Goal: Transaction & Acquisition: Purchase product/service

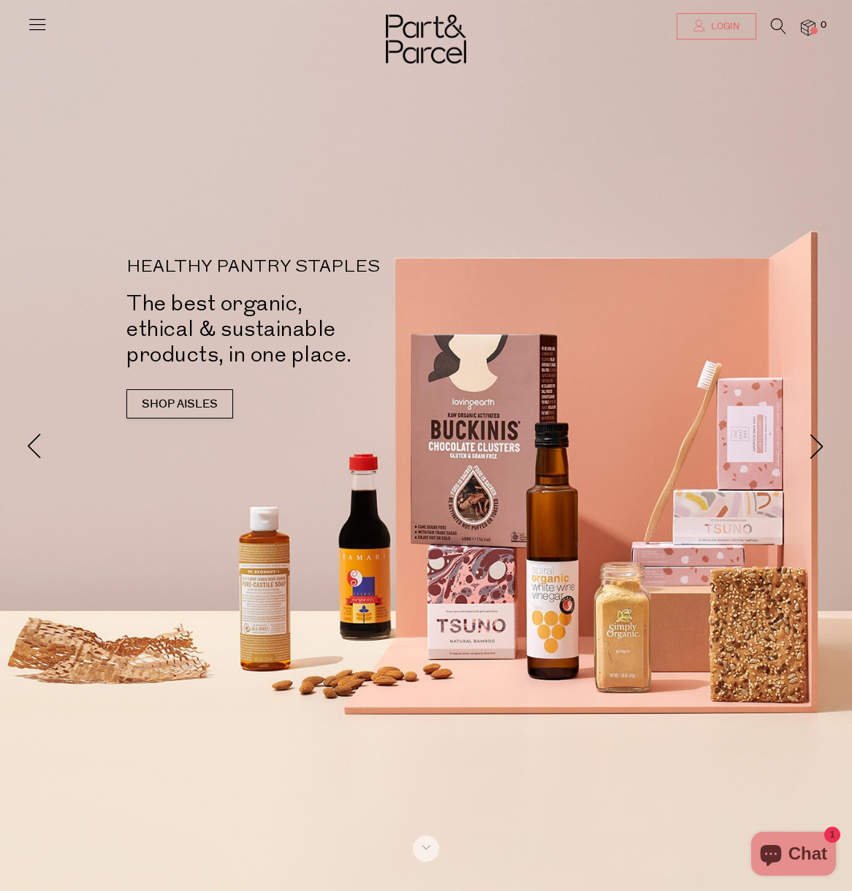
click at [748, 23] on link "Login" at bounding box center [716, 26] width 80 height 26
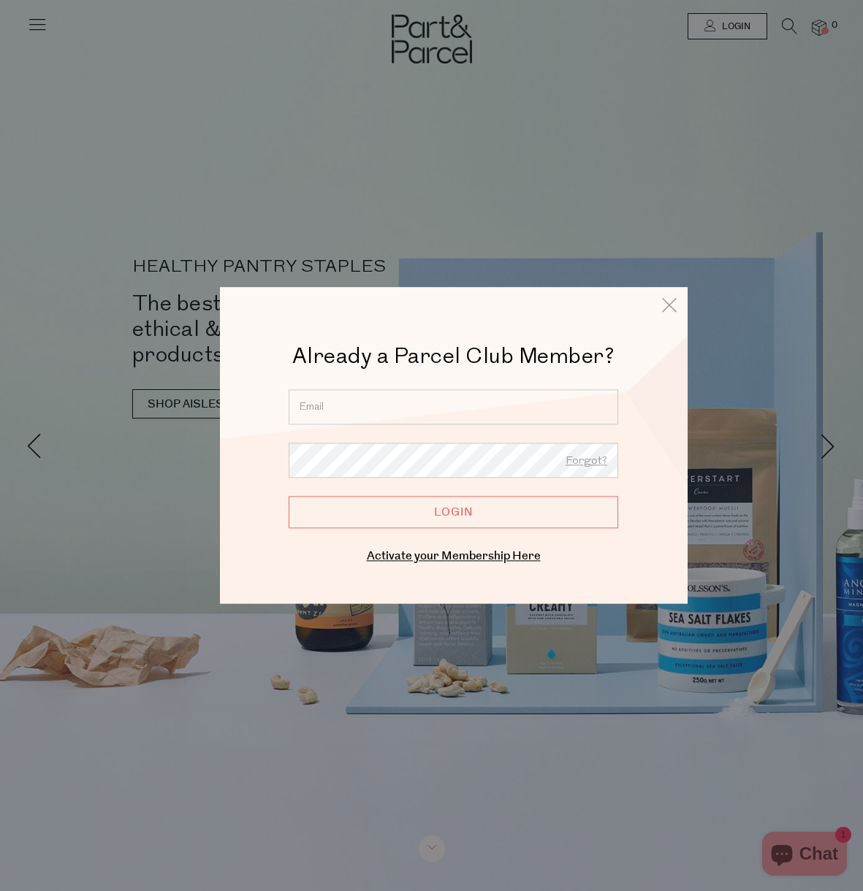
type input "weidmanfamily@optusnet.com.au"
click at [438, 516] on input "Login" at bounding box center [453, 512] width 329 height 32
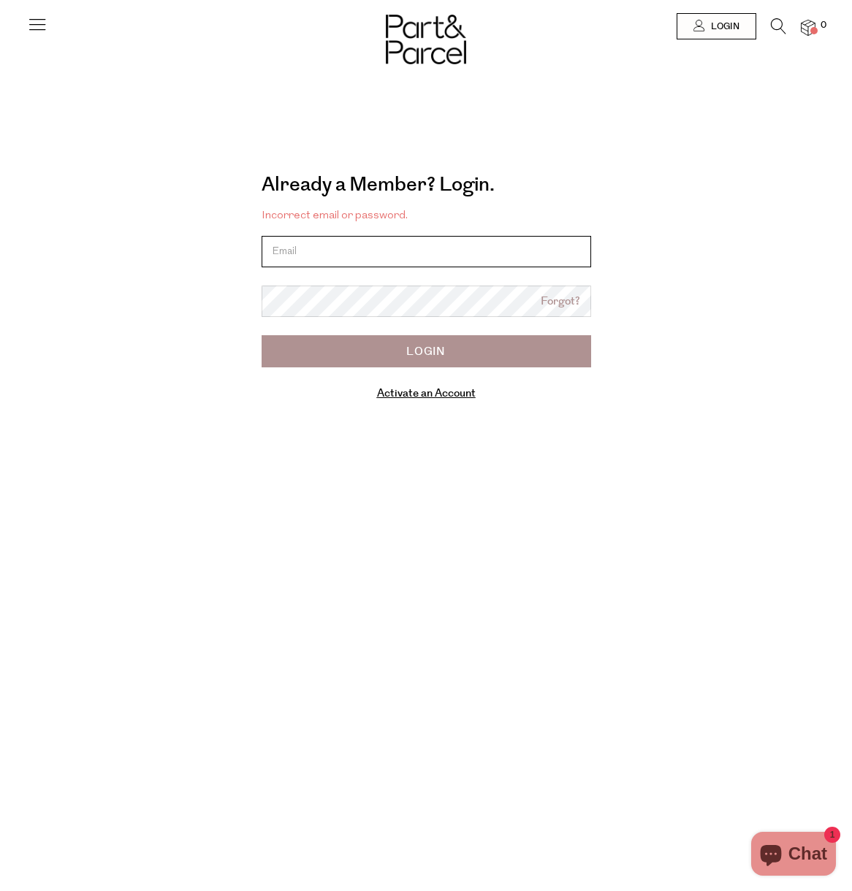
type input "weidmanfamily@optusnet.com.au"
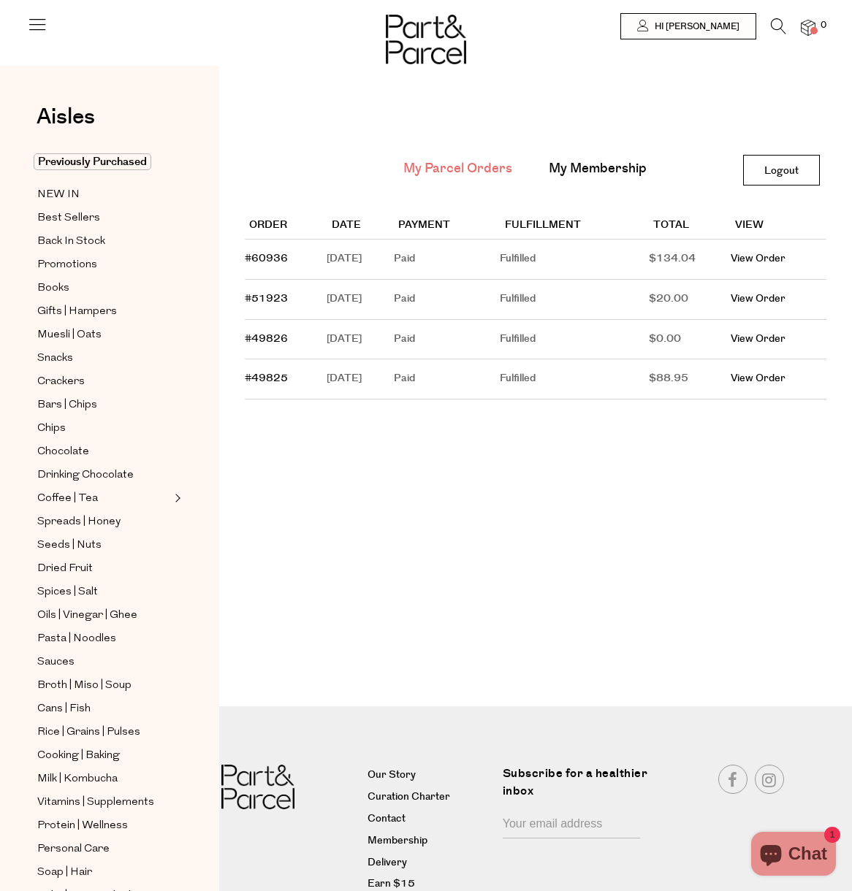
drag, startPoint x: 74, startPoint y: 191, endPoint x: 178, endPoint y: 191, distance: 103.7
click at [74, 191] on span "NEW IN" at bounding box center [58, 195] width 42 height 18
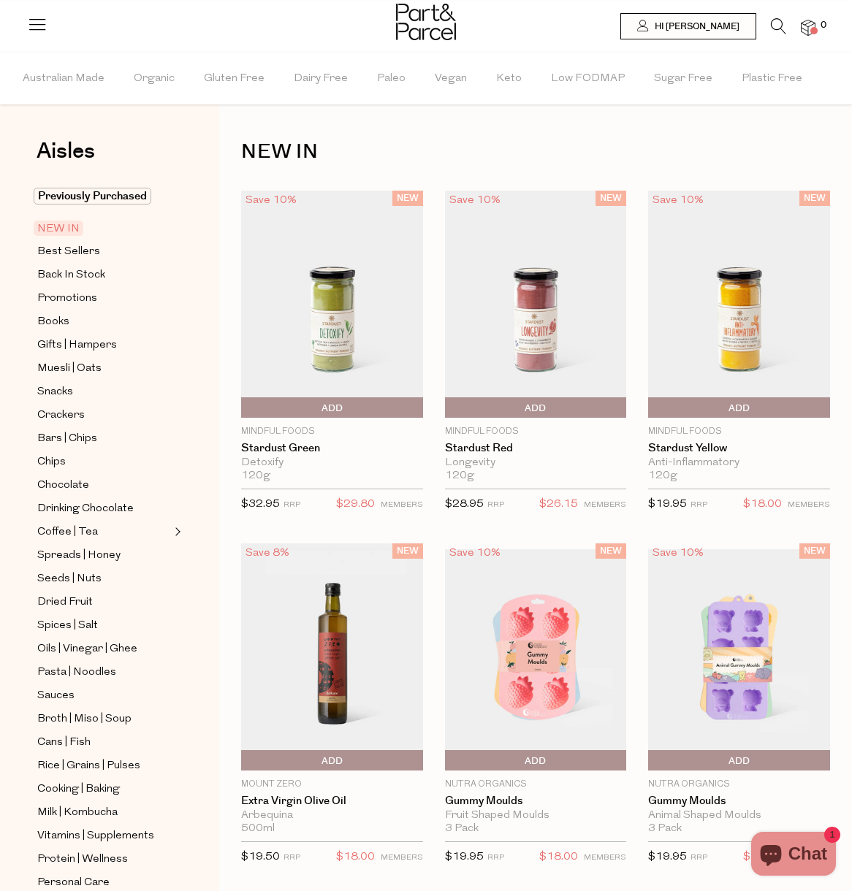
scroll to position [311, 0]
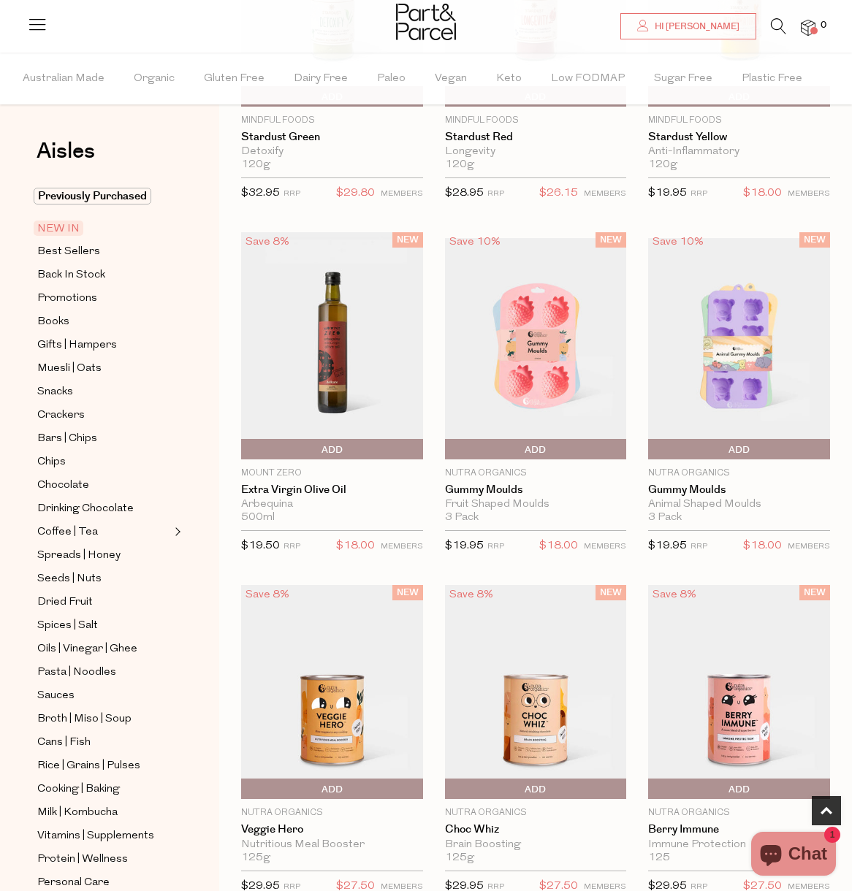
click at [386, 278] on img at bounding box center [332, 345] width 182 height 227
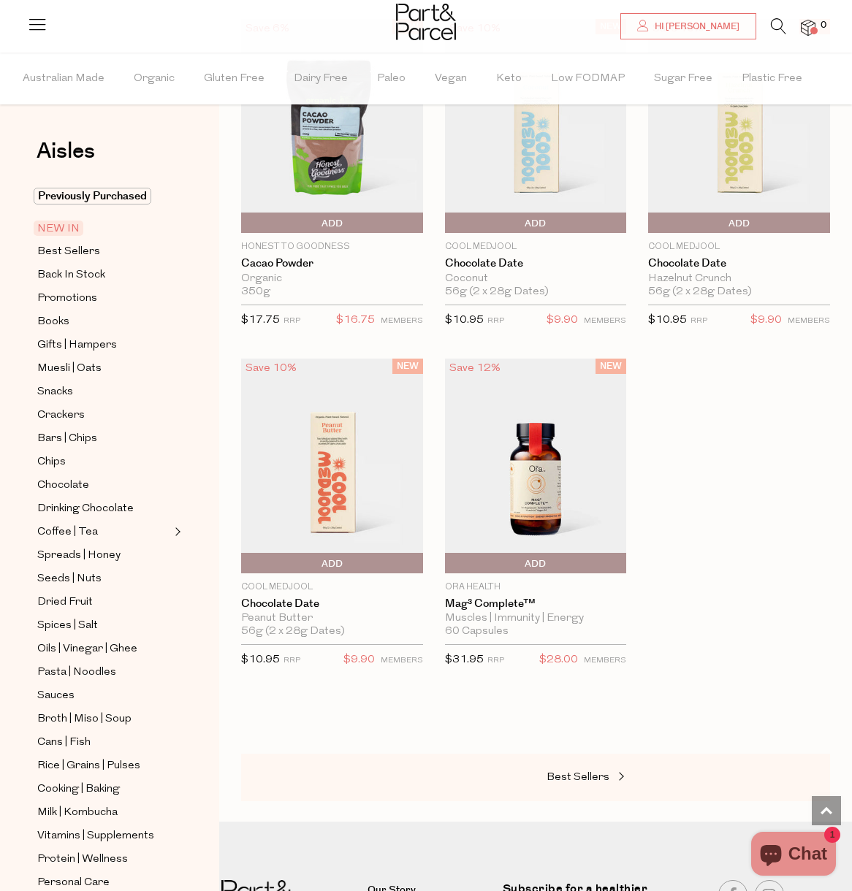
scroll to position [1393, 0]
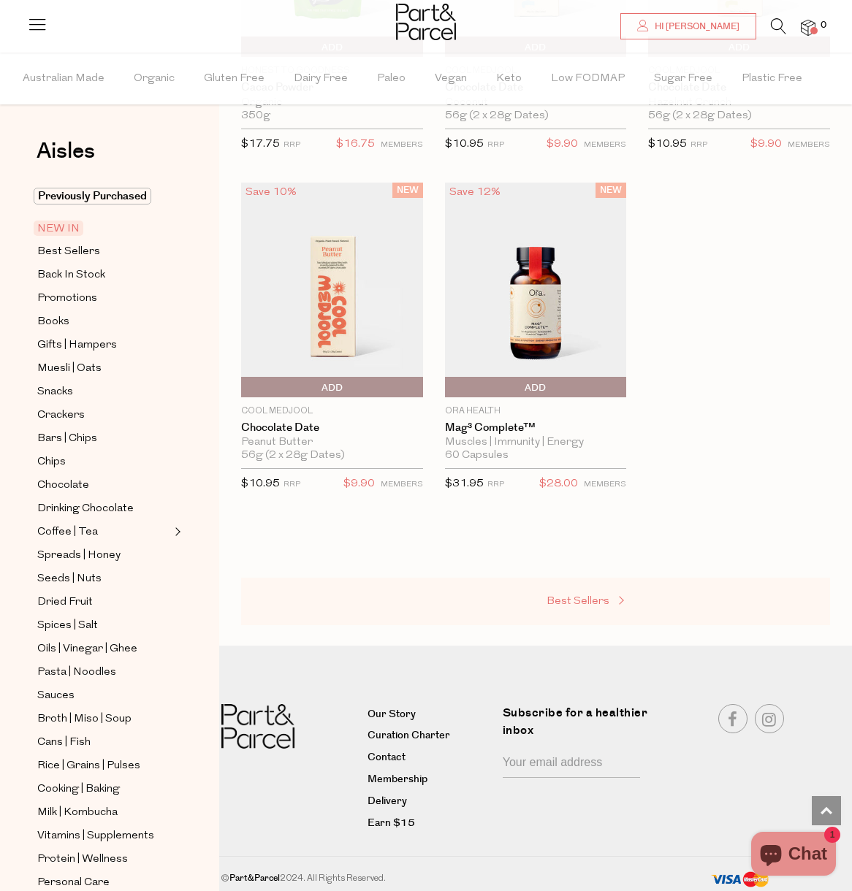
click at [614, 603] on link "Best Sellers" at bounding box center [619, 601] width 146 height 19
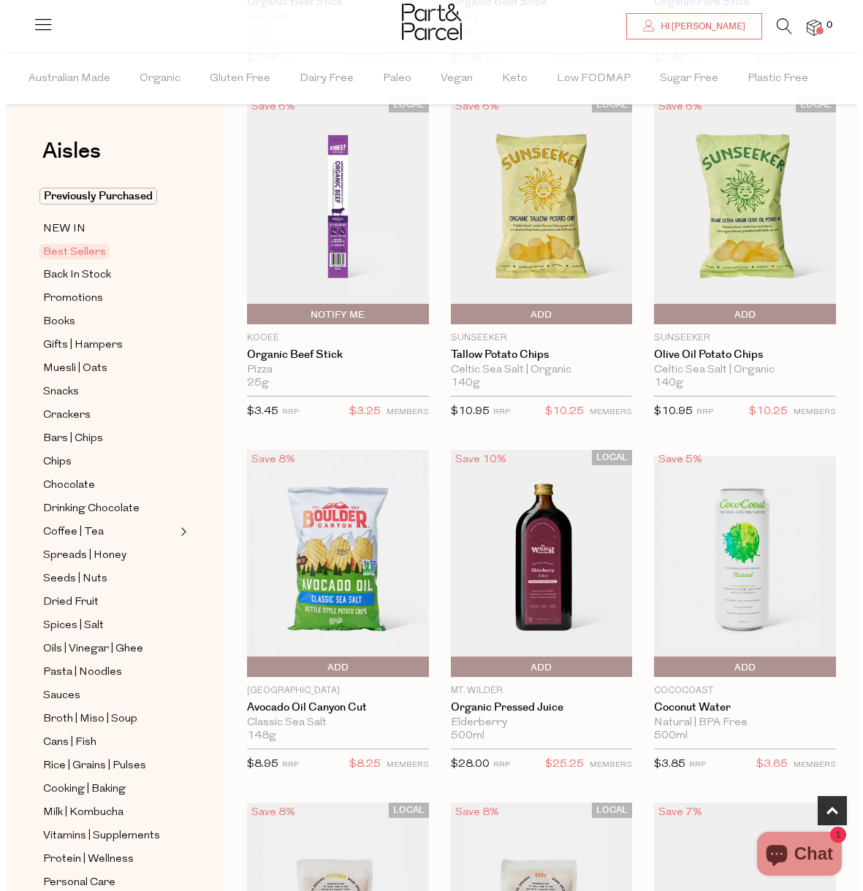
scroll to position [662, 0]
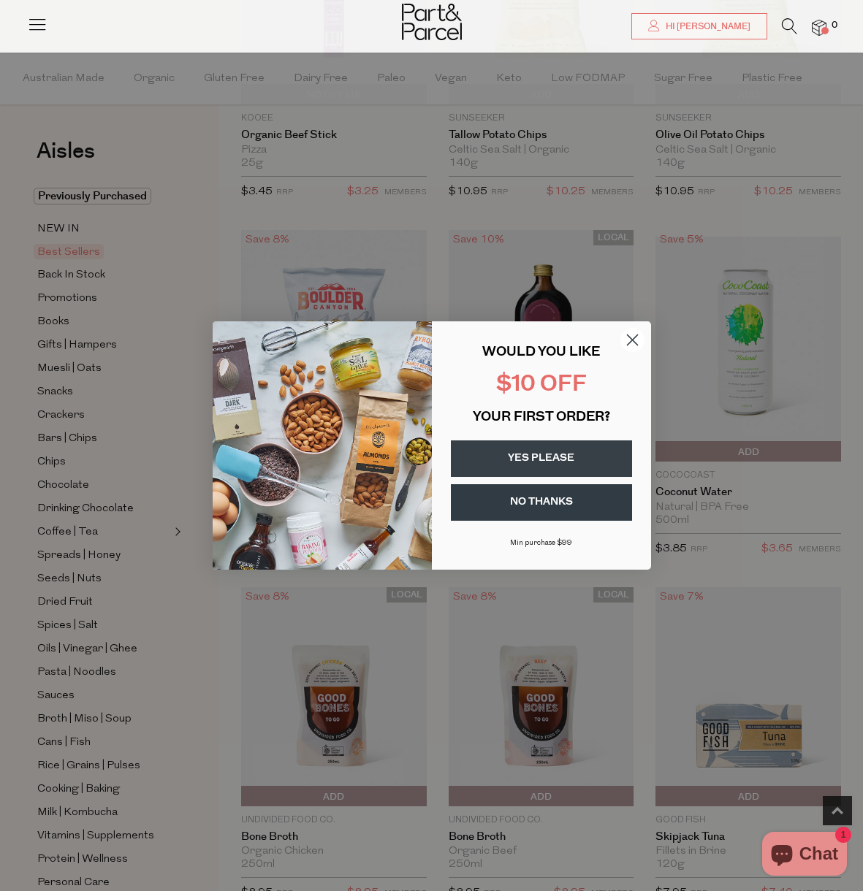
click at [516, 457] on button "YES PLEASE" at bounding box center [541, 458] width 181 height 37
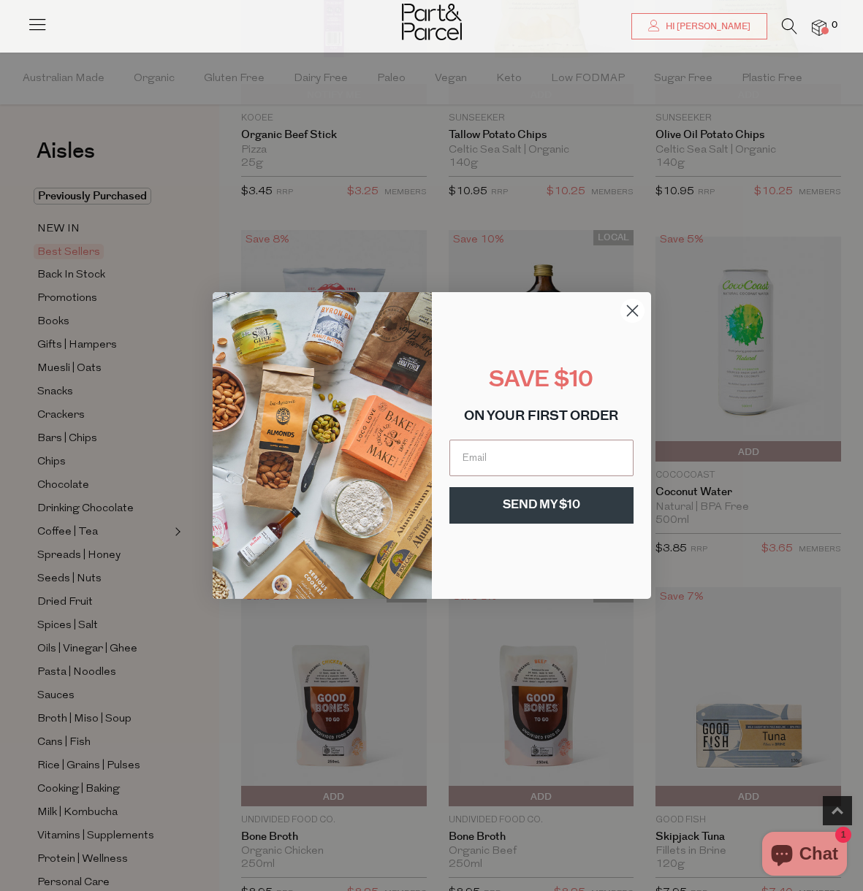
type input "weidmanfamily@optusnet.com.au"
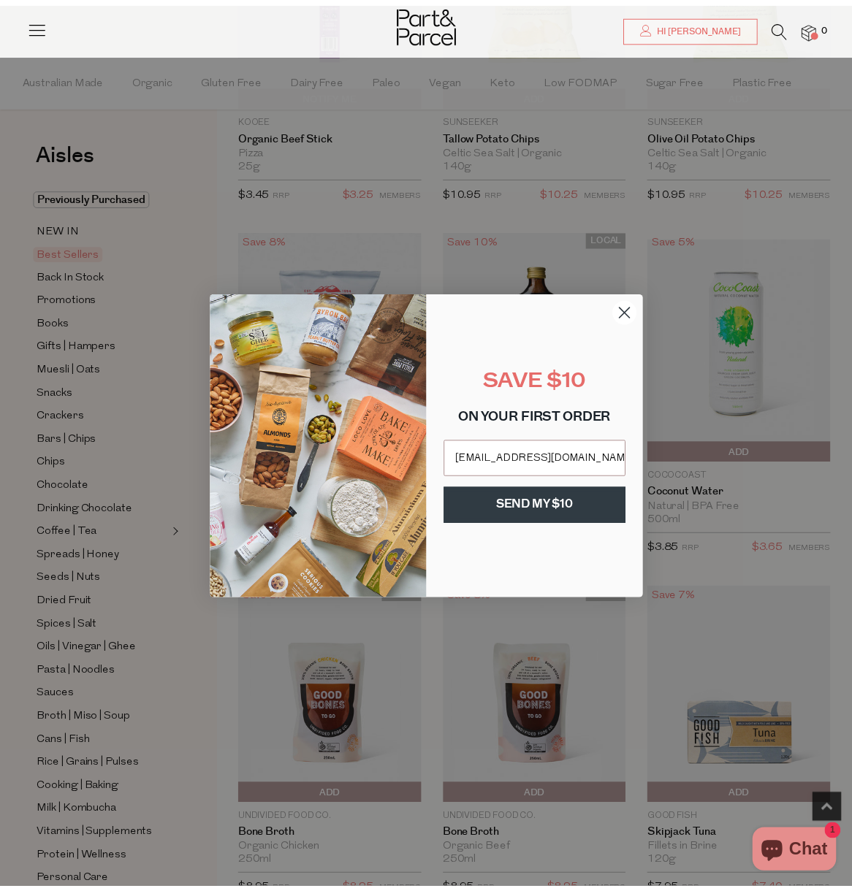
scroll to position [0, 0]
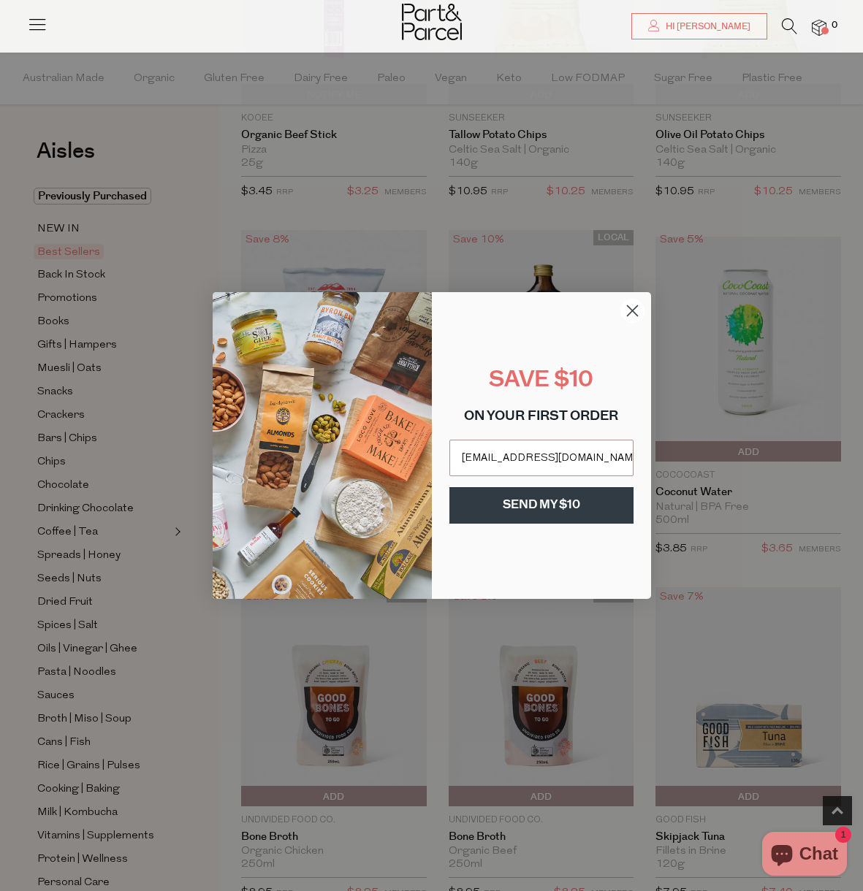
click at [561, 503] on button "SEND MY $10" at bounding box center [541, 505] width 184 height 37
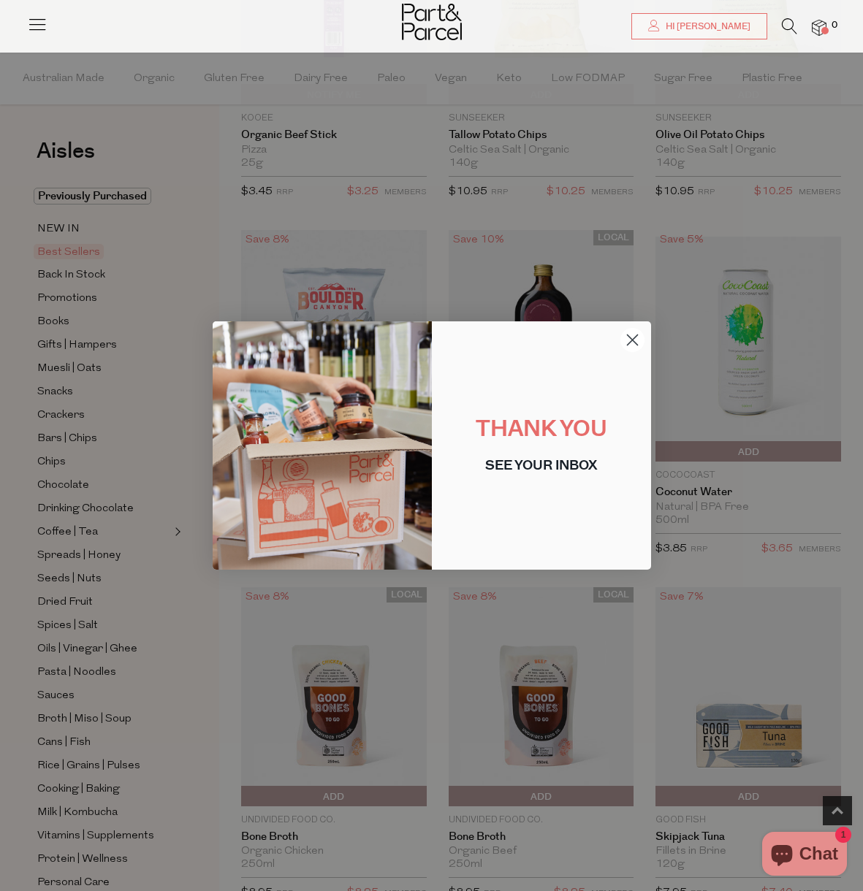
click at [637, 334] on circle "Close dialog" at bounding box center [631, 340] width 24 height 24
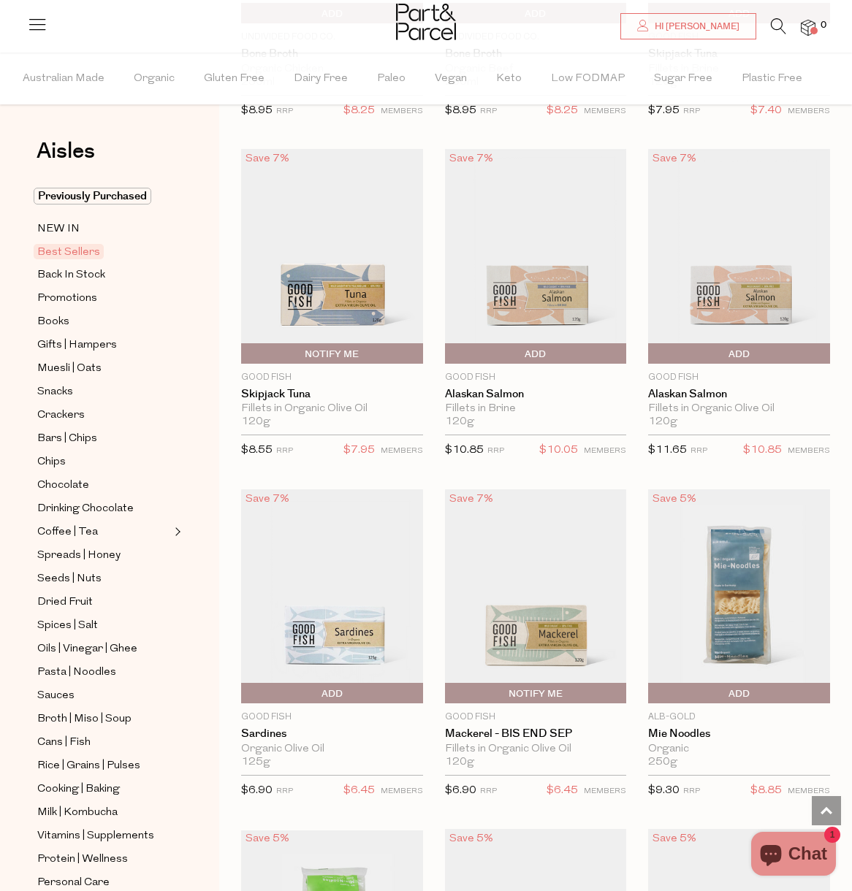
scroll to position [1653, 0]
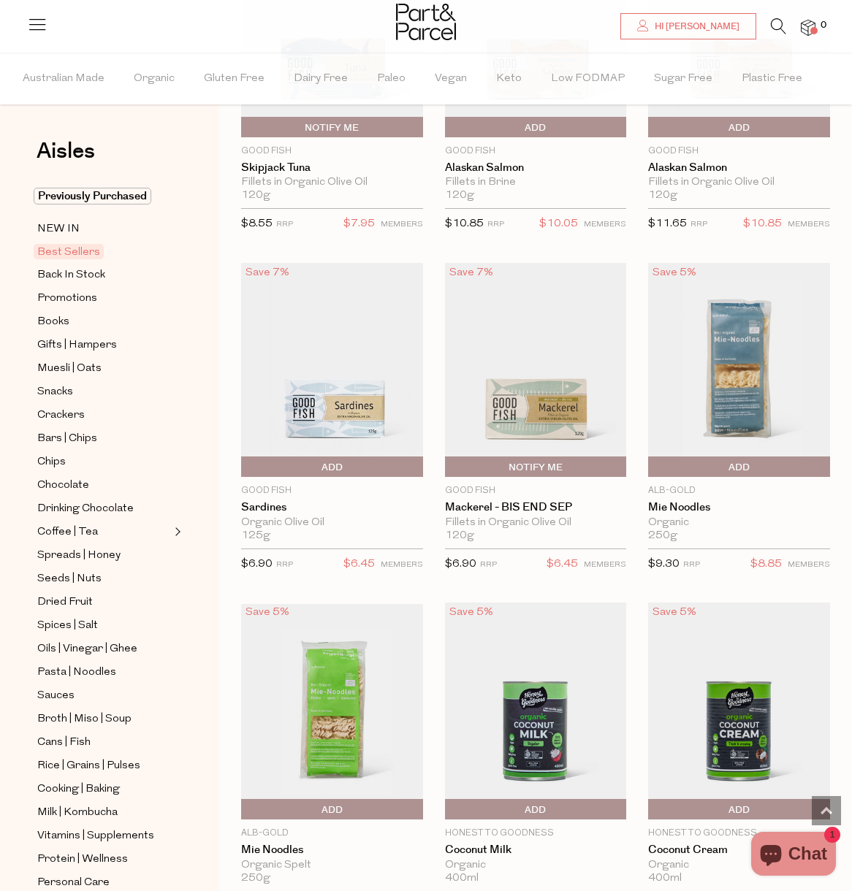
click at [714, 349] on img at bounding box center [739, 370] width 182 height 215
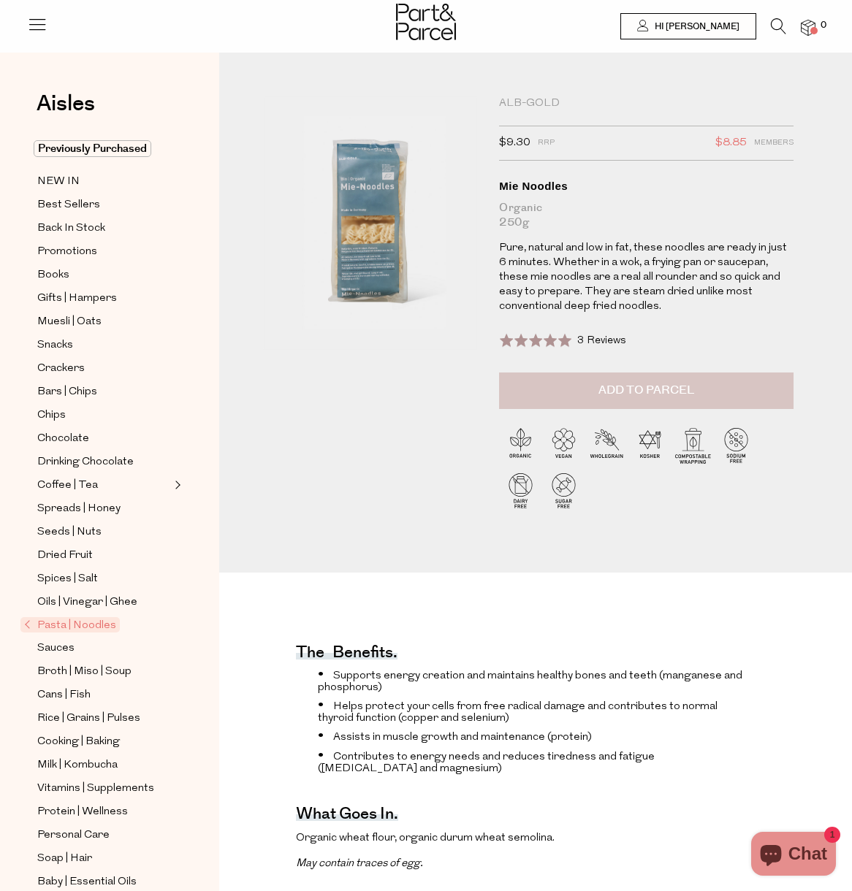
click at [644, 393] on span "Add to Parcel" at bounding box center [646, 390] width 96 height 17
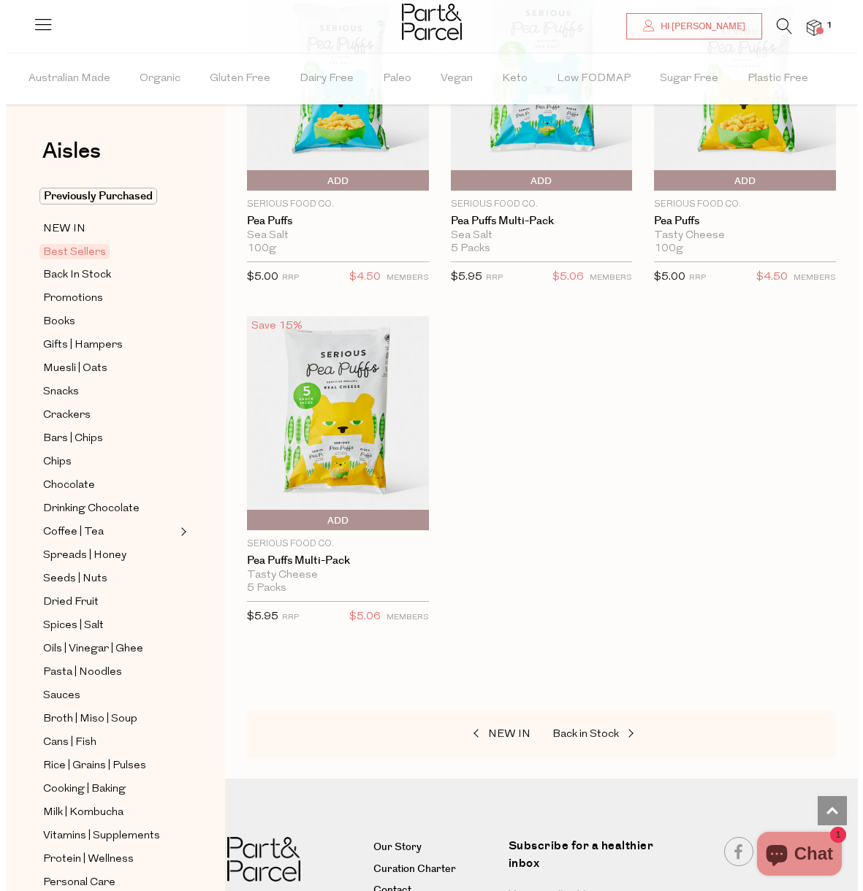
scroll to position [4325, 0]
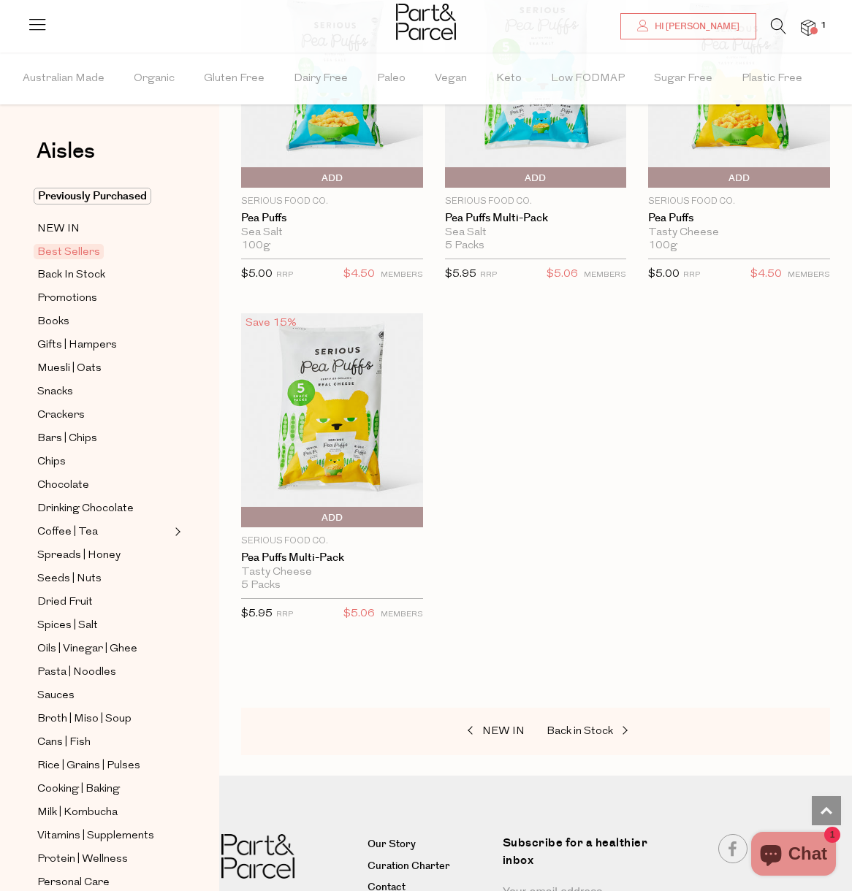
click at [778, 25] on icon at bounding box center [778, 26] width 15 height 16
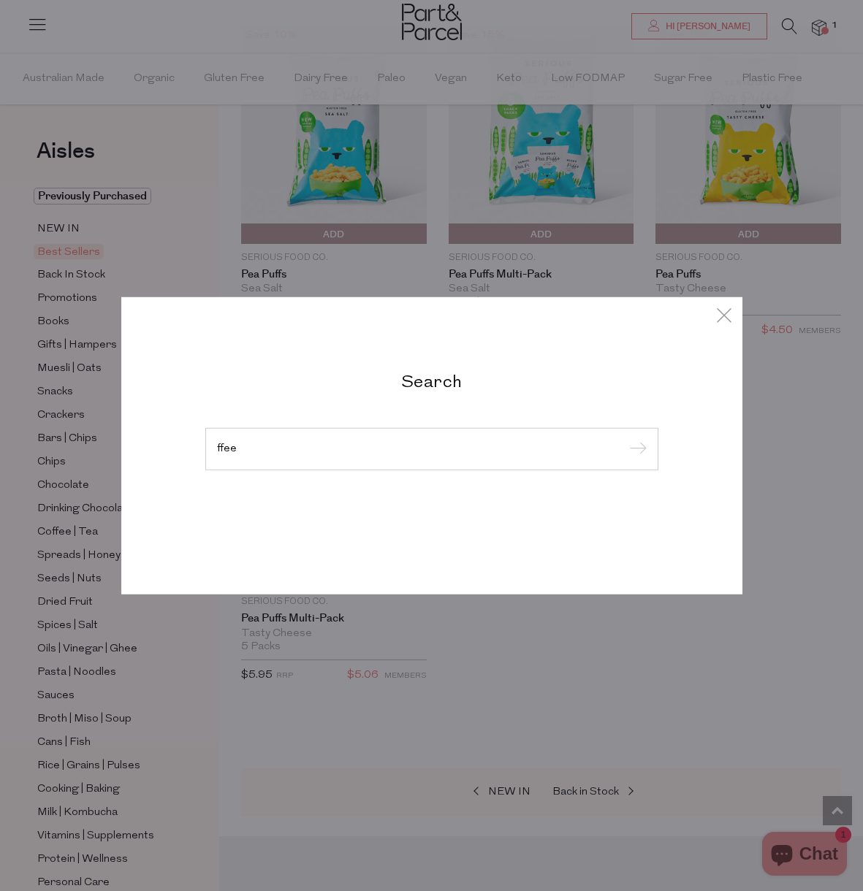
type input "ffee"
click at [635, 450] on input "submit" at bounding box center [636, 450] width 22 height 22
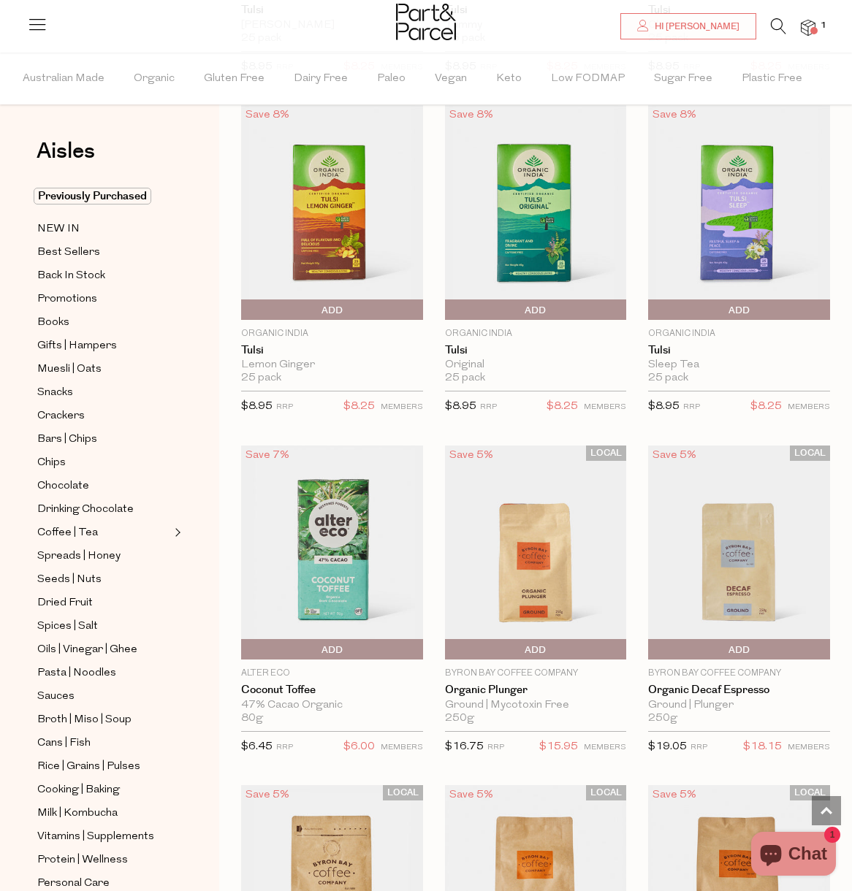
scroll to position [4531, 0]
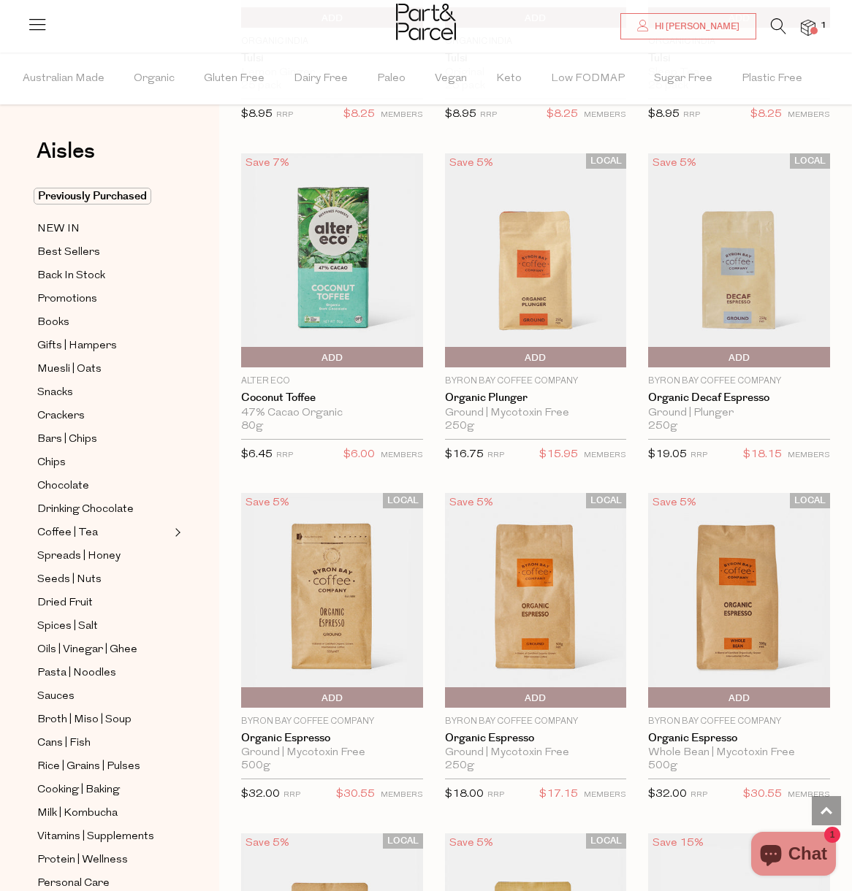
click at [533, 547] on img at bounding box center [536, 600] width 182 height 215
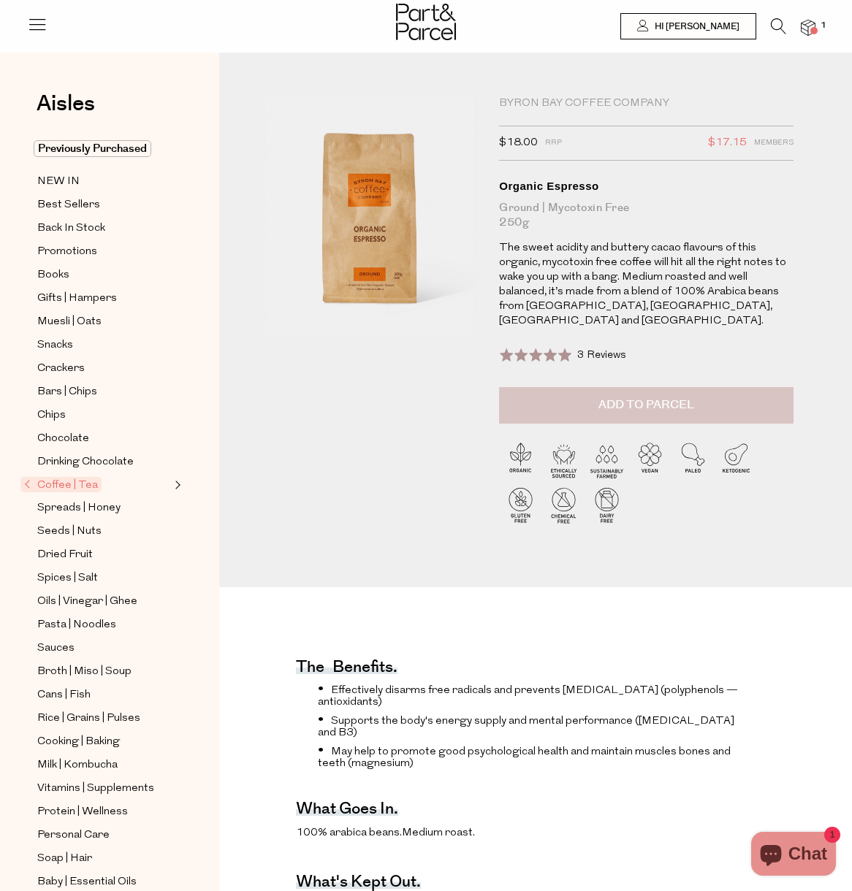
click at [631, 397] on span "Add to Parcel" at bounding box center [646, 405] width 96 height 17
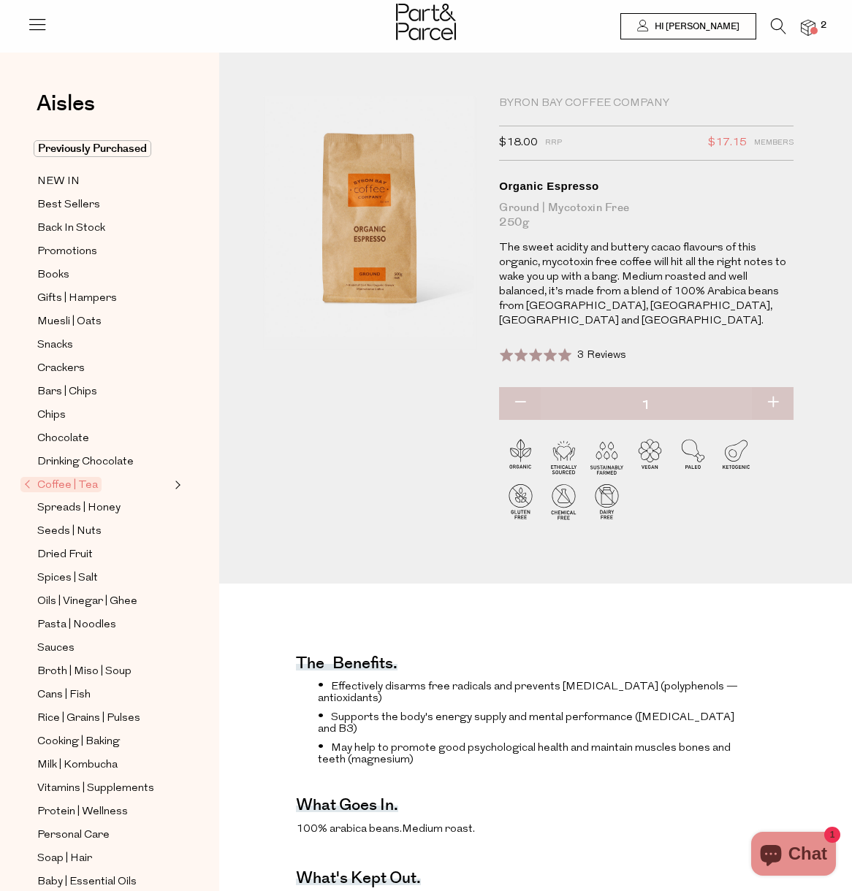
click at [775, 22] on icon at bounding box center [778, 26] width 15 height 16
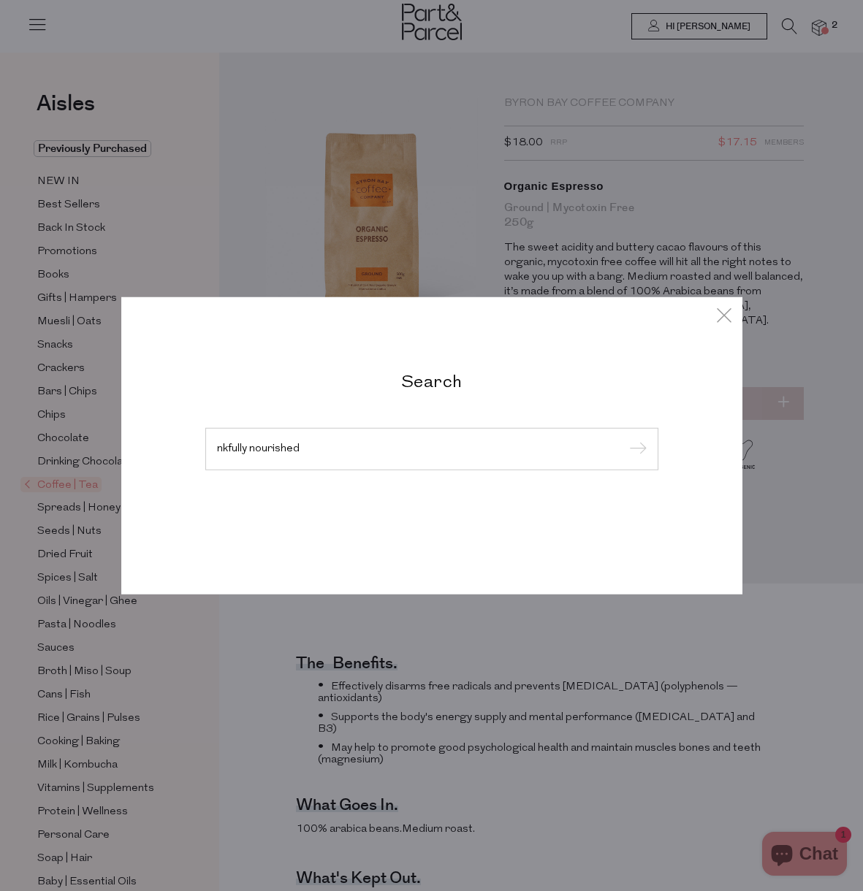
type input "nkfully nourished"
click at [635, 450] on input "submit" at bounding box center [636, 450] width 22 height 22
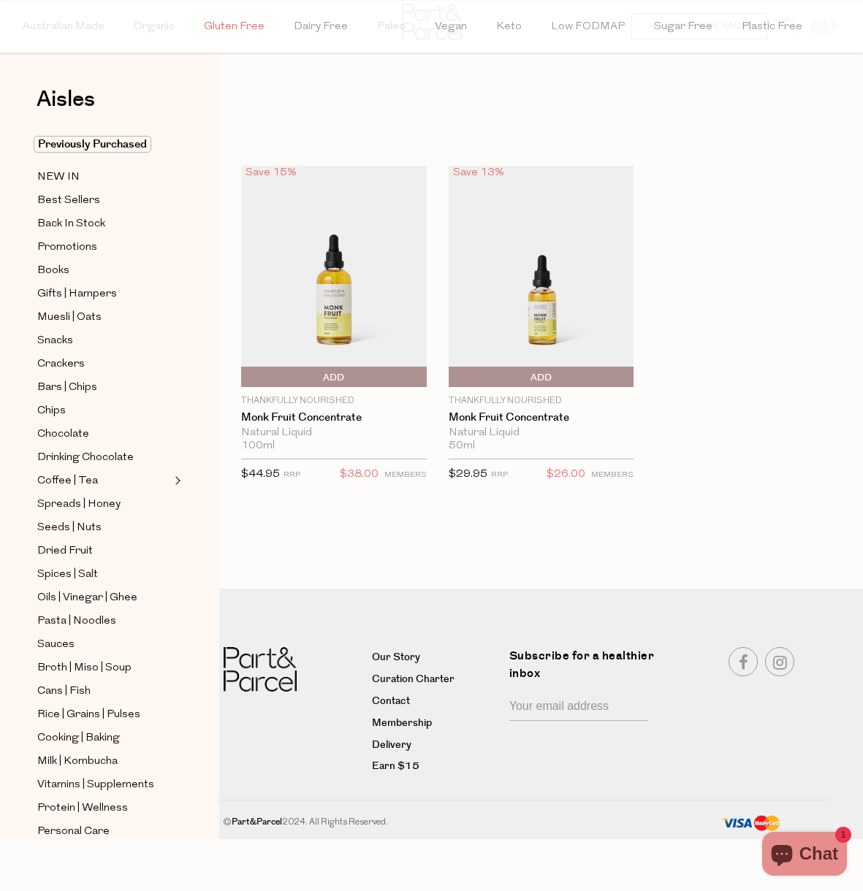
click at [243, 23] on span "Gluten Free" at bounding box center [234, 26] width 61 height 51
click at [783, 21] on icon at bounding box center [789, 26] width 15 height 16
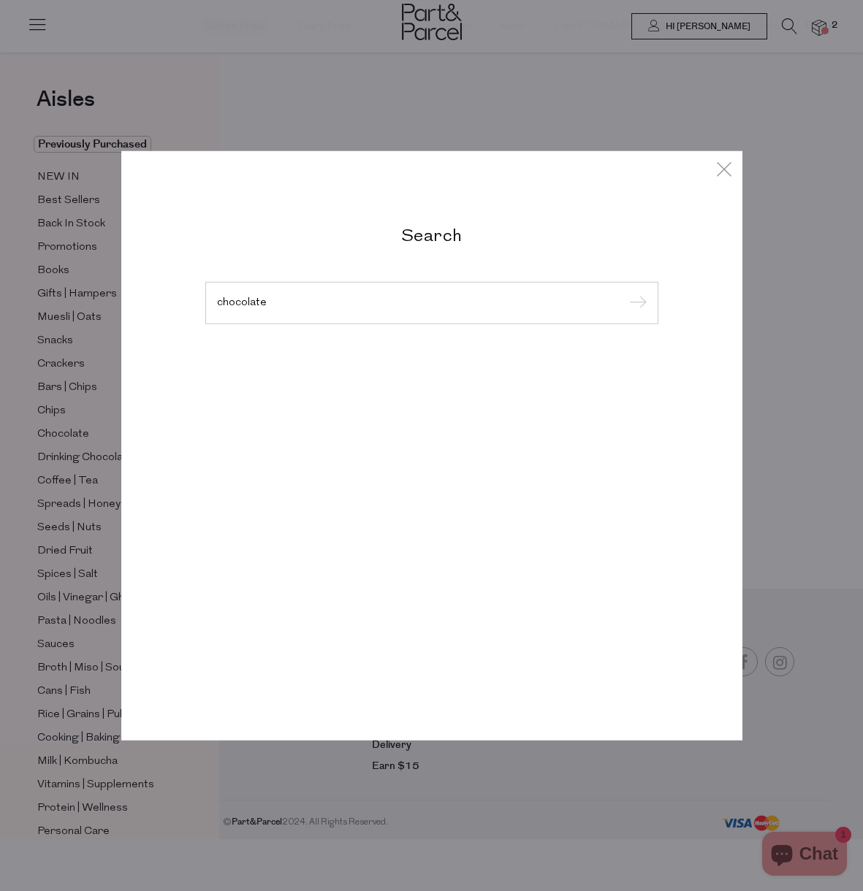
type input "chocolate"
click at [635, 304] on input "submit" at bounding box center [636, 304] width 22 height 22
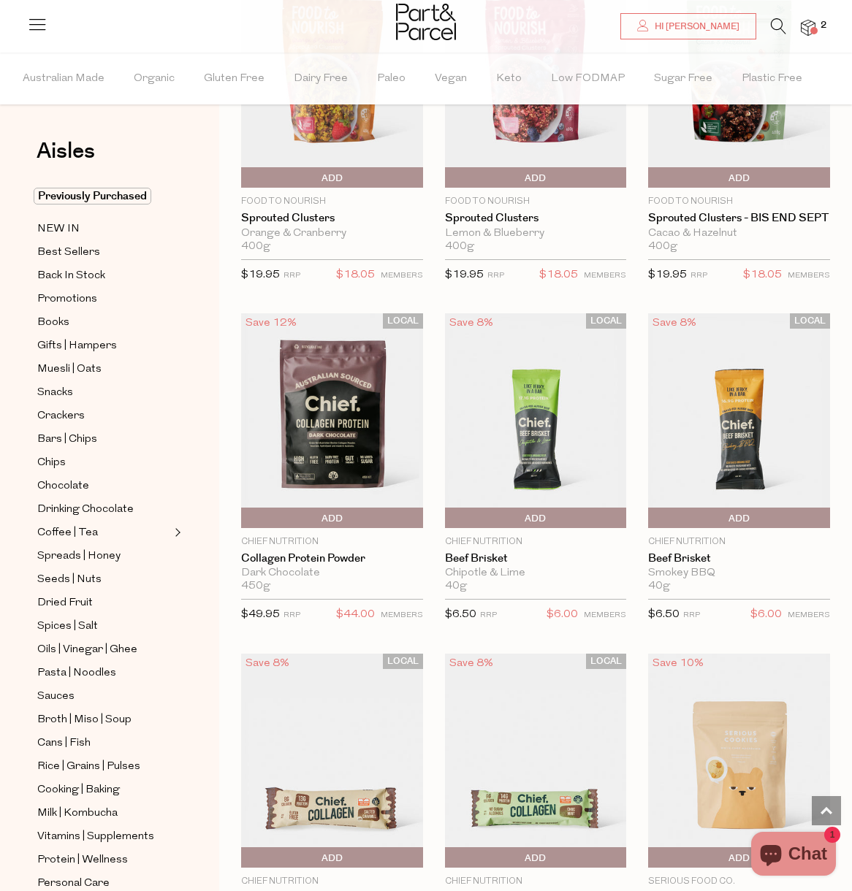
scroll to position [5019, 0]
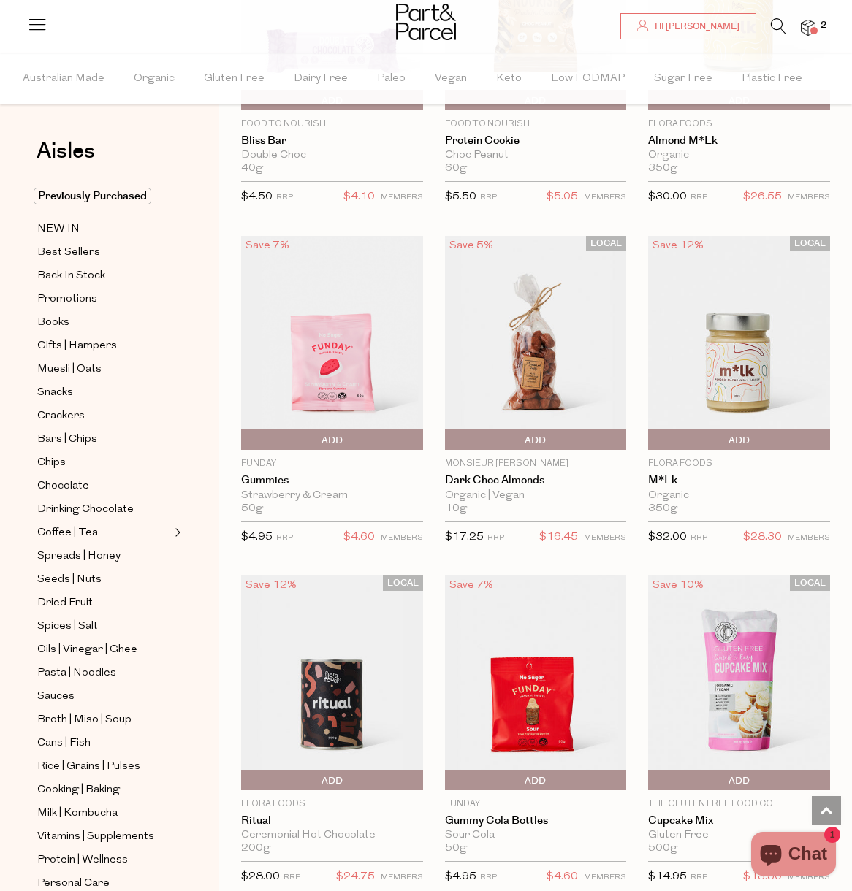
scroll to position [10892, 0]
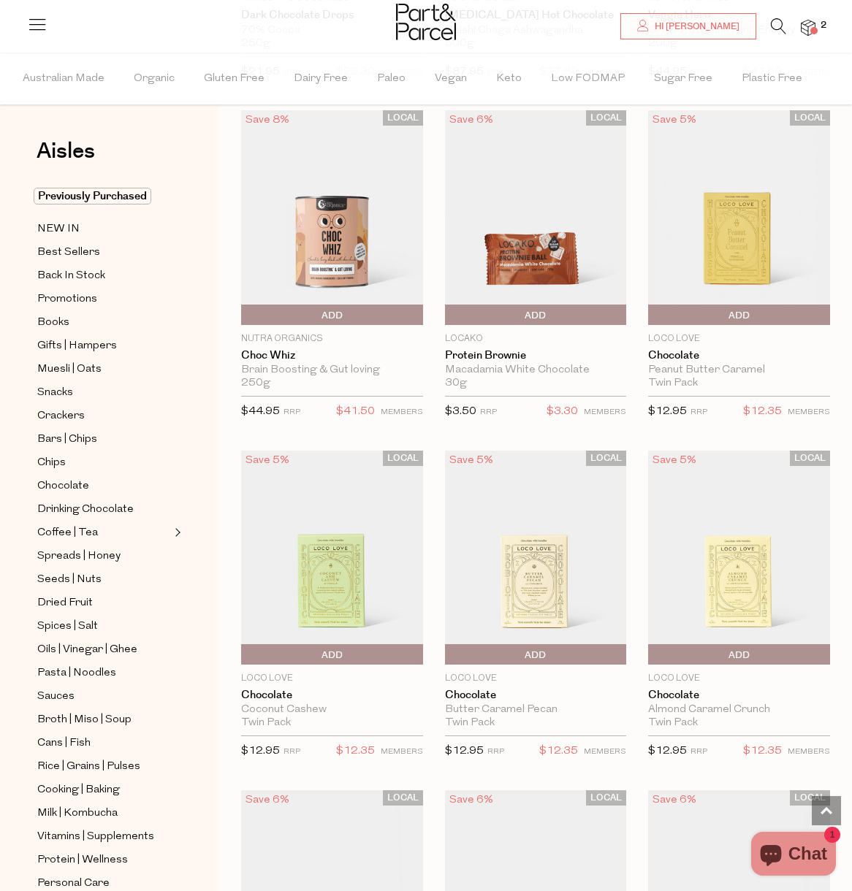
scroll to position [16467, 0]
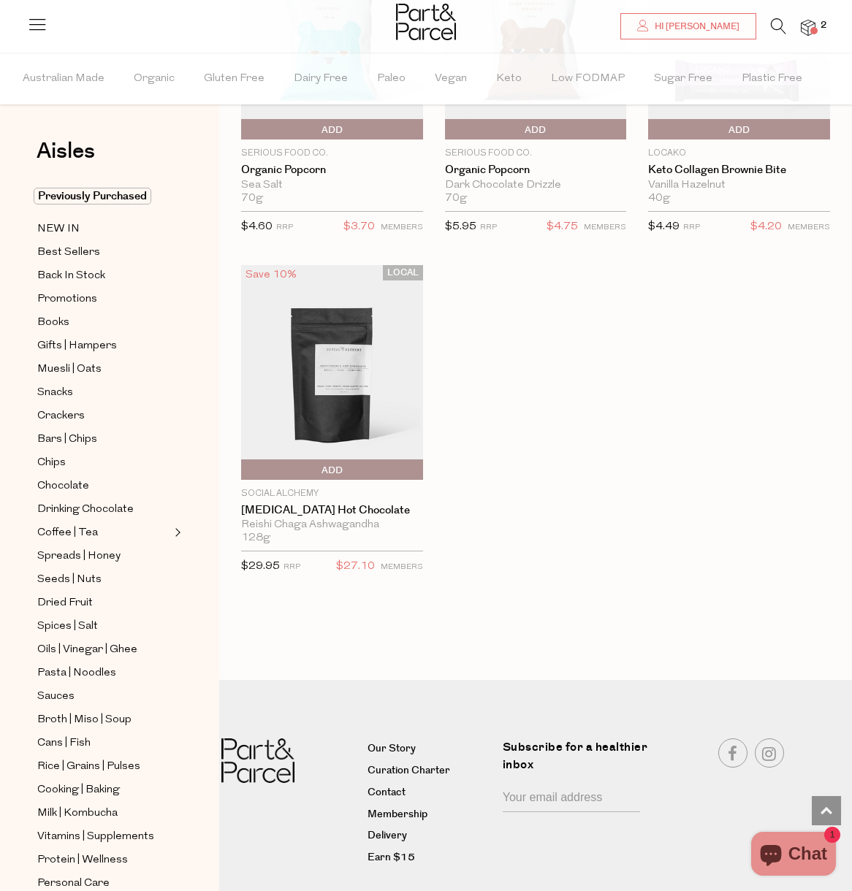
scroll to position [182, 0]
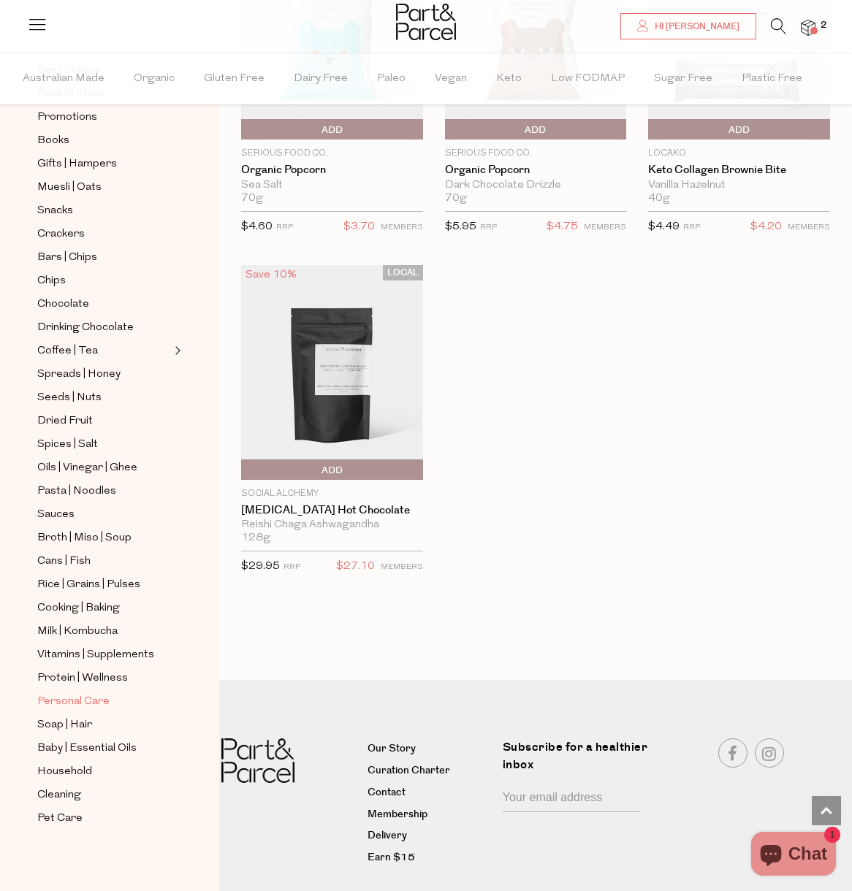
click at [96, 703] on span "Personal Care" at bounding box center [73, 702] width 72 height 18
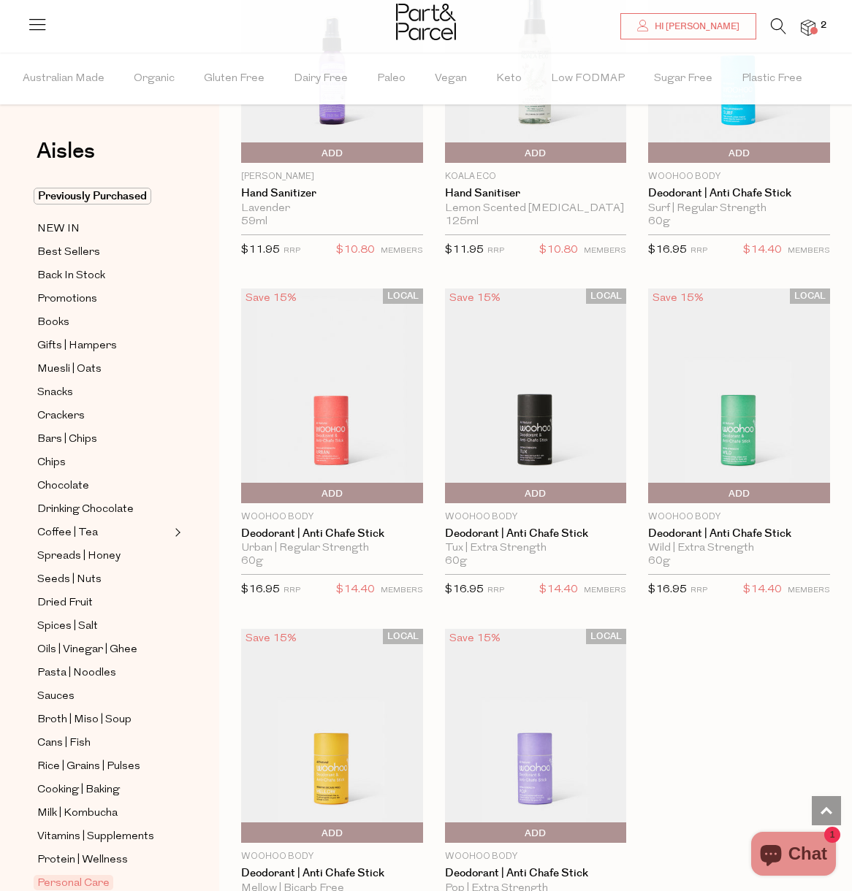
scroll to position [5144, 0]
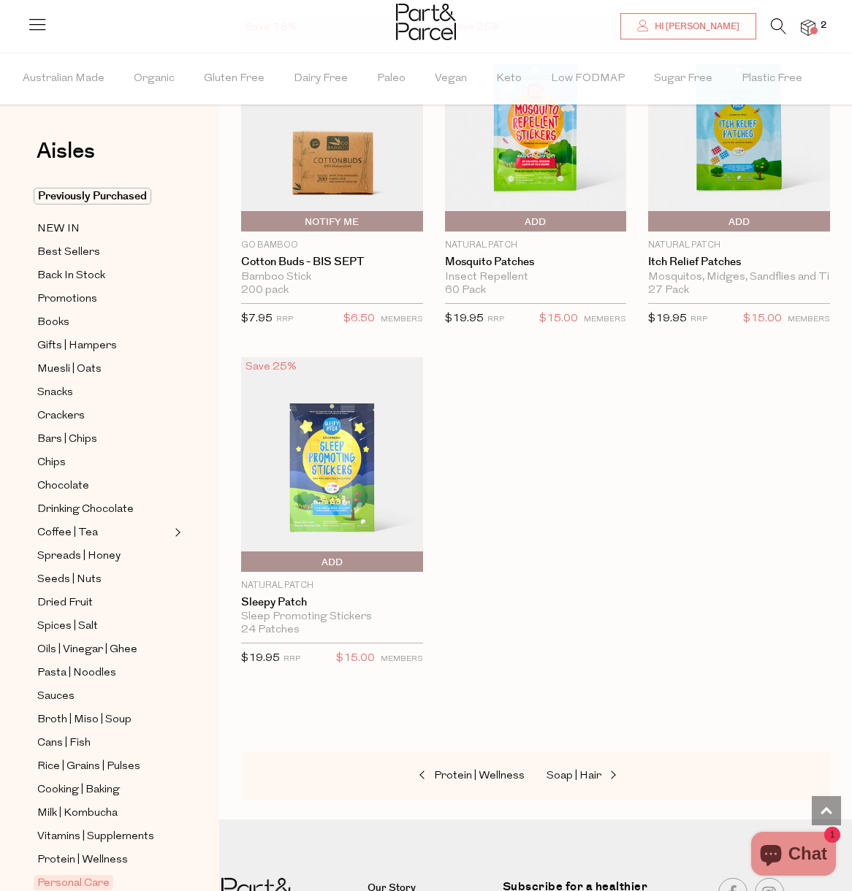
scroll to position [9182, 0]
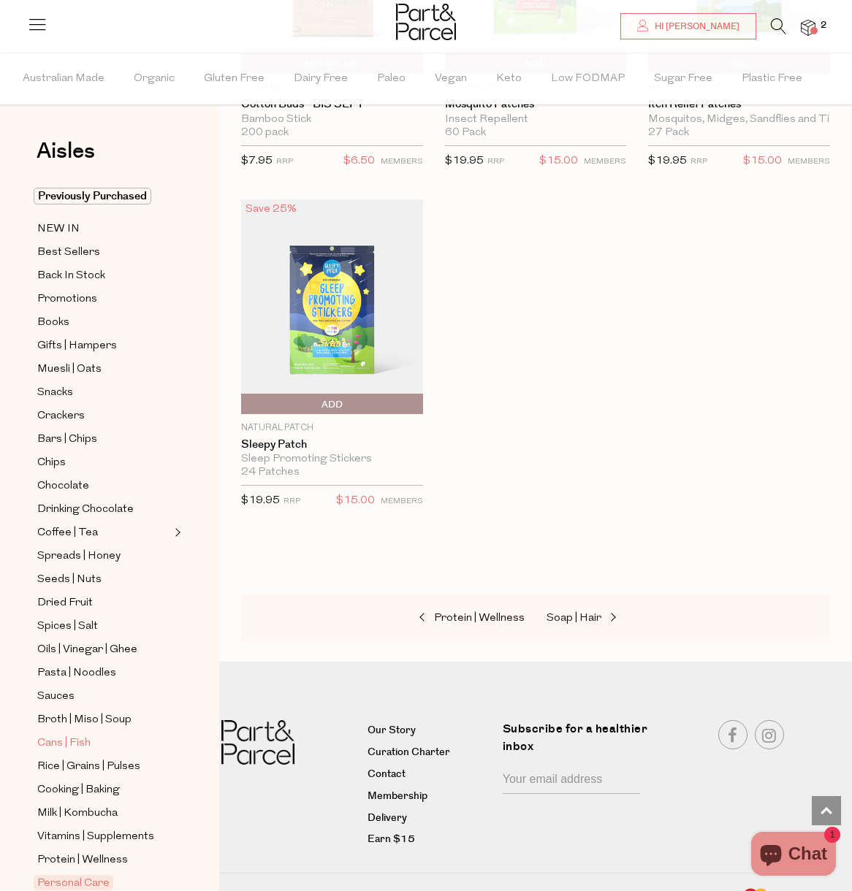
click at [52, 738] on span "Cans | Fish" at bounding box center [63, 744] width 53 height 18
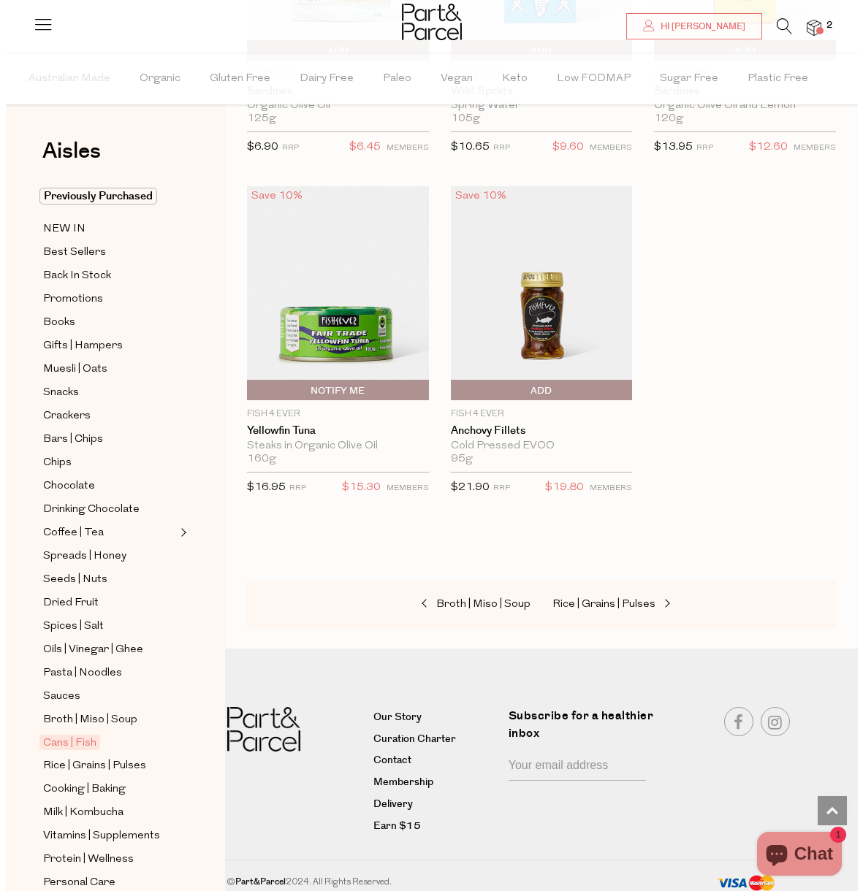
scroll to position [2408, 0]
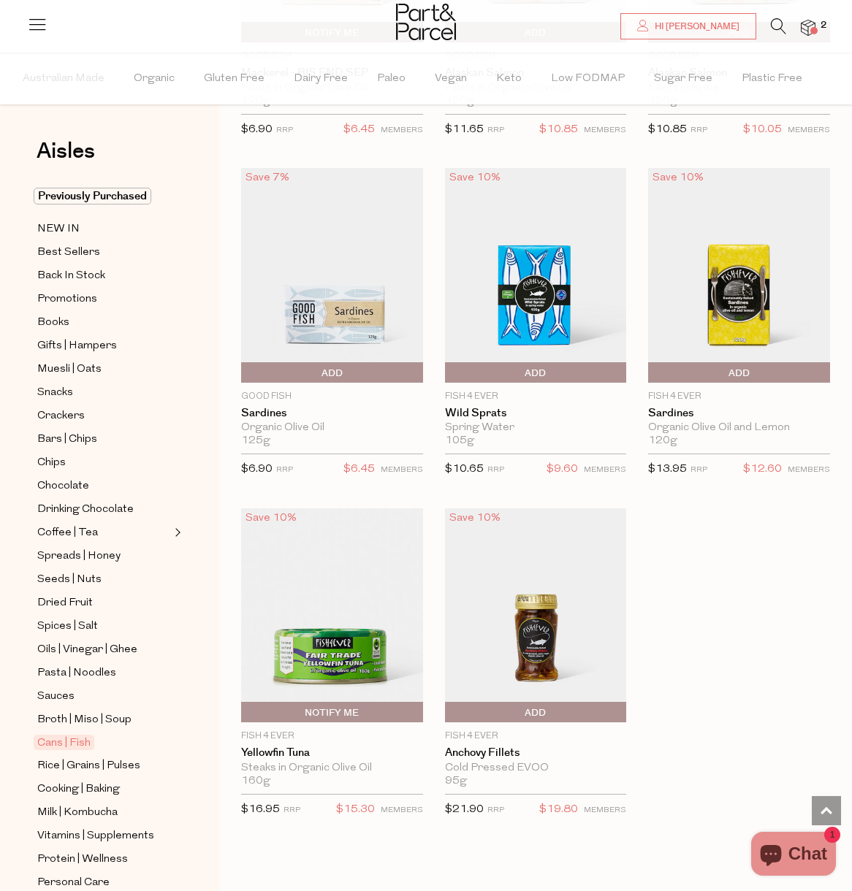
click at [814, 25] on img at bounding box center [808, 28] width 15 height 17
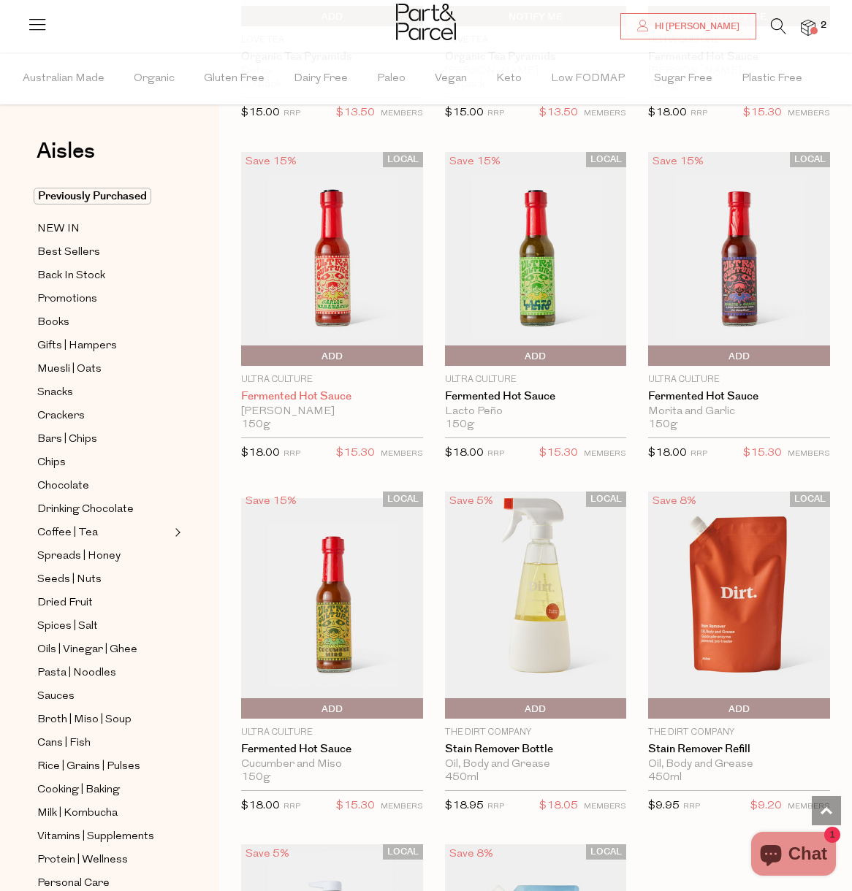
scroll to position [5113, 0]
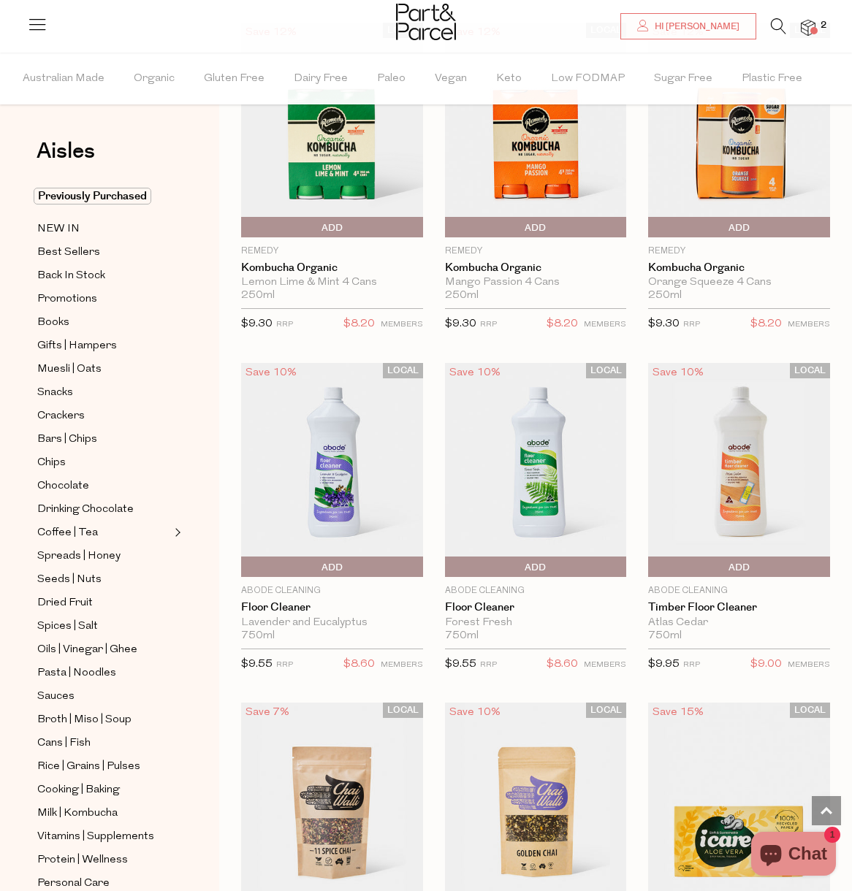
scroll to position [10686, 0]
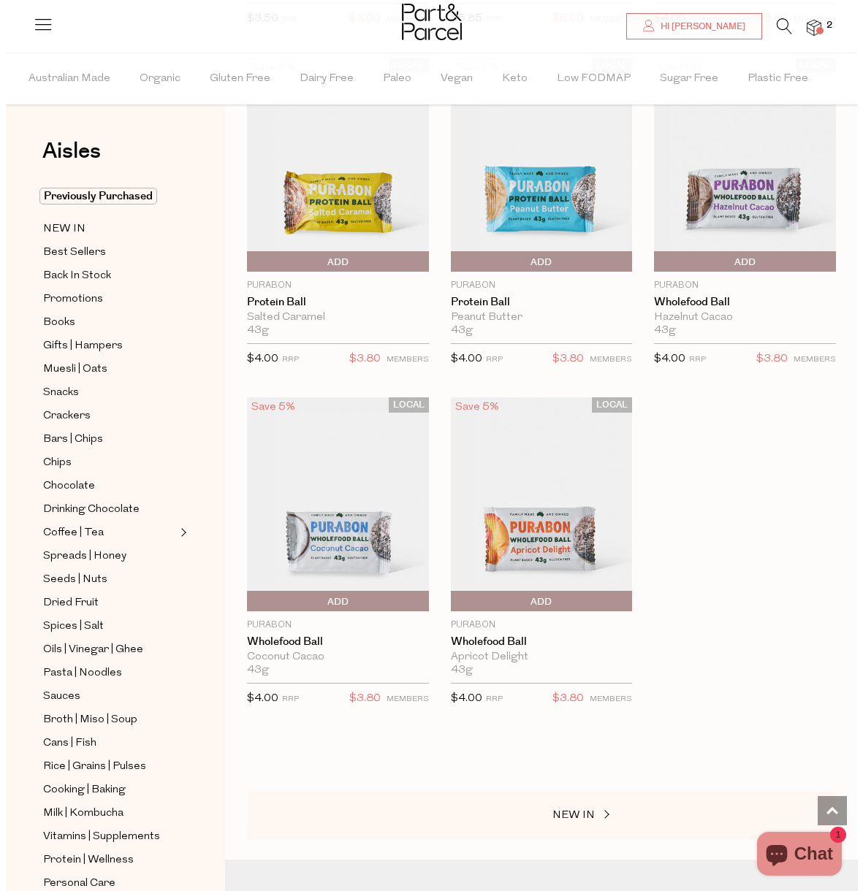
scroll to position [11922, 0]
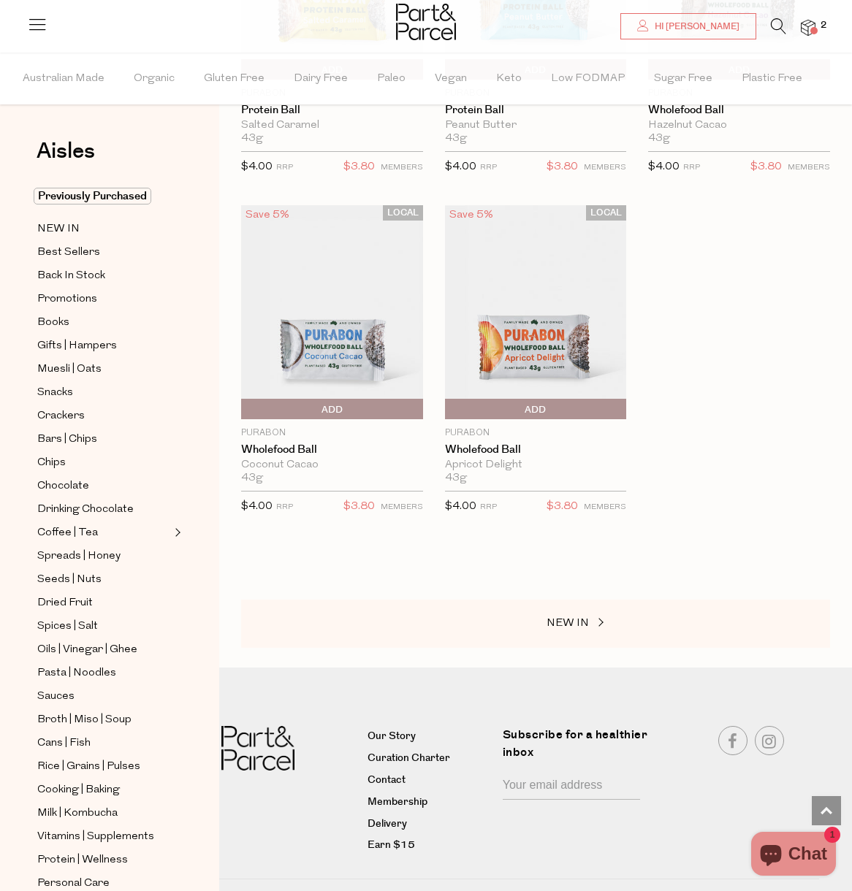
click at [811, 27] on span at bounding box center [813, 30] width 7 height 7
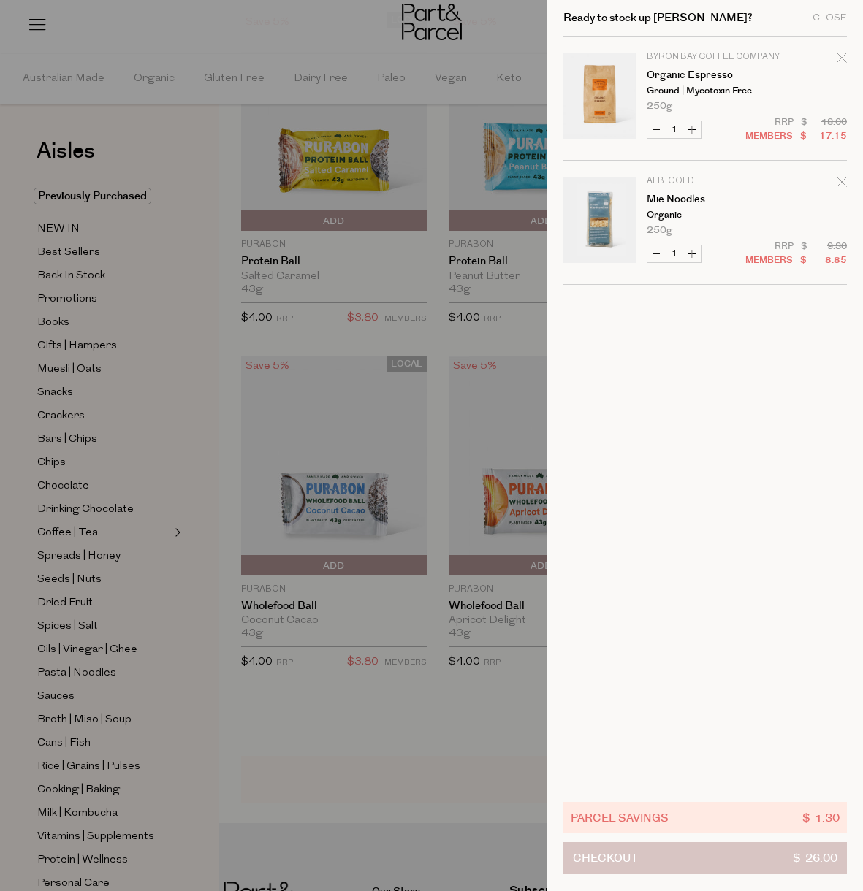
click at [725, 865] on button "Checkout $ 26.00" at bounding box center [704, 858] width 283 height 32
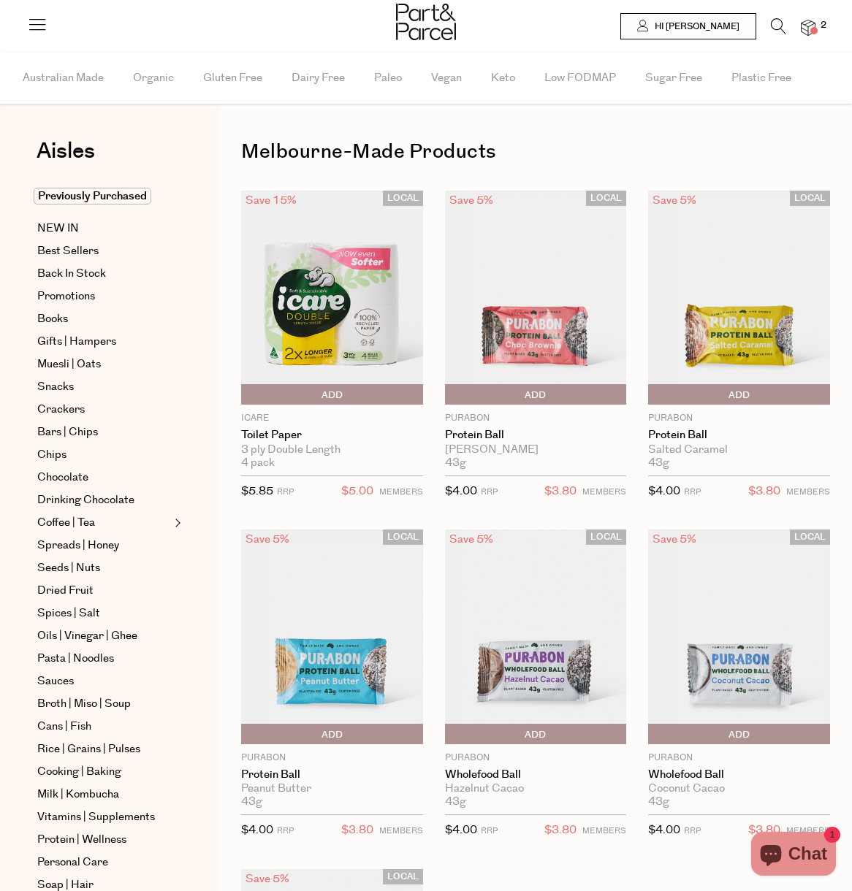
click at [812, 28] on span at bounding box center [813, 30] width 7 height 7
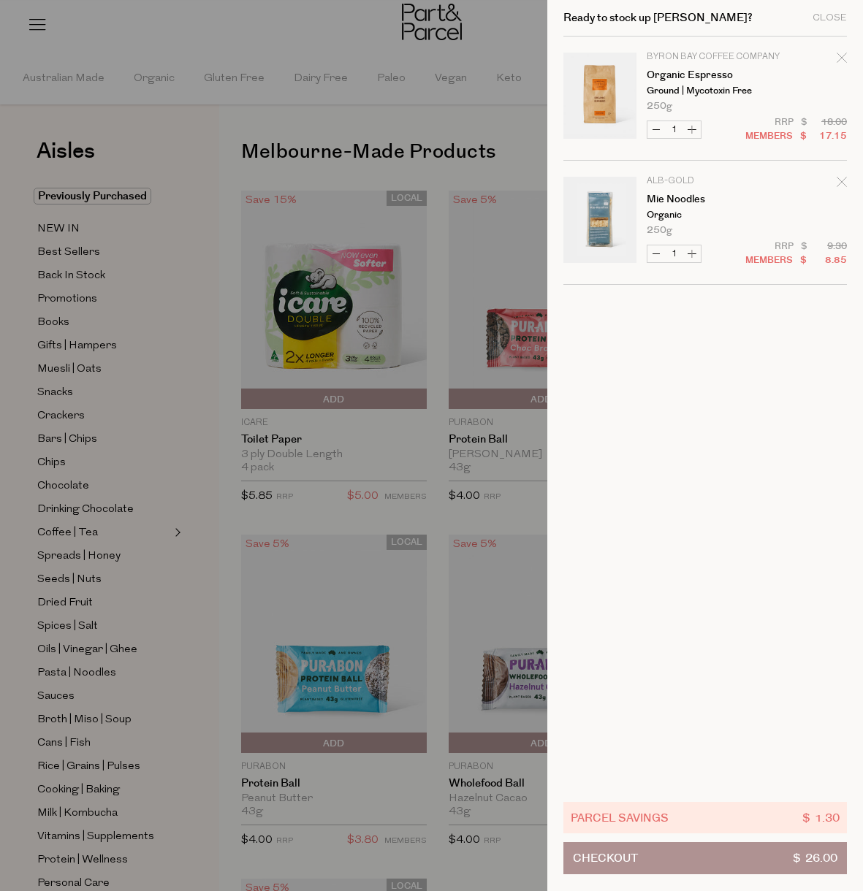
click at [691, 247] on button "Increase Mie Noodles" at bounding box center [692, 253] width 18 height 17
type input "2"
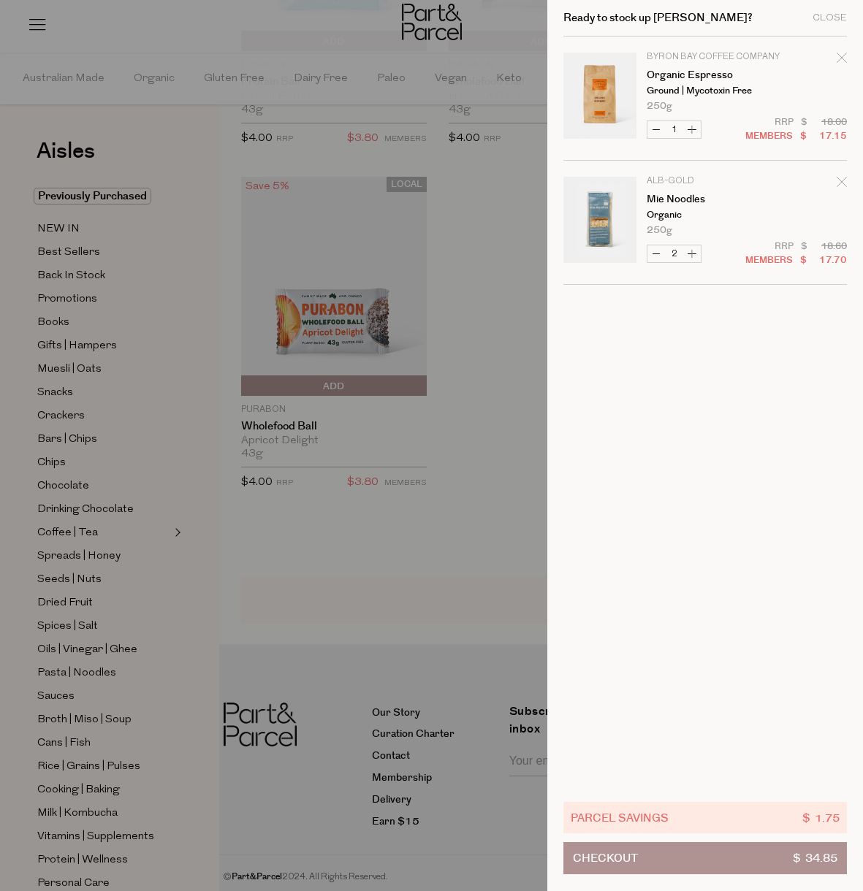
click at [490, 243] on div at bounding box center [431, 445] width 863 height 891
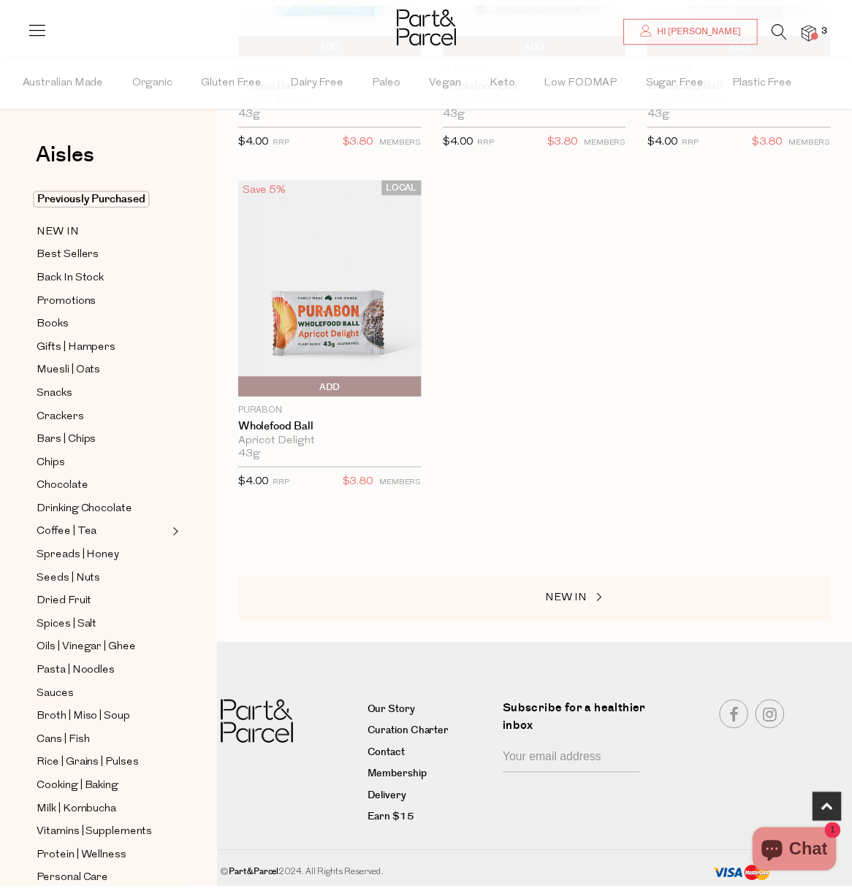
scroll to position [689, 0]
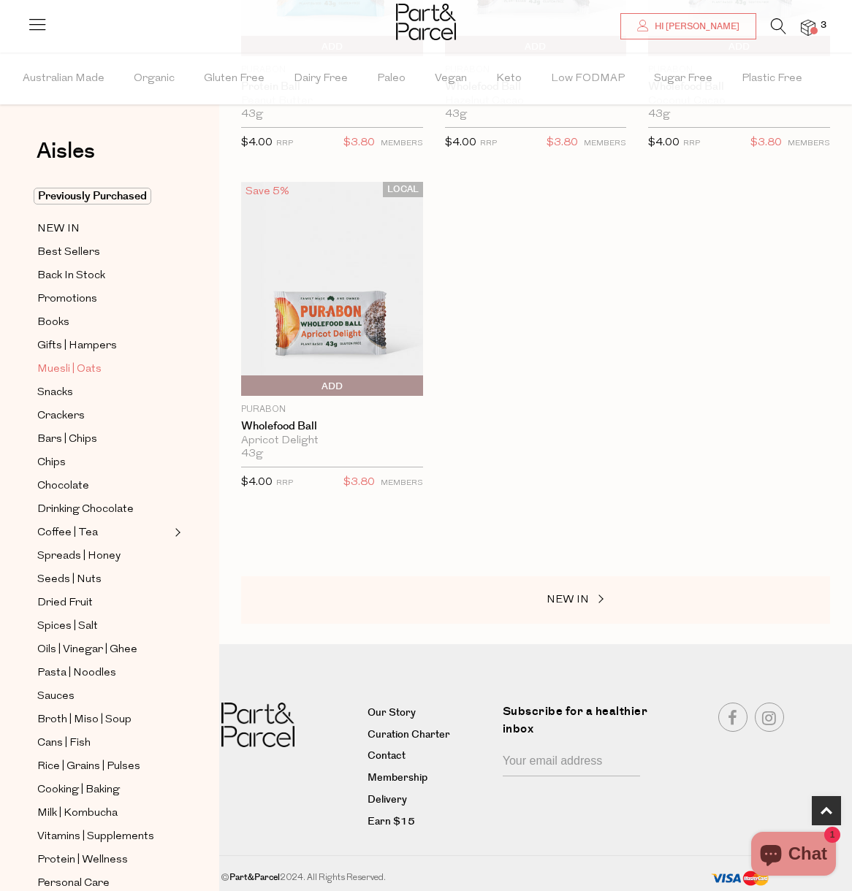
click at [71, 367] on span "Muesli | Oats" at bounding box center [69, 370] width 64 height 18
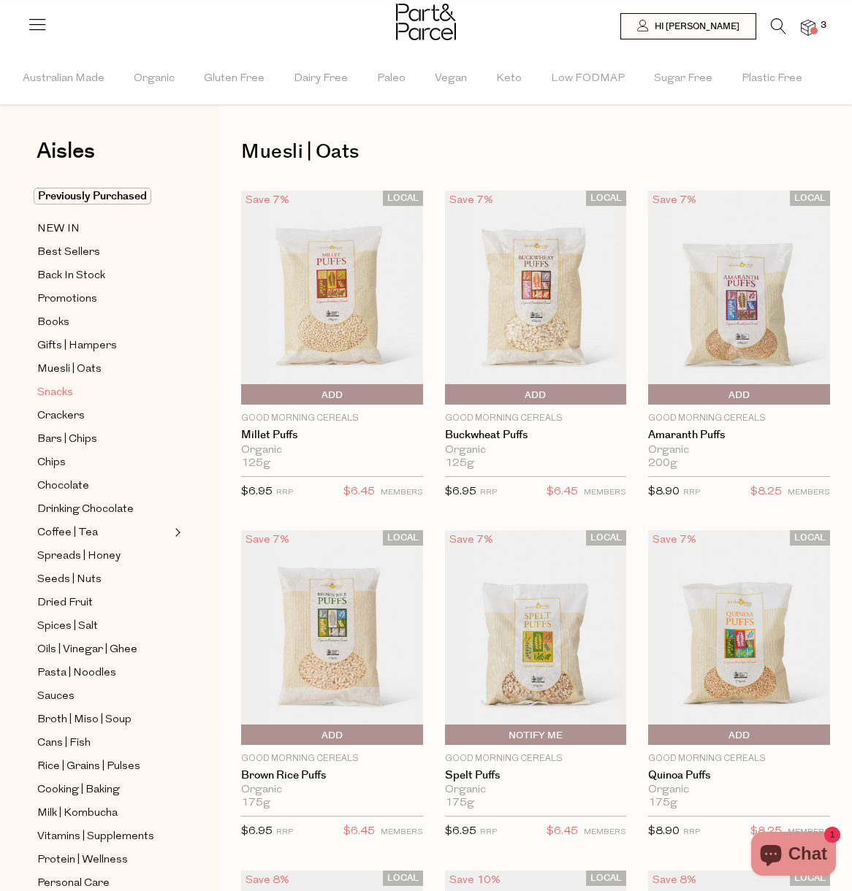
click at [53, 400] on span "Snacks" at bounding box center [55, 393] width 36 height 18
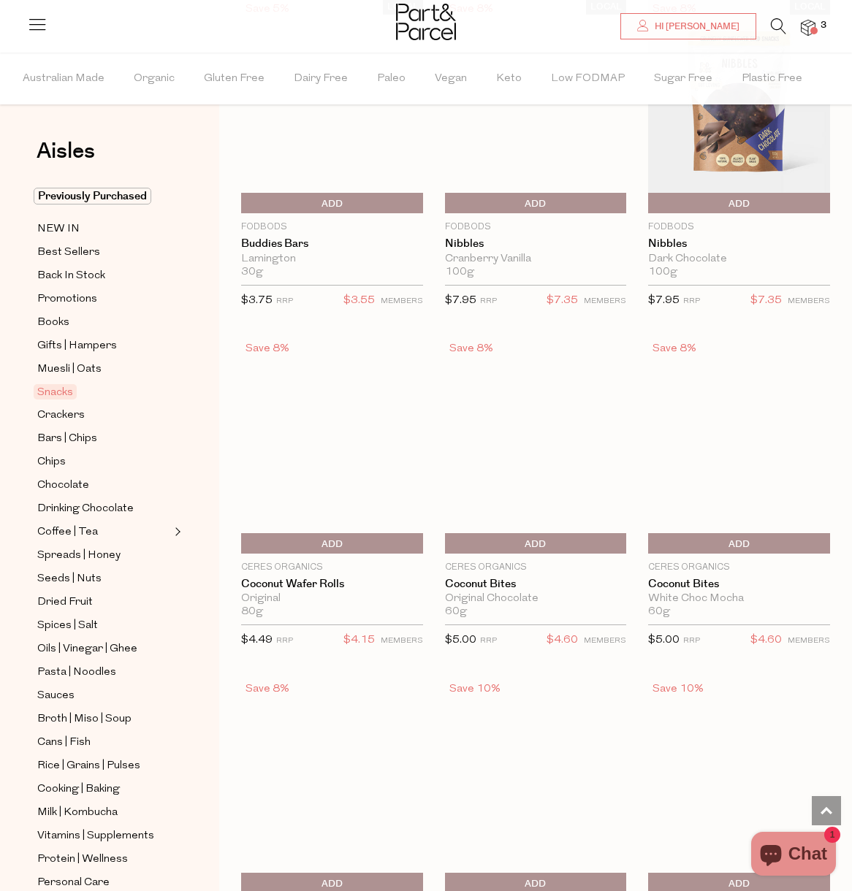
scroll to position [3059, 0]
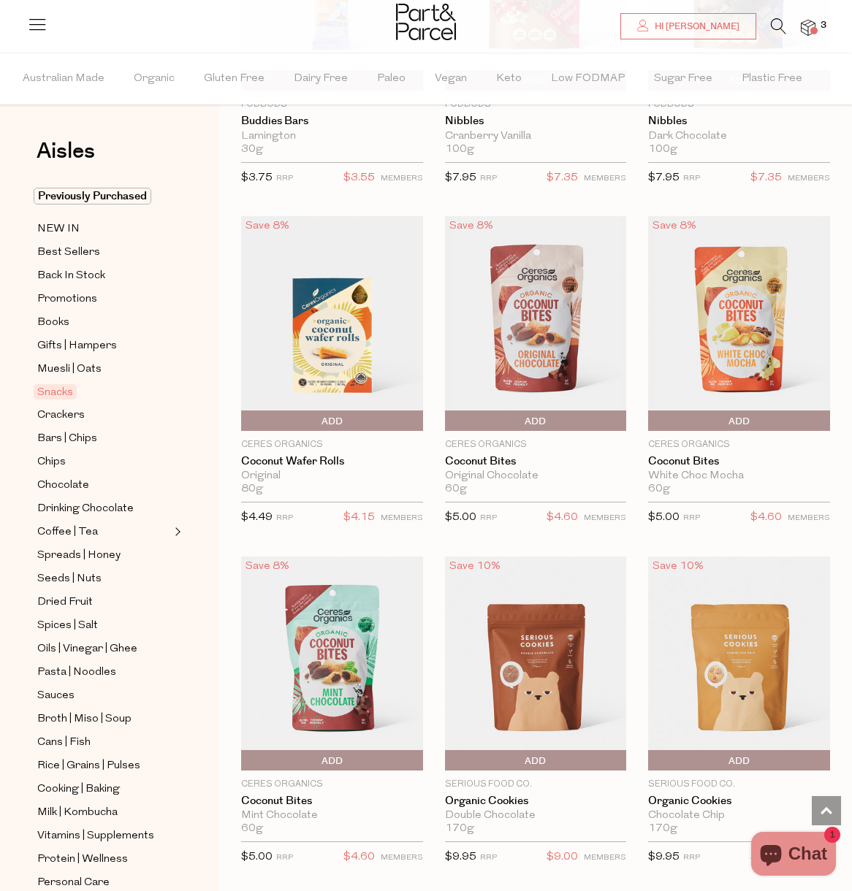
click at [245, 750] on span "Add To Parcel" at bounding box center [245, 761] width 0 height 22
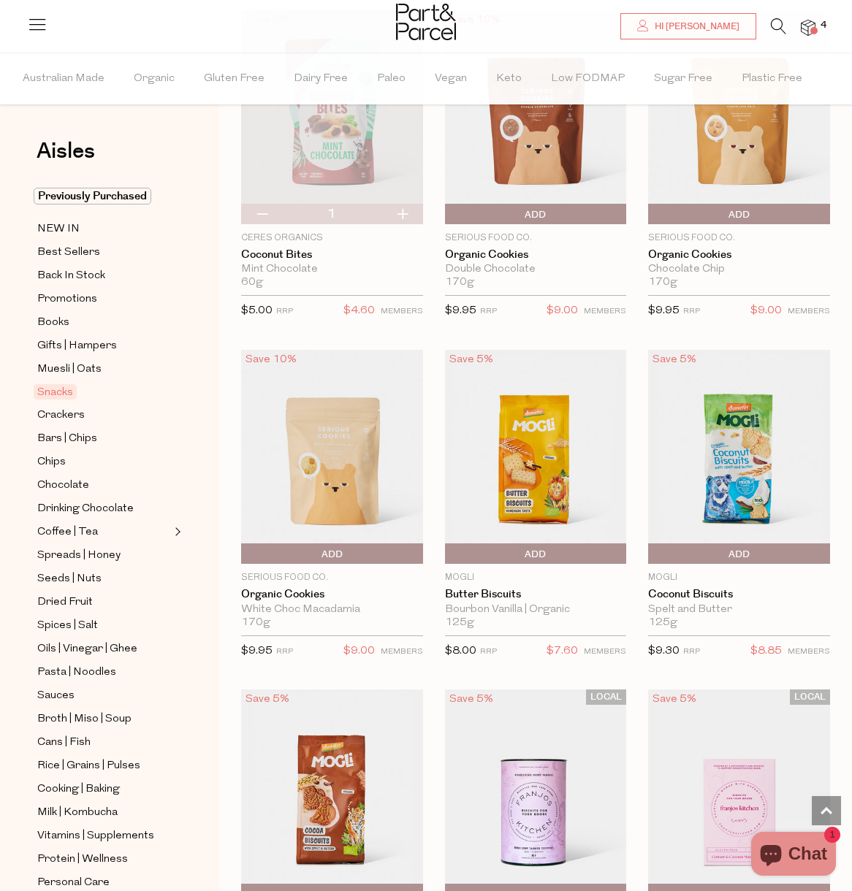
scroll to position [3908, 0]
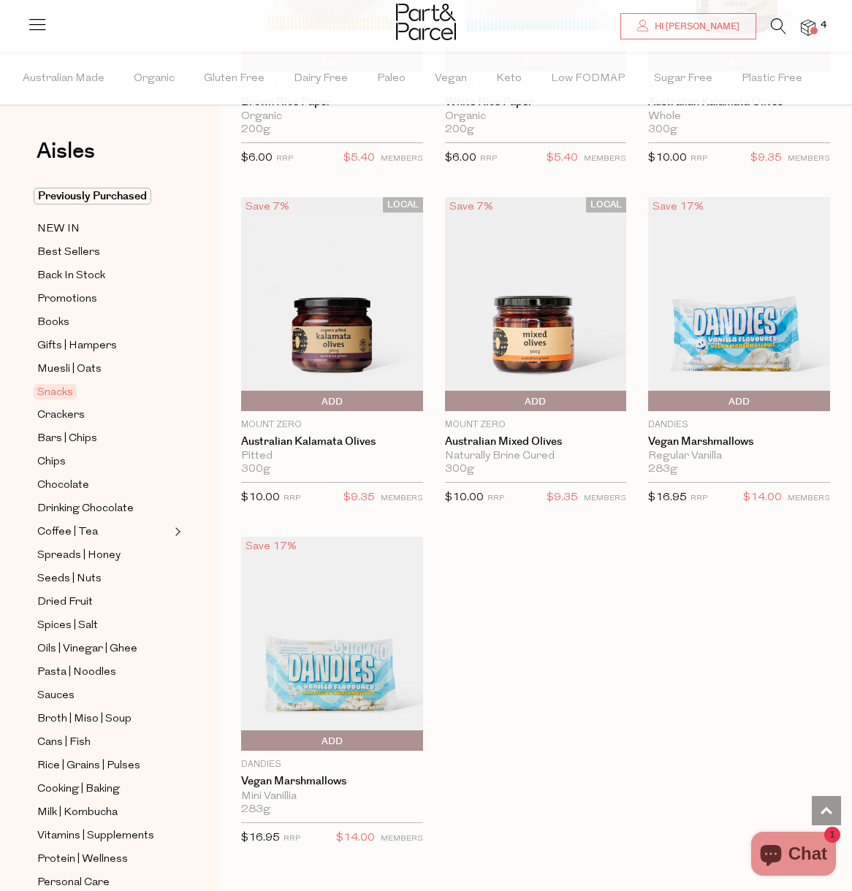
scroll to position [7279, 0]
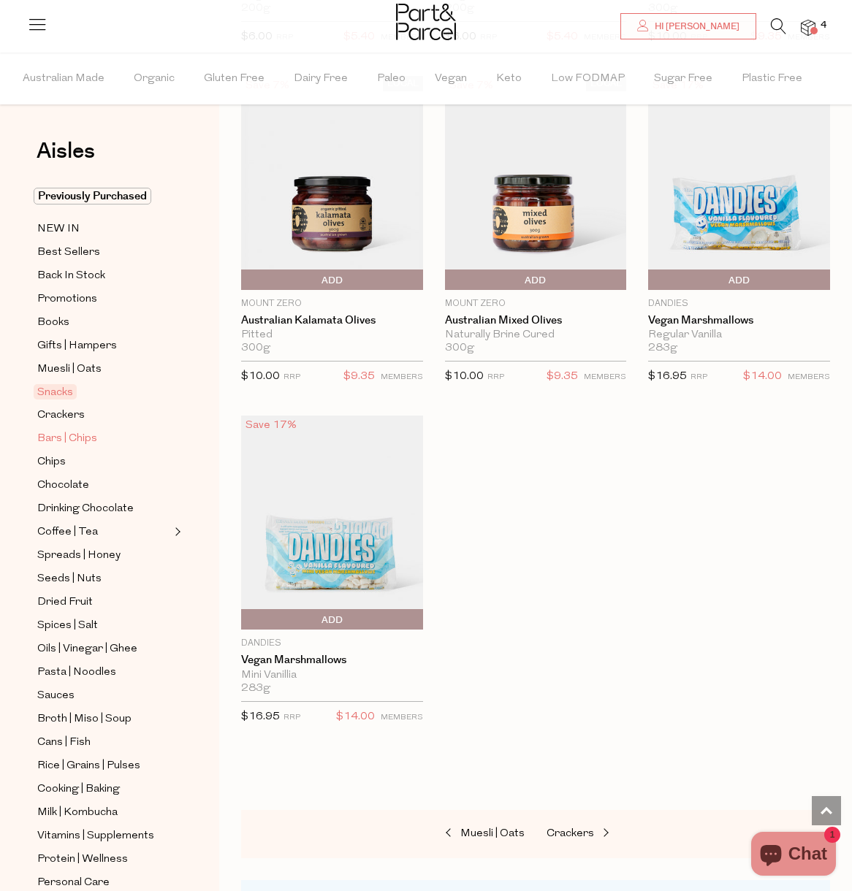
click at [77, 439] on span "Bars | Chips" at bounding box center [67, 439] width 60 height 18
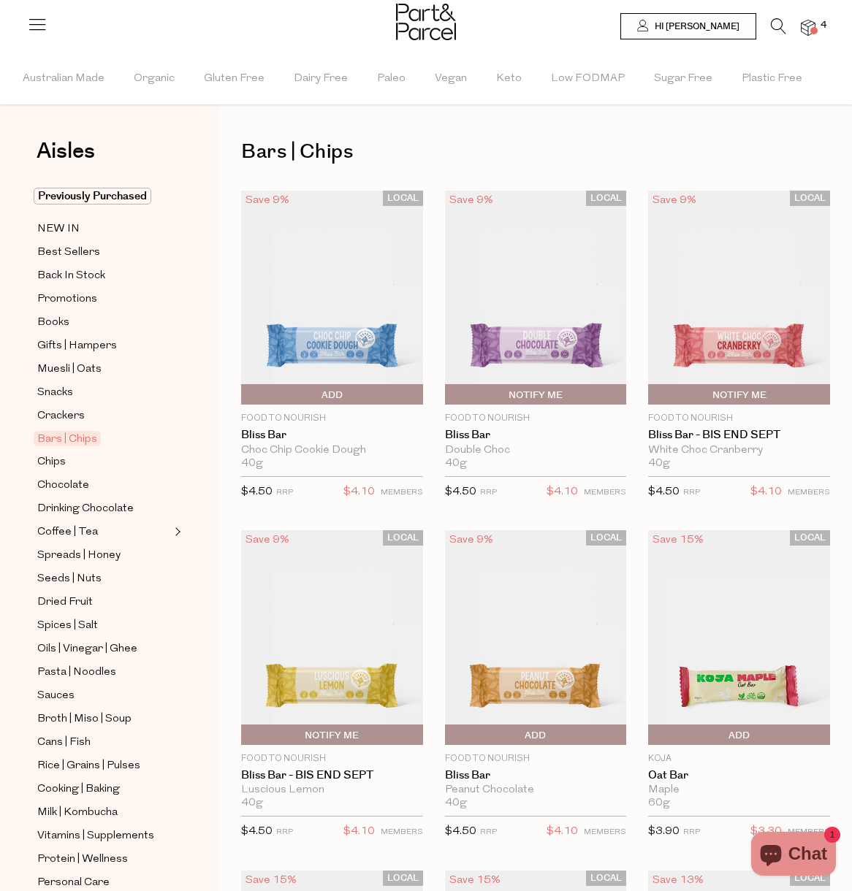
click at [344, 318] on img at bounding box center [332, 298] width 182 height 215
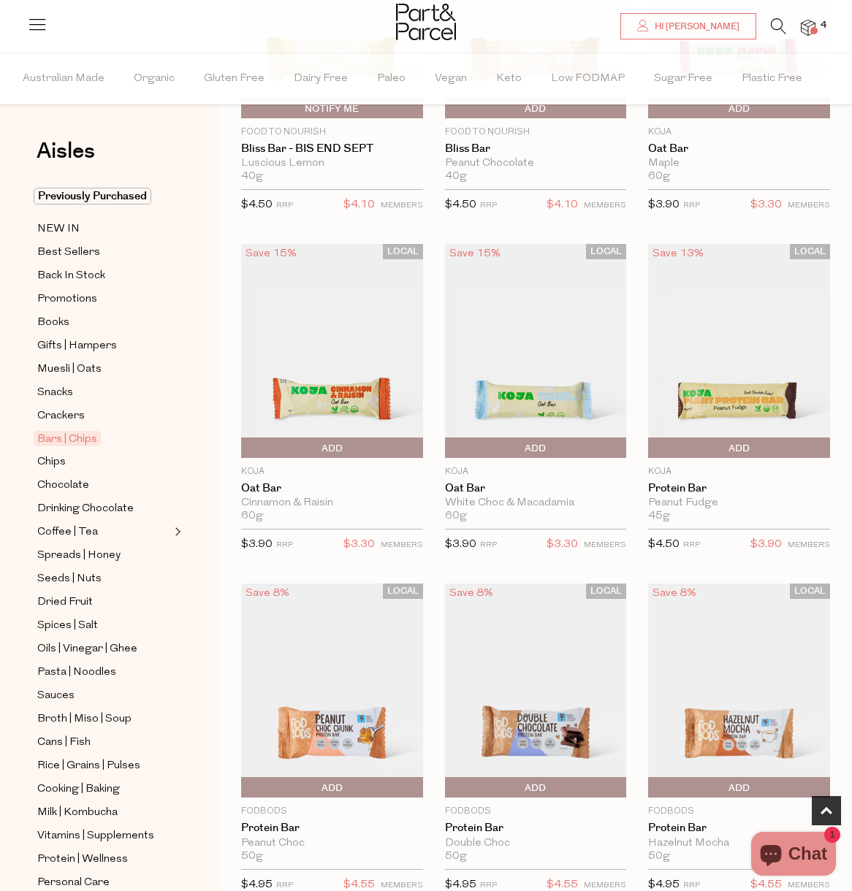
scroll to position [327, 0]
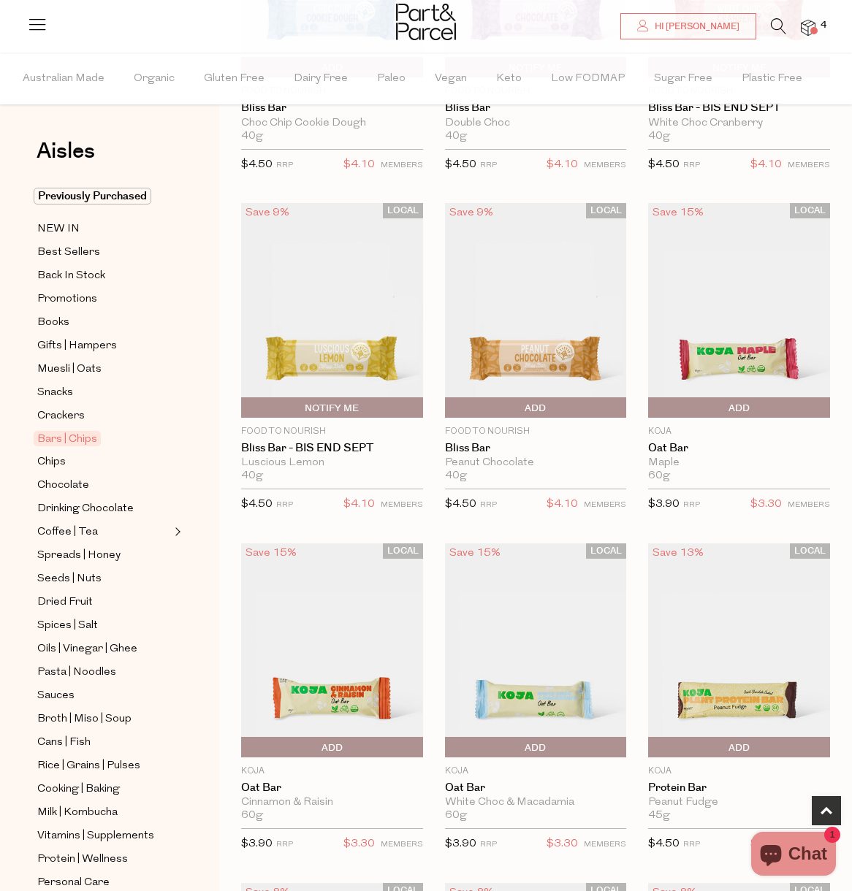
click at [754, 401] on span "Add To Parcel" at bounding box center [739, 408] width 175 height 22
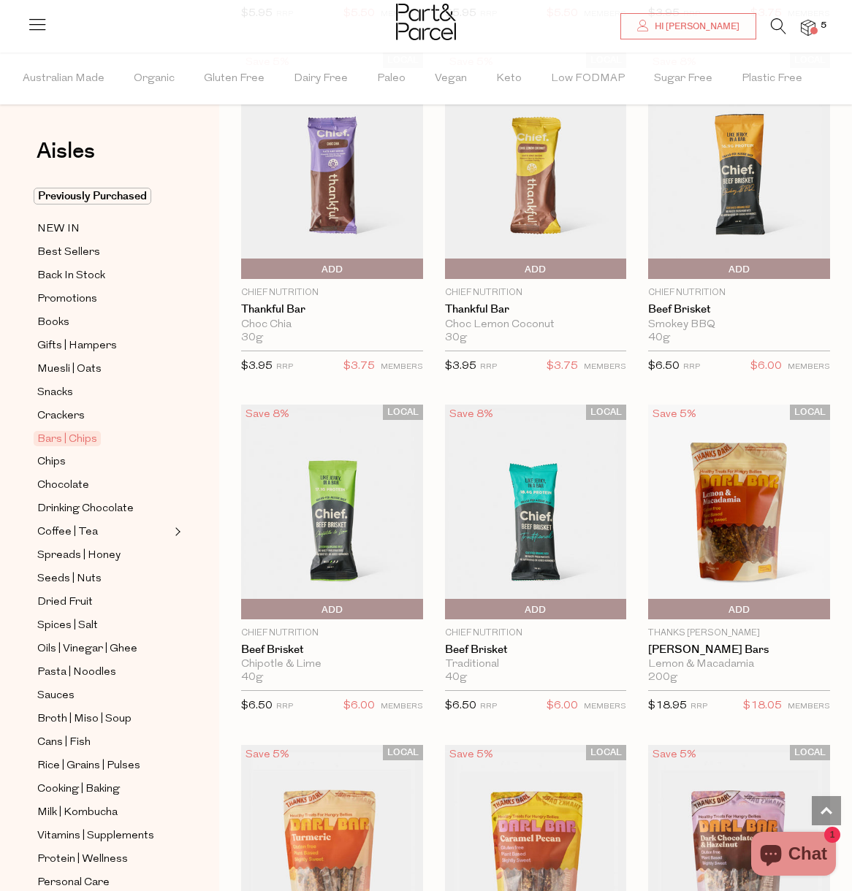
scroll to position [2652, 0]
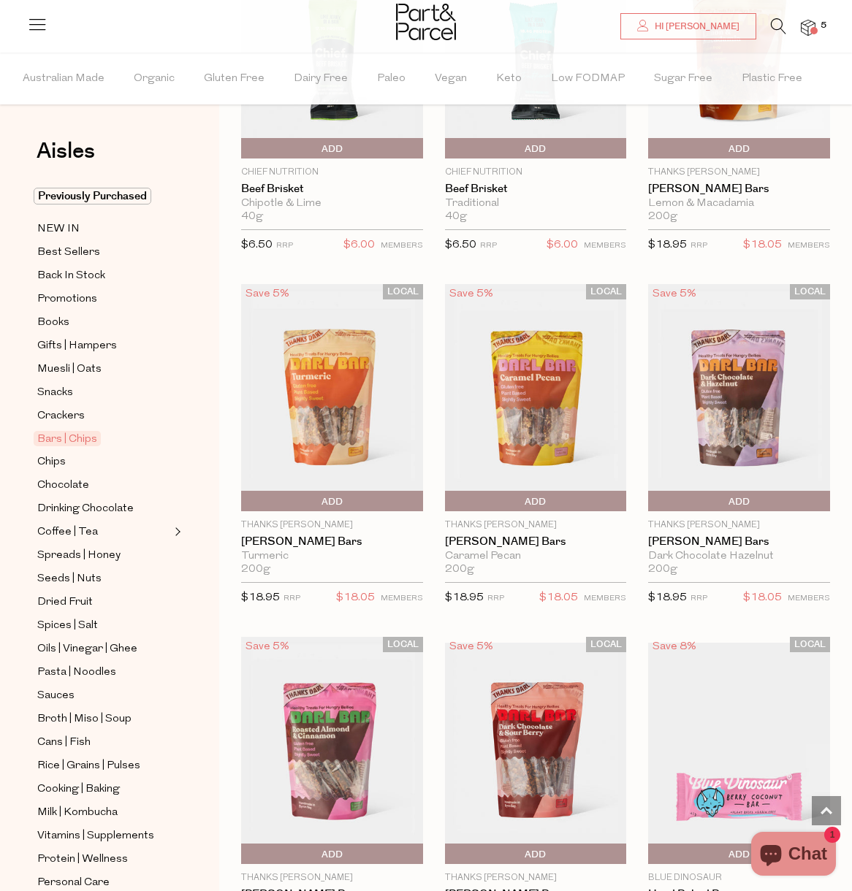
click at [543, 703] on img at bounding box center [536, 750] width 182 height 215
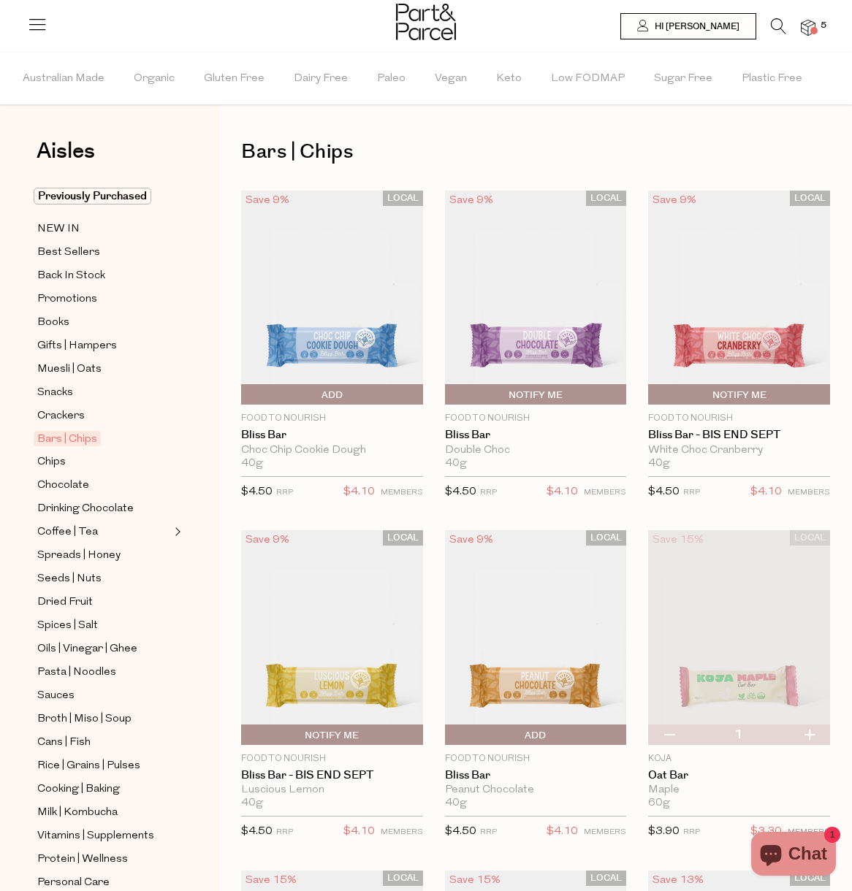
click at [806, 31] on img at bounding box center [808, 28] width 15 height 17
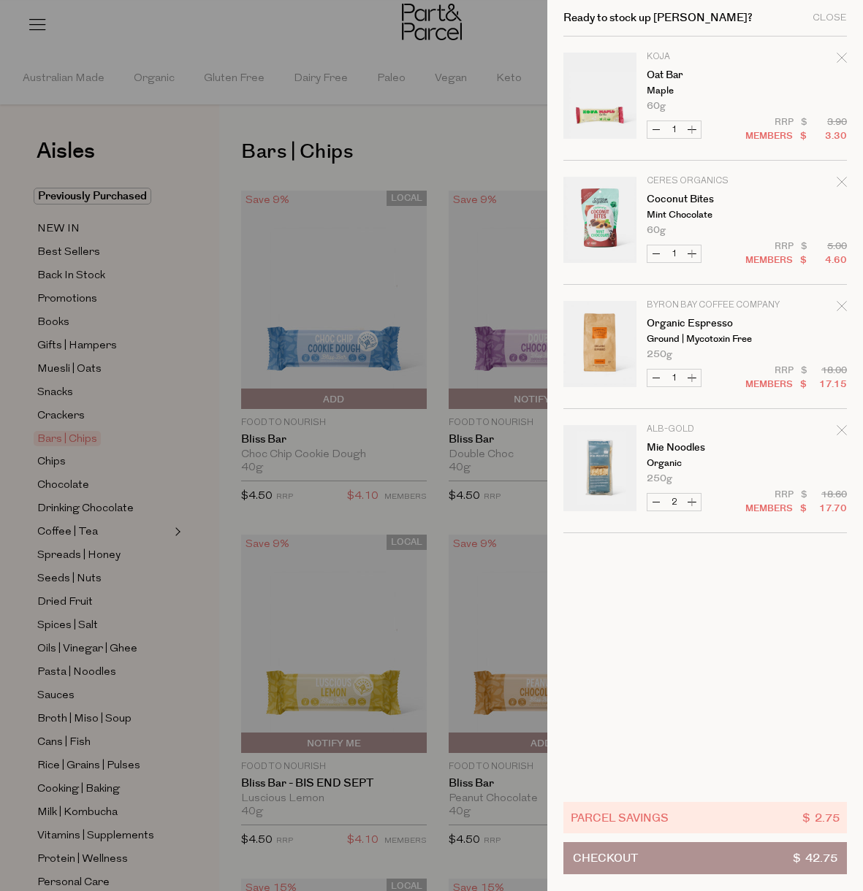
click at [839, 61] on icon "Remove Oat Bar" at bounding box center [840, 57] width 9 height 9
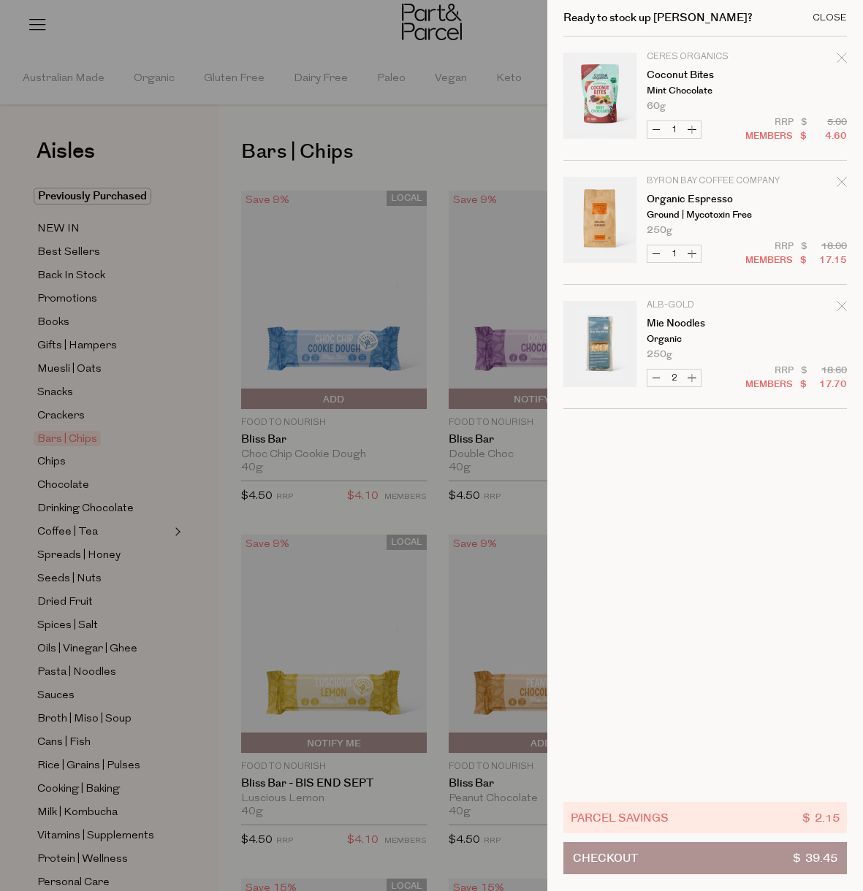
click at [833, 13] on div "Close" at bounding box center [829, 17] width 34 height 9
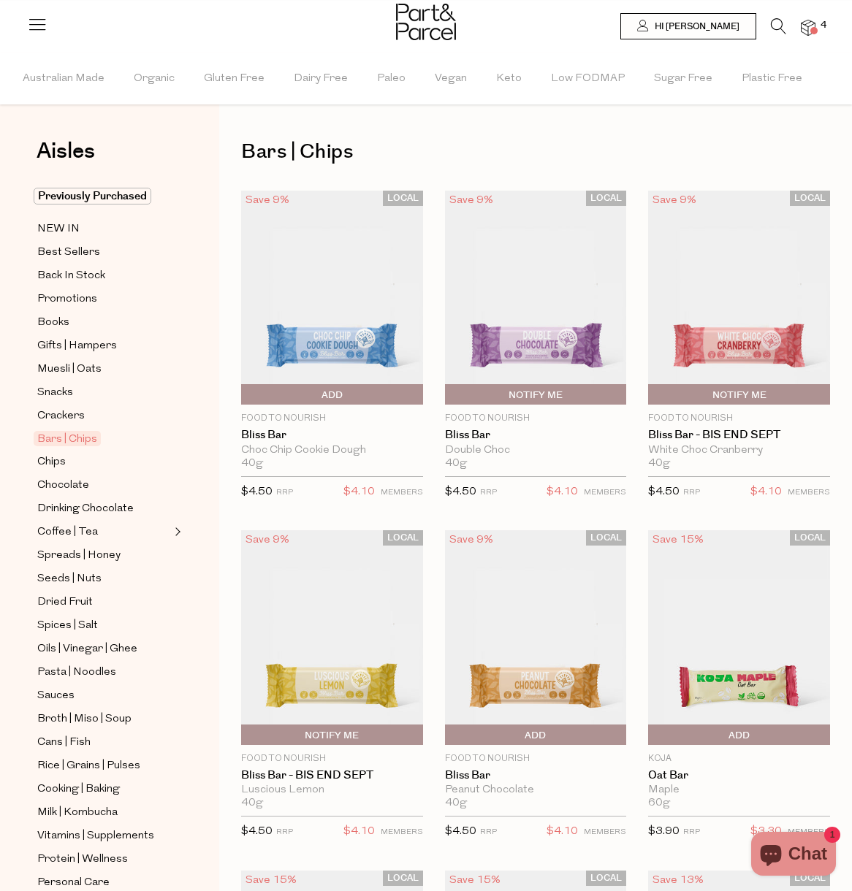
click at [813, 28] on span at bounding box center [813, 30] width 7 height 7
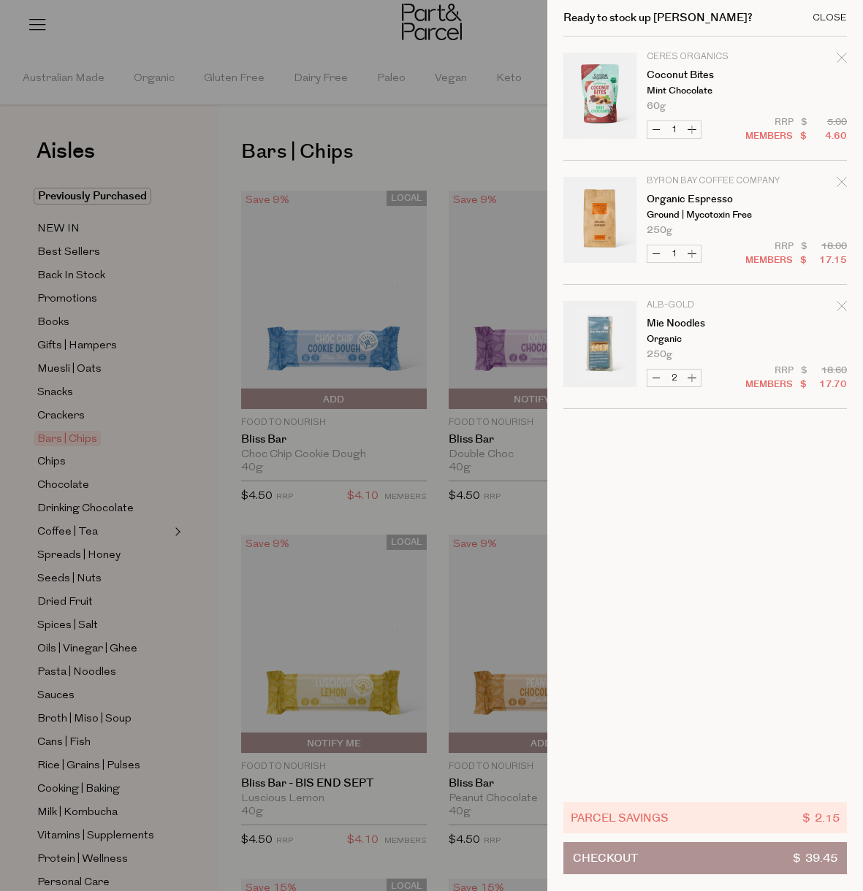
click at [836, 13] on div "Close" at bounding box center [829, 17] width 34 height 9
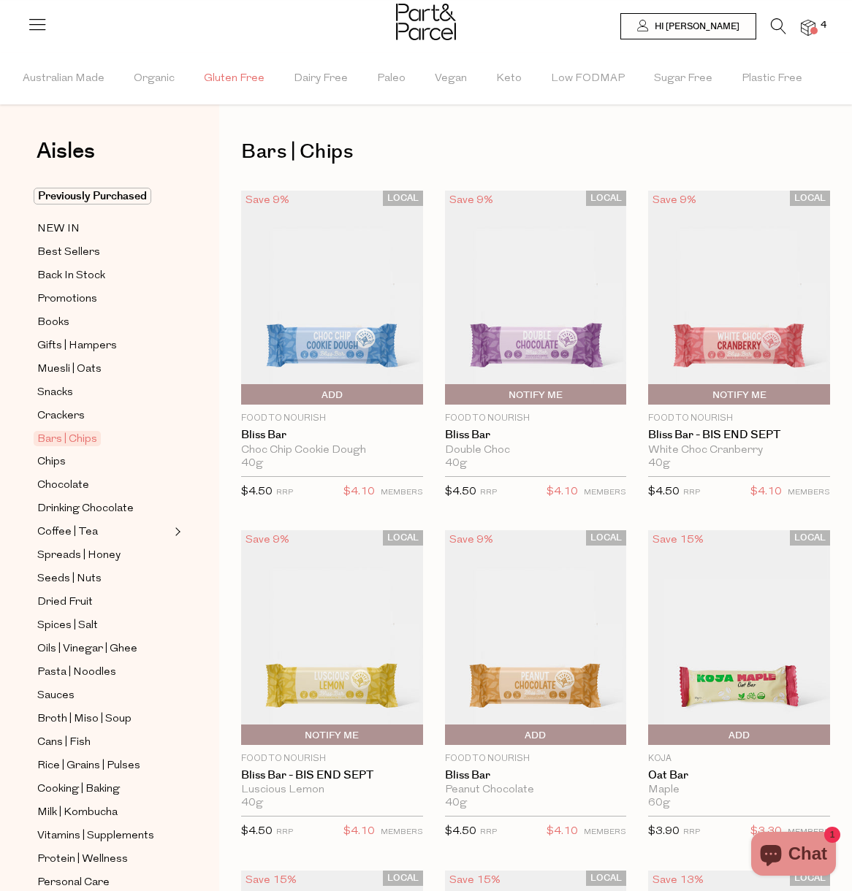
click at [232, 72] on span "Gluten Free" at bounding box center [234, 78] width 61 height 51
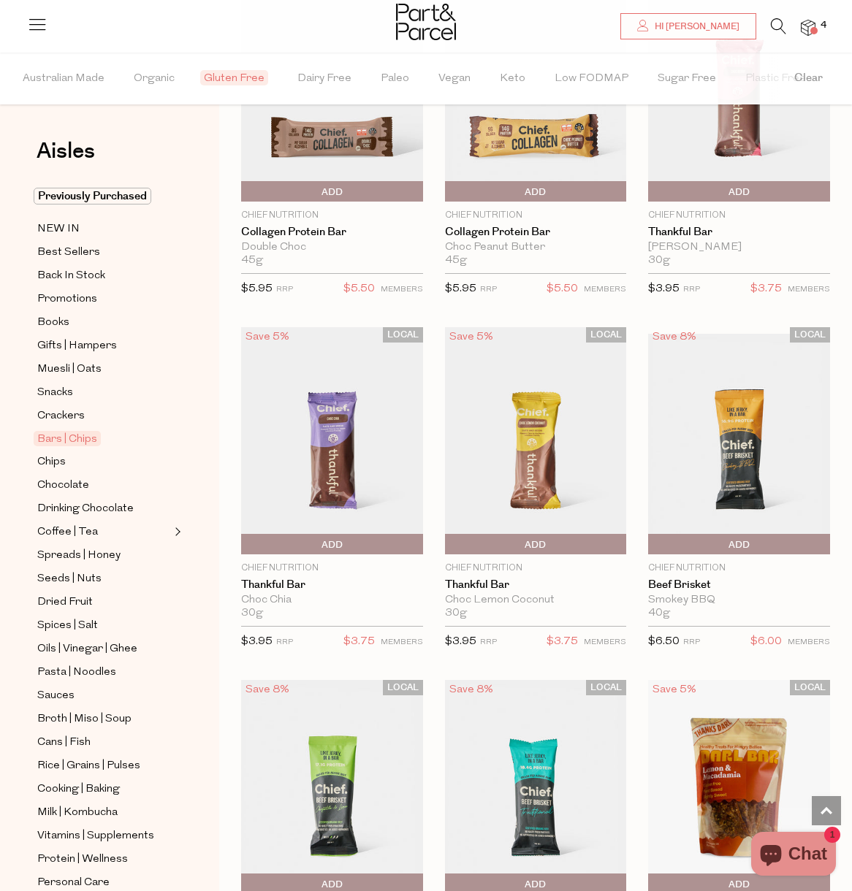
scroll to position [1647, 0]
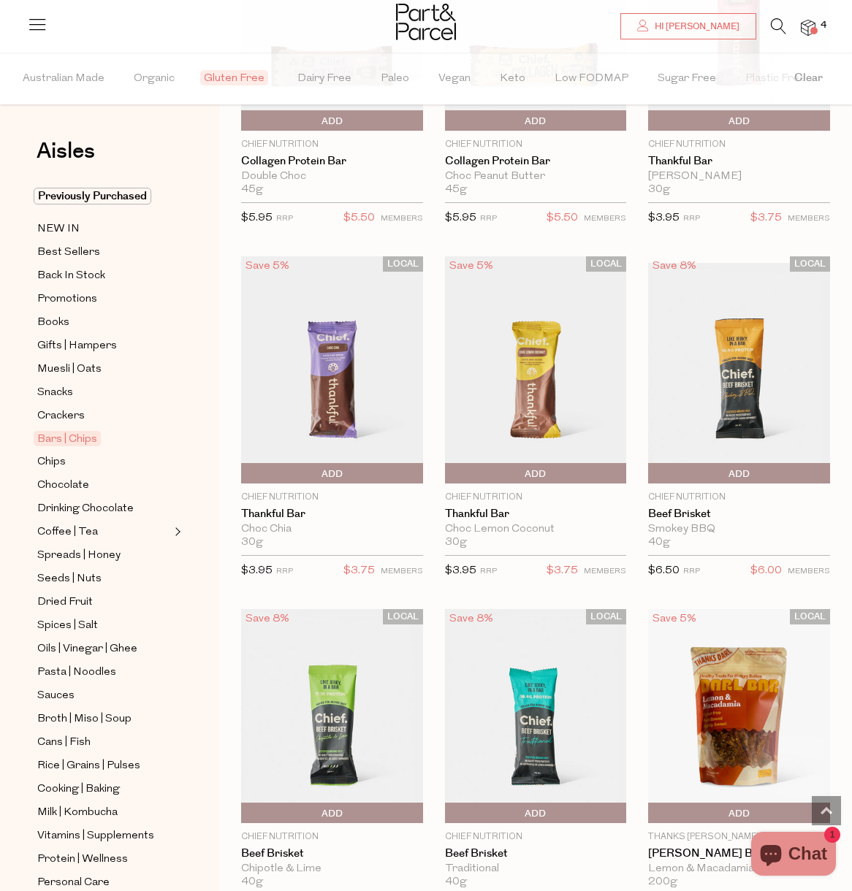
click at [387, 408] on img at bounding box center [332, 369] width 182 height 227
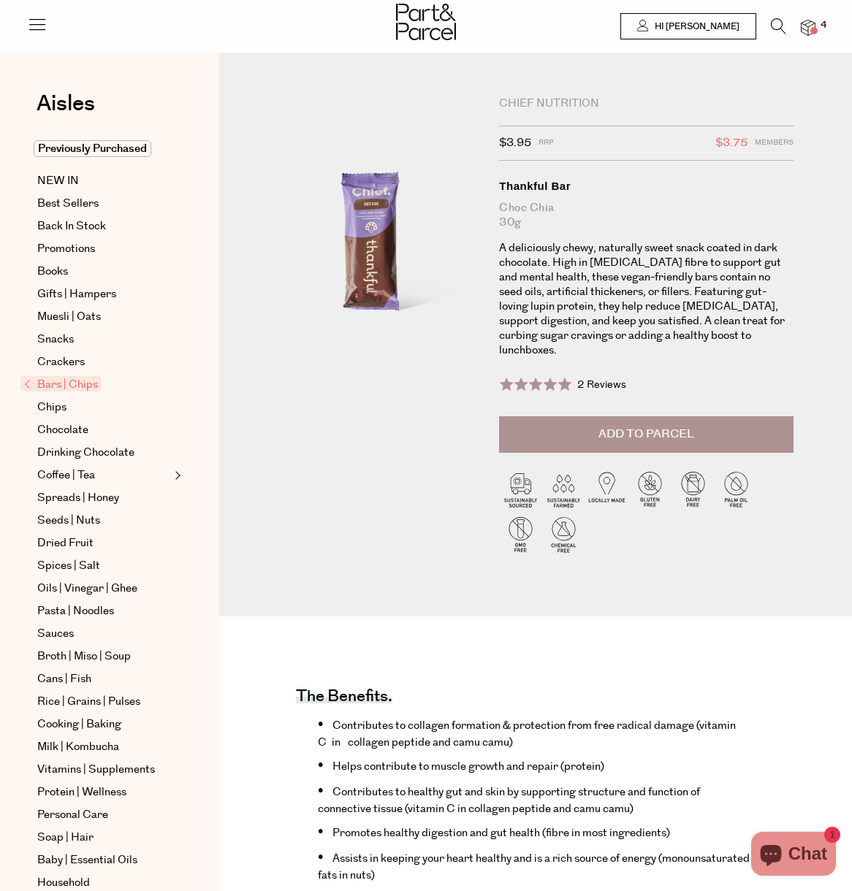
scroll to position [500, 0]
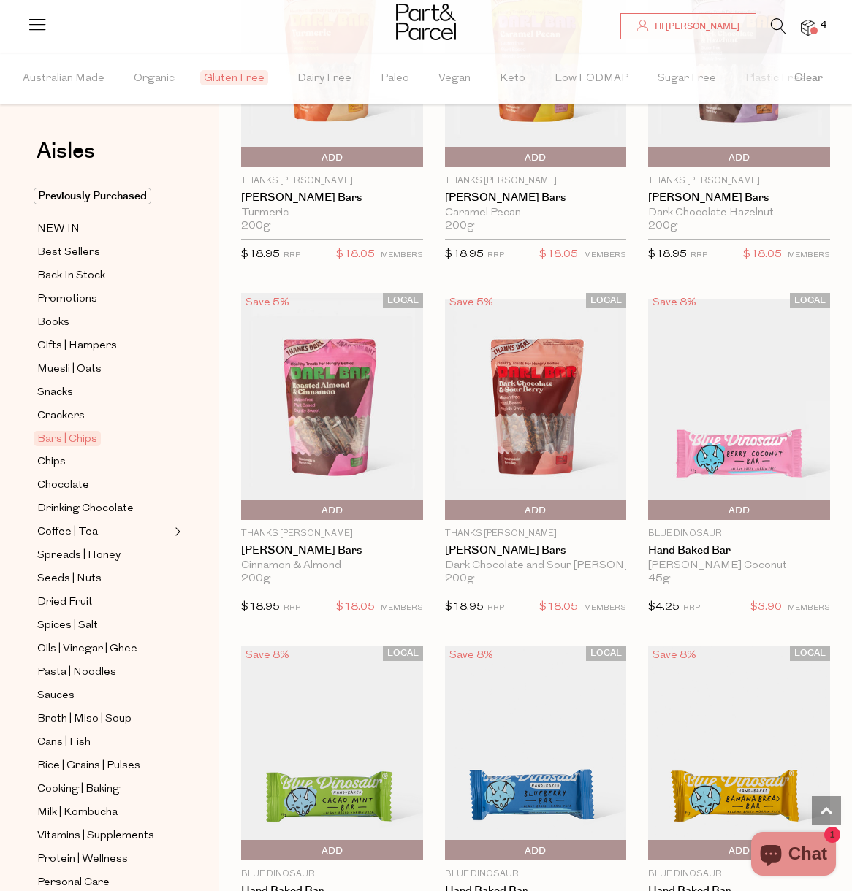
scroll to position [2778, 0]
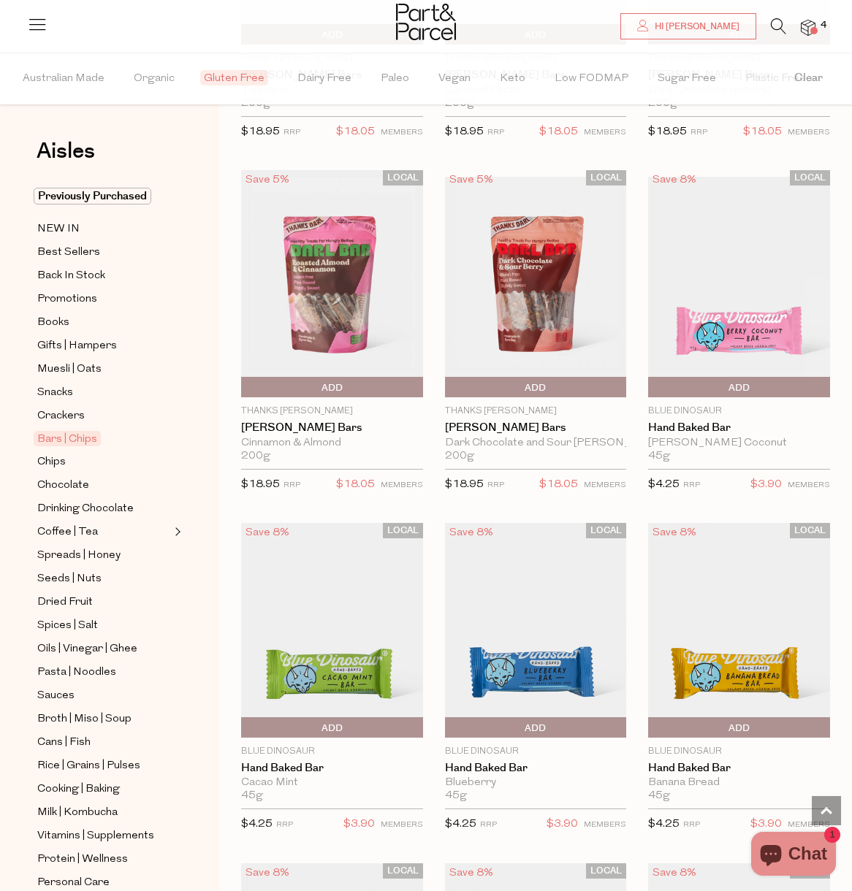
click at [314, 325] on img at bounding box center [332, 283] width 182 height 227
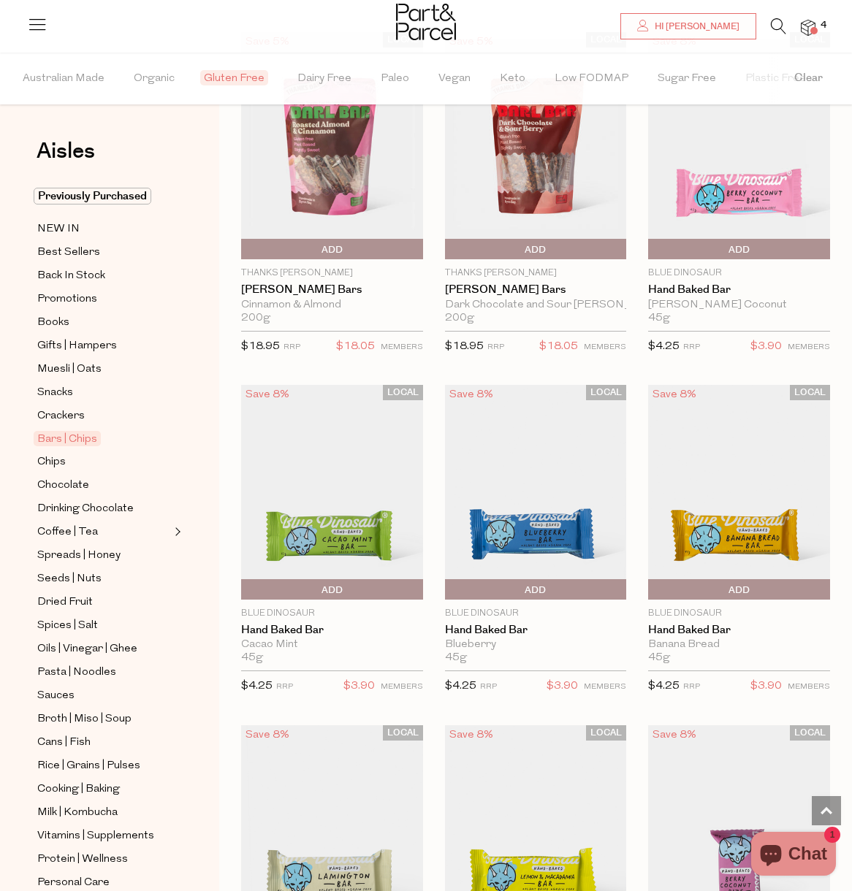
scroll to position [3016, 0]
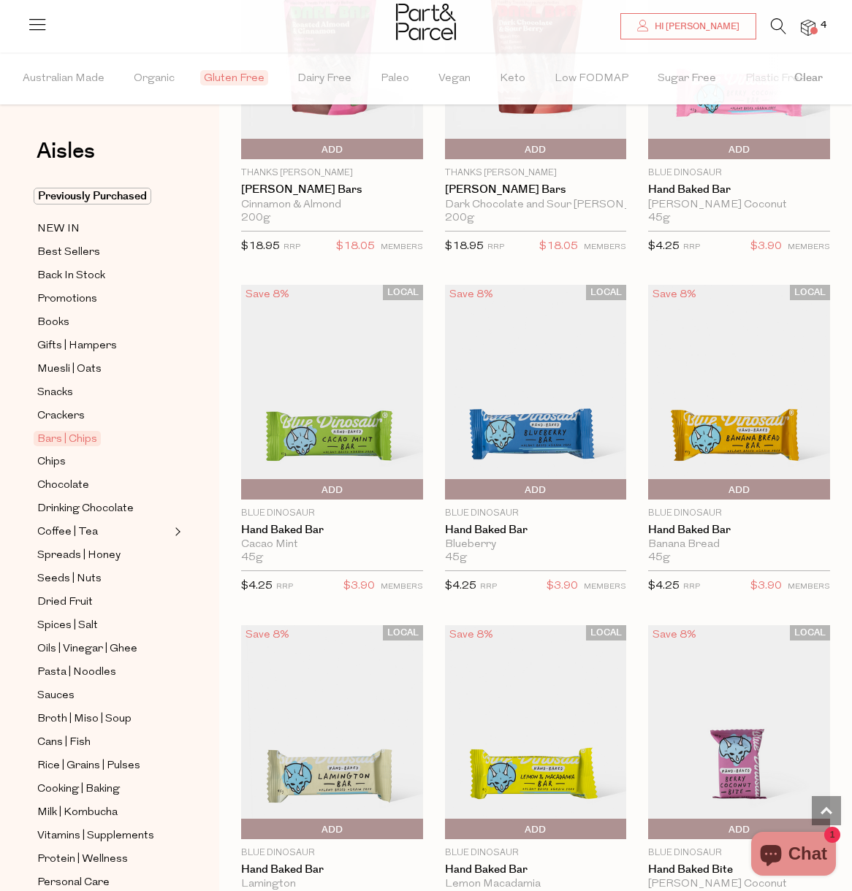
click at [769, 410] on img at bounding box center [739, 392] width 182 height 215
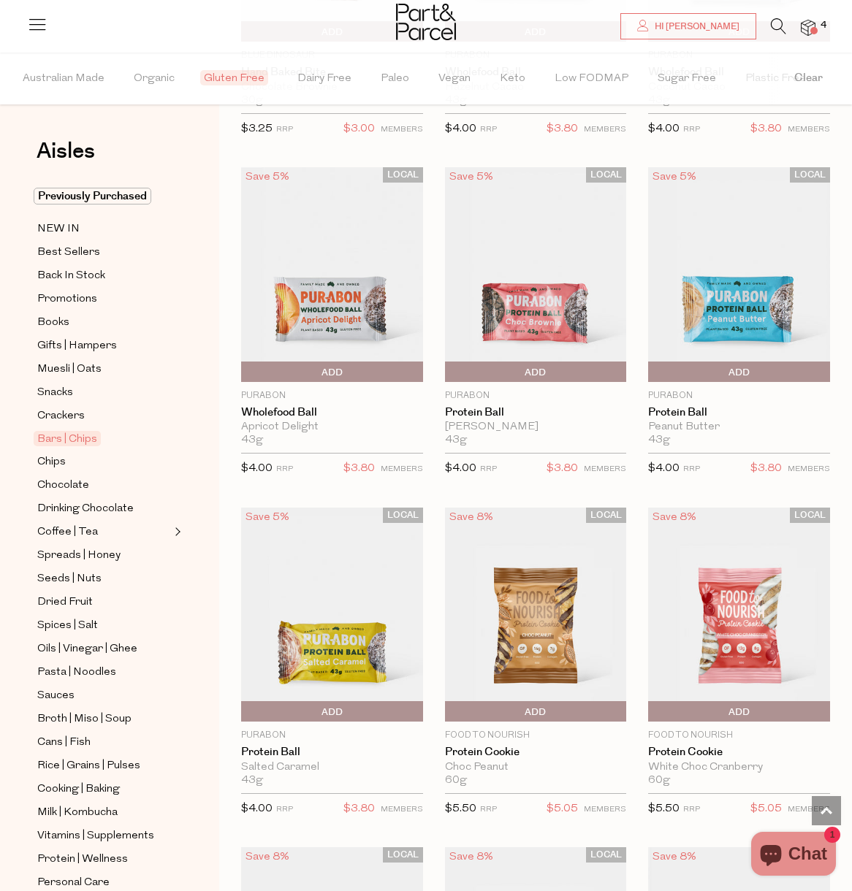
scroll to position [3681, 0]
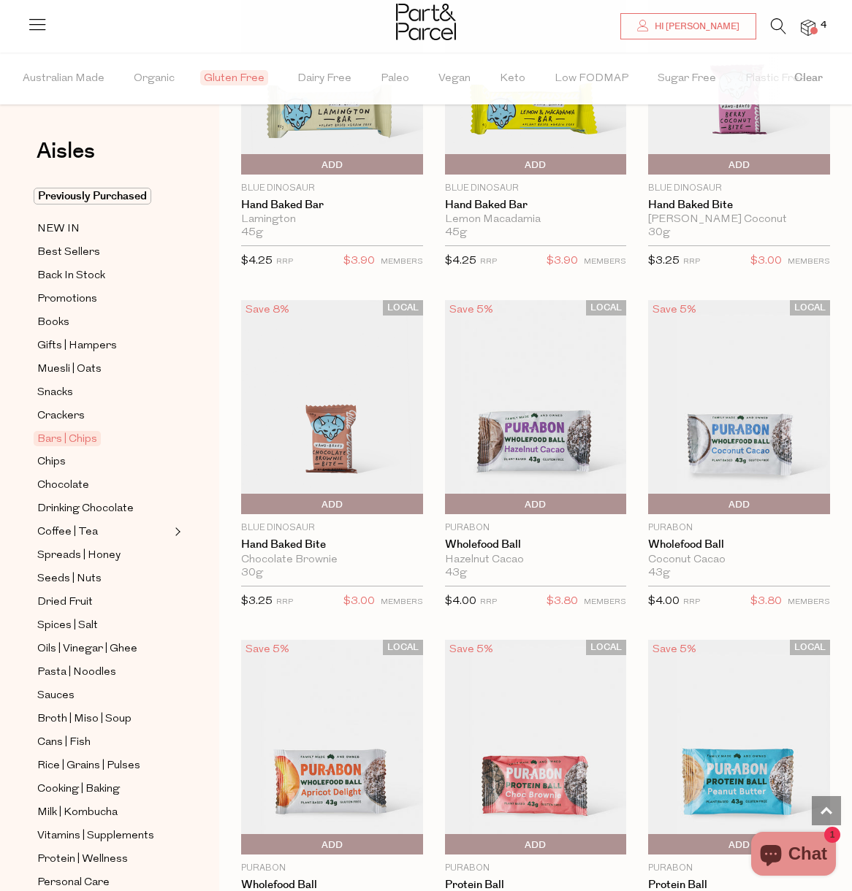
click at [749, 420] on img at bounding box center [739, 407] width 182 height 215
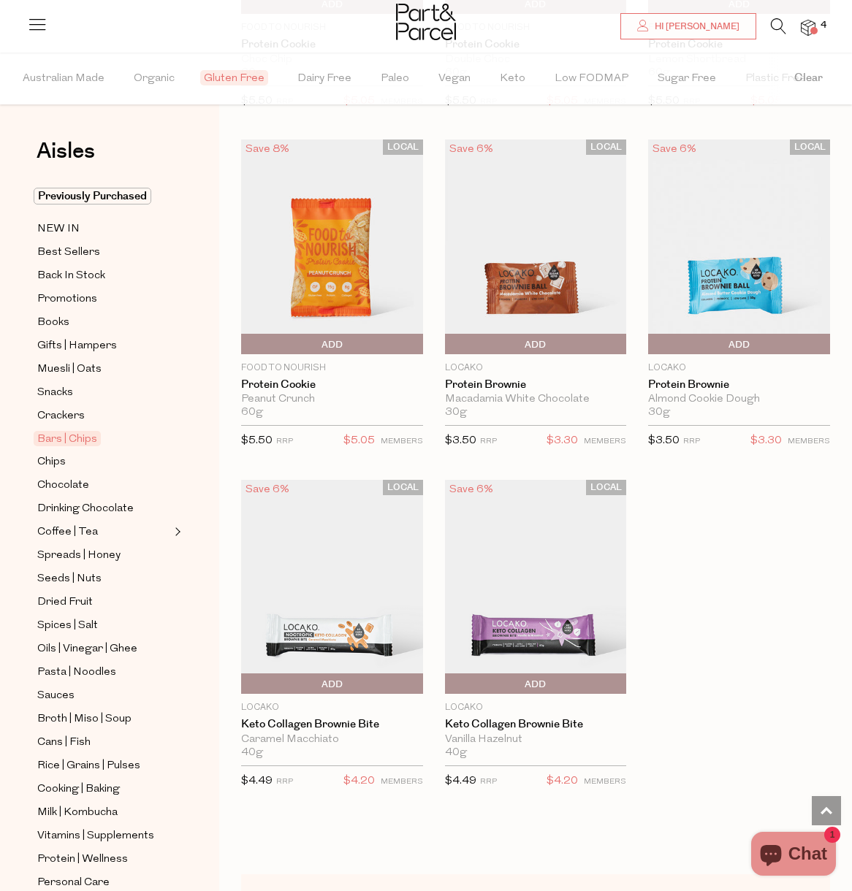
scroll to position [5463, 0]
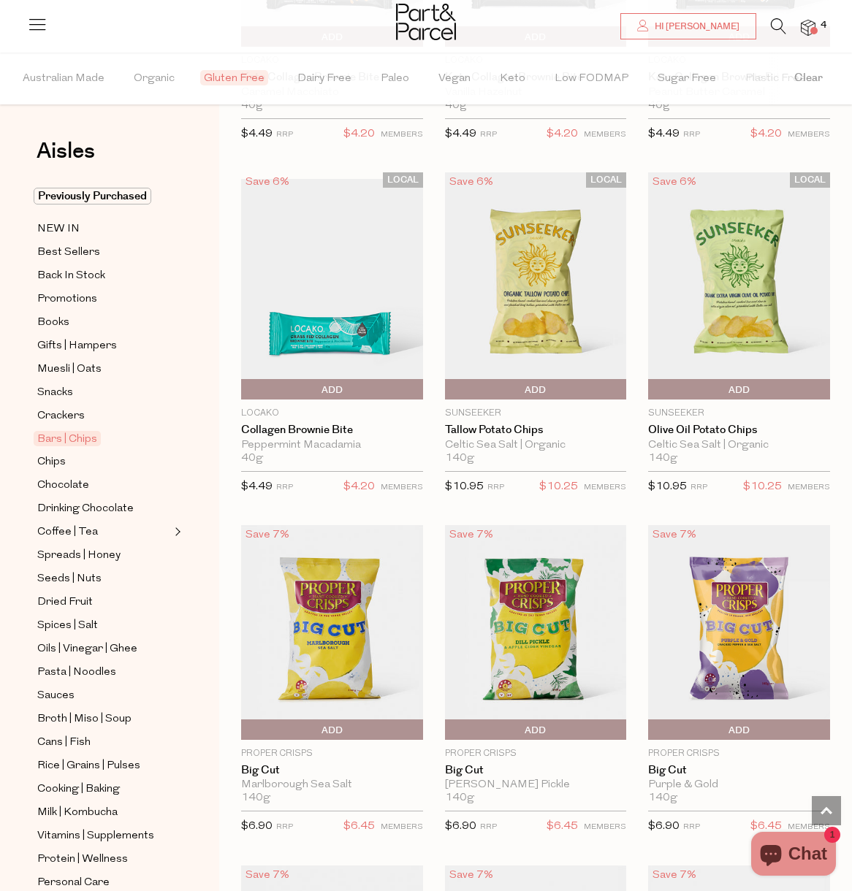
scroll to position [6009, 0]
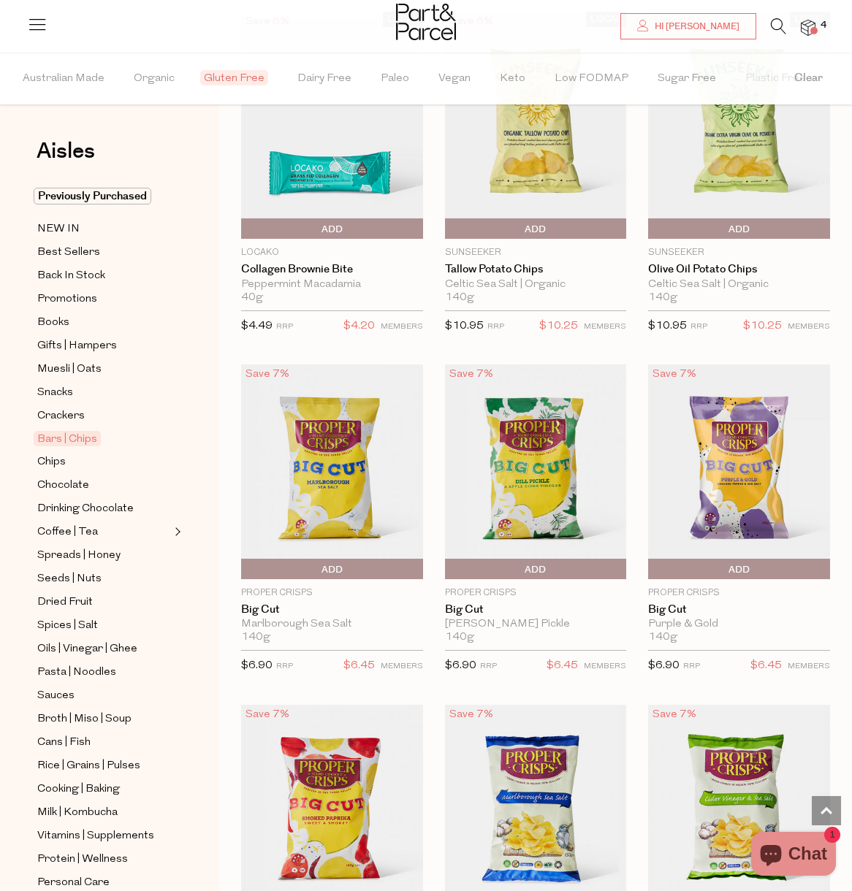
click at [497, 218] on span "Add To Parcel" at bounding box center [536, 229] width 175 height 22
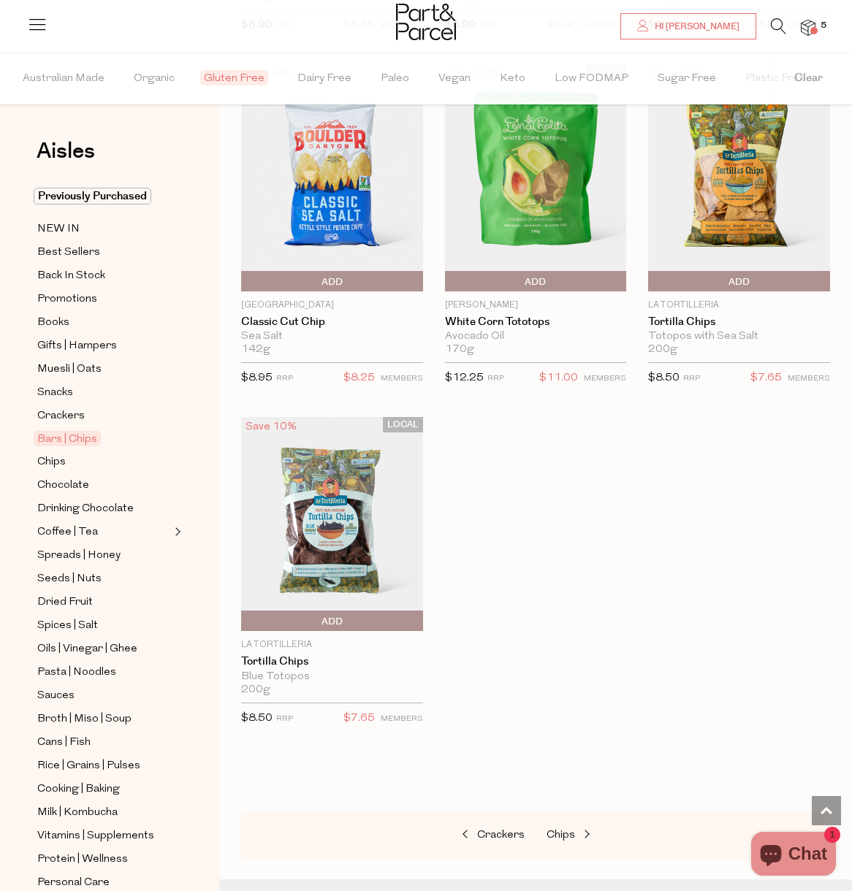
scroll to position [7466, 0]
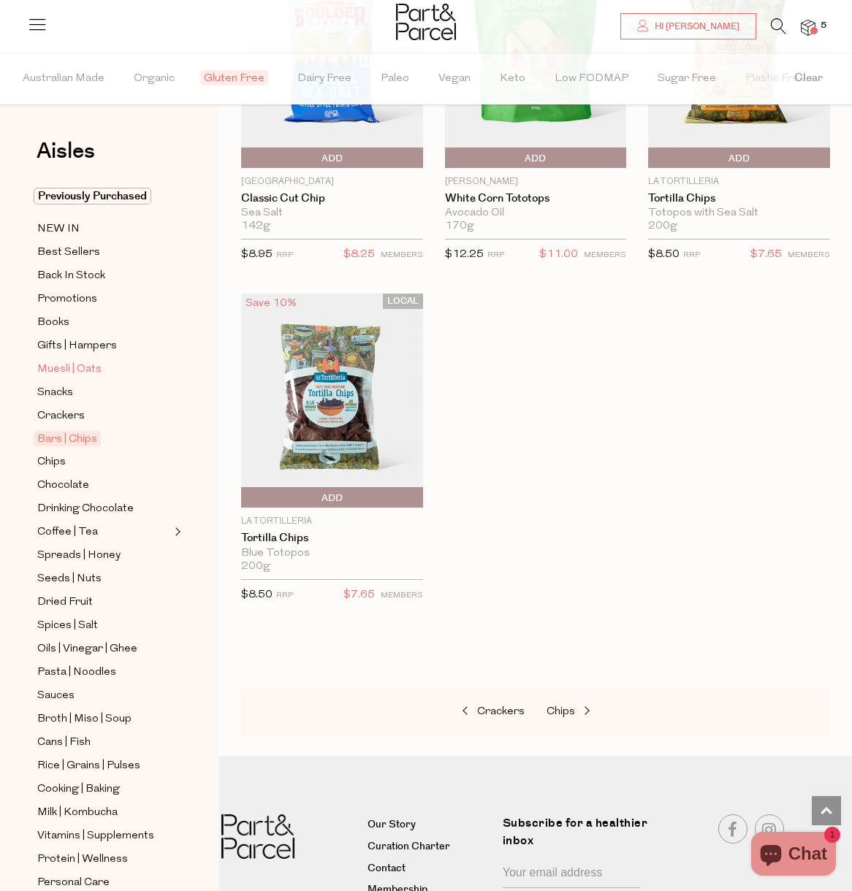
click at [84, 365] on span "Muesli | Oats" at bounding box center [69, 370] width 64 height 18
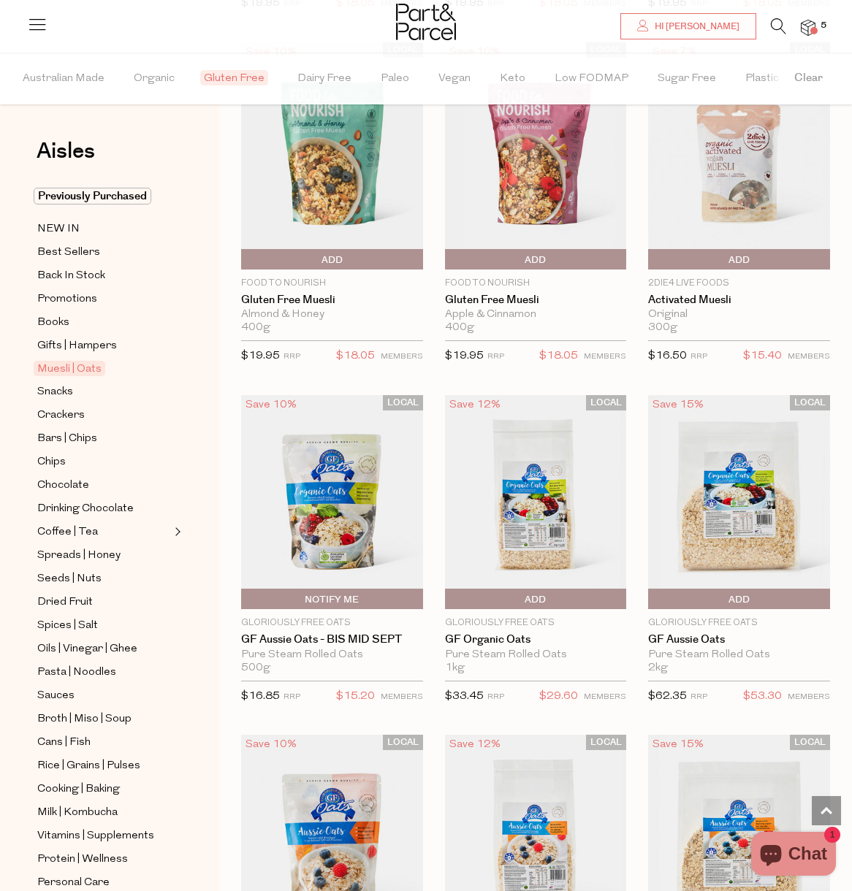
scroll to position [2233, 0]
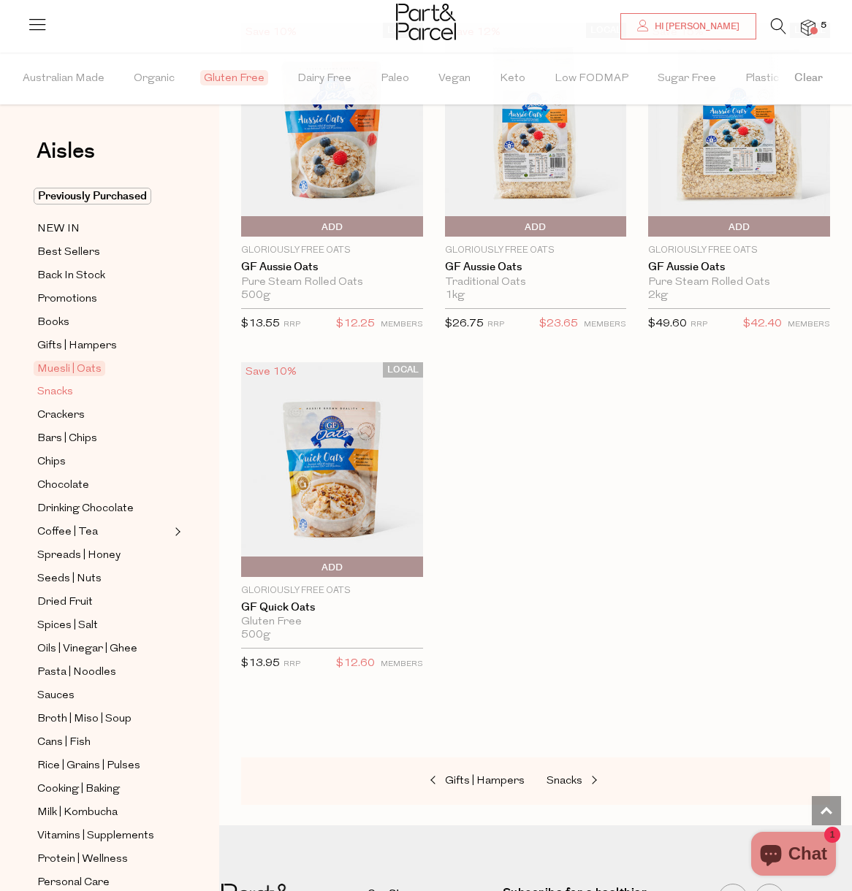
click at [63, 386] on span "Snacks" at bounding box center [55, 393] width 36 height 18
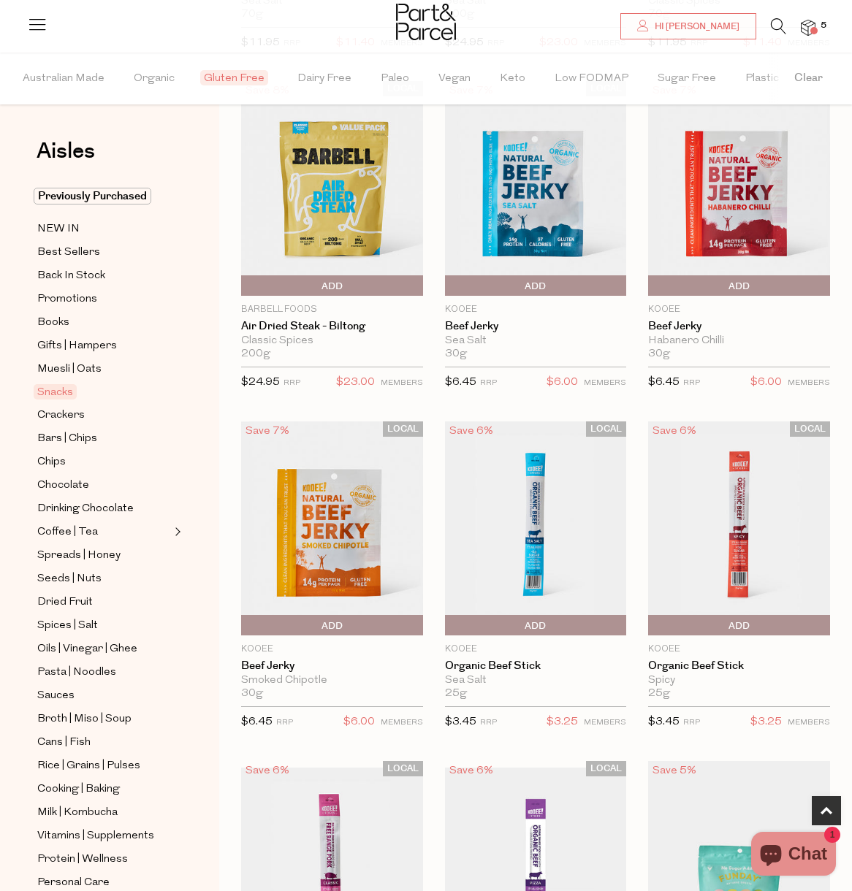
scroll to position [543, 0]
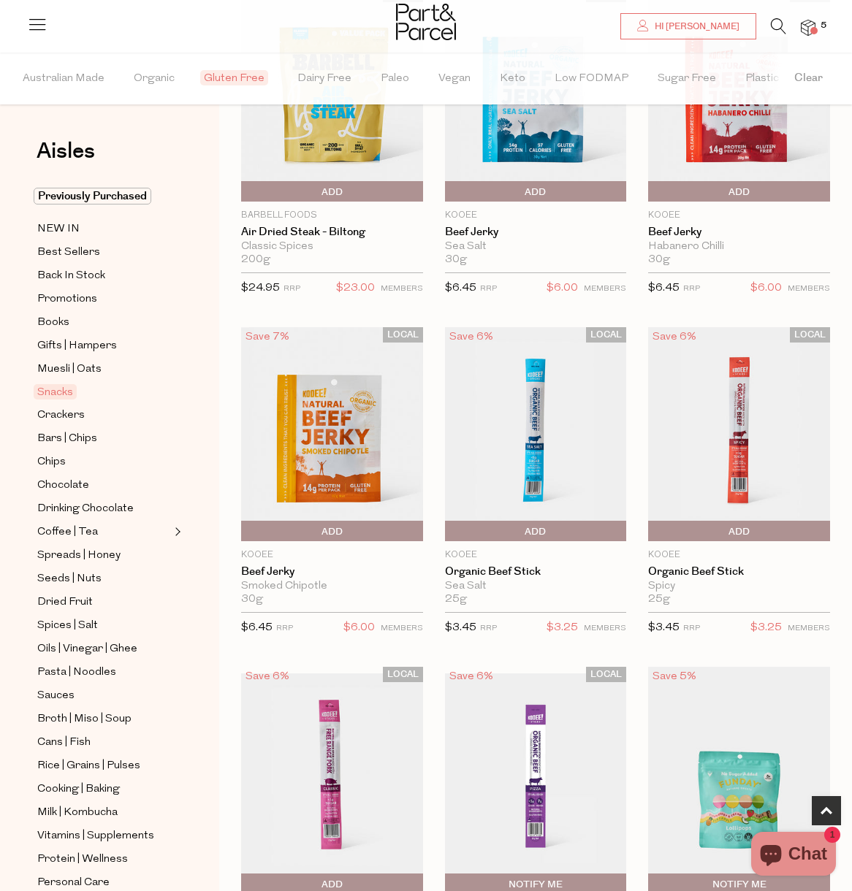
click at [340, 474] on img at bounding box center [332, 434] width 182 height 215
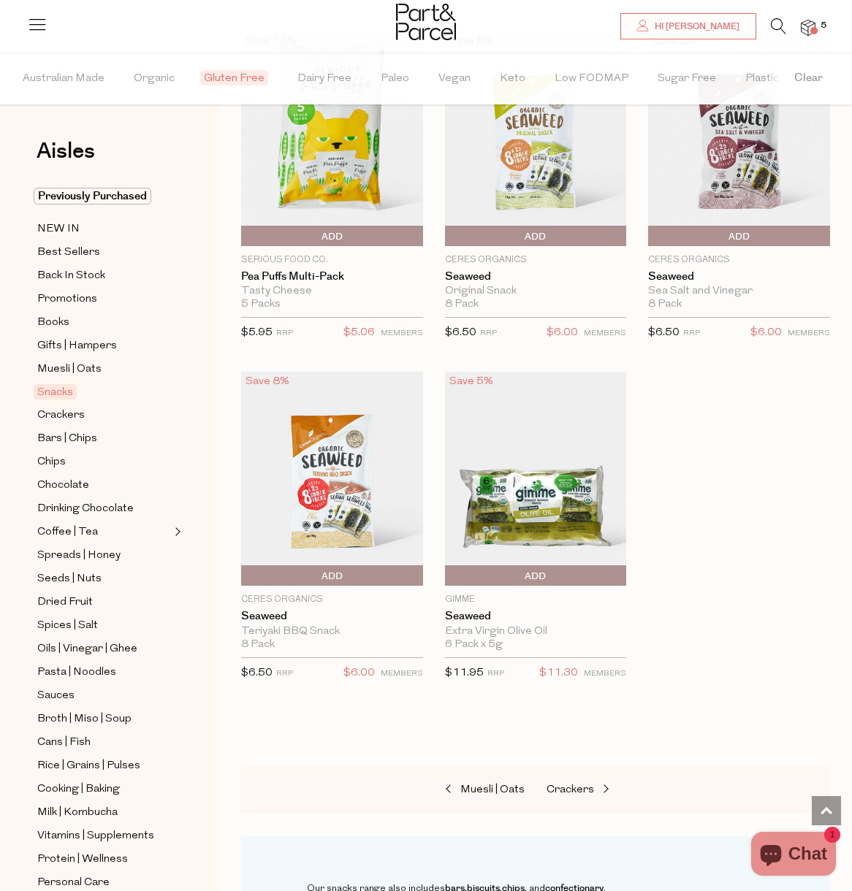
scroll to position [4982, 0]
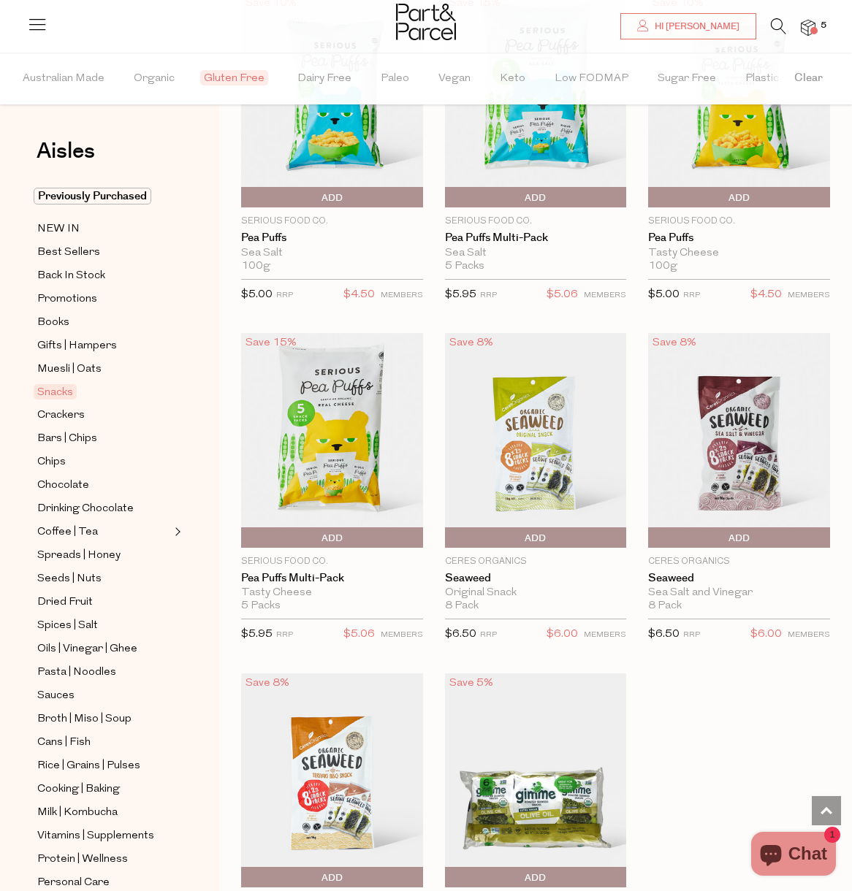
click at [698, 470] on img at bounding box center [739, 440] width 182 height 215
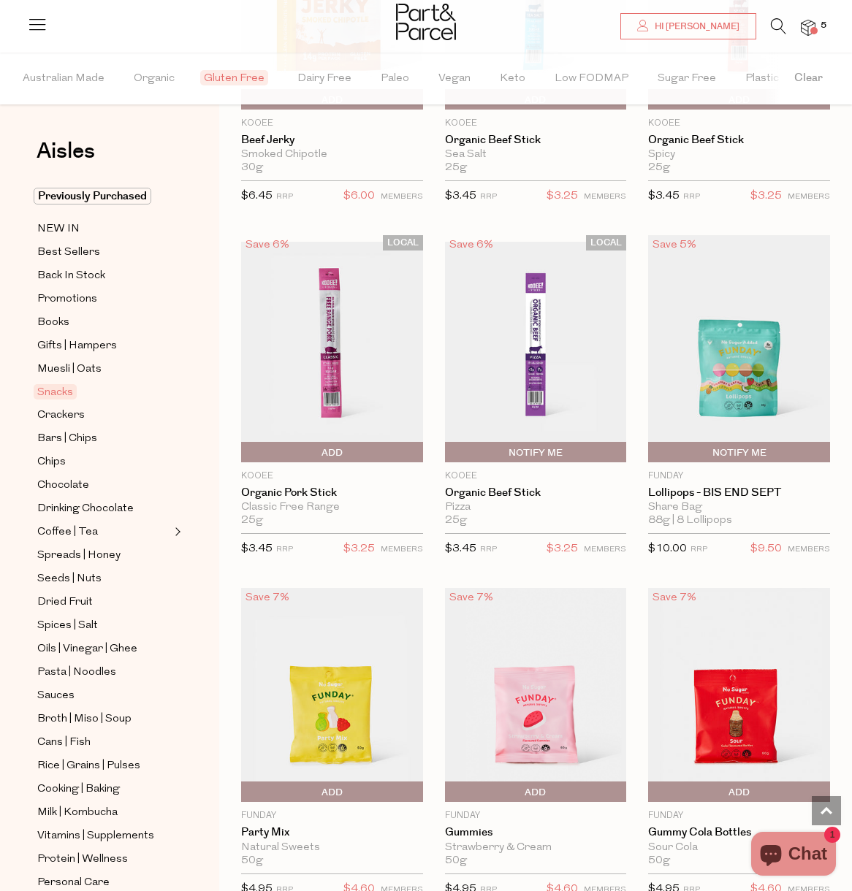
scroll to position [854, 0]
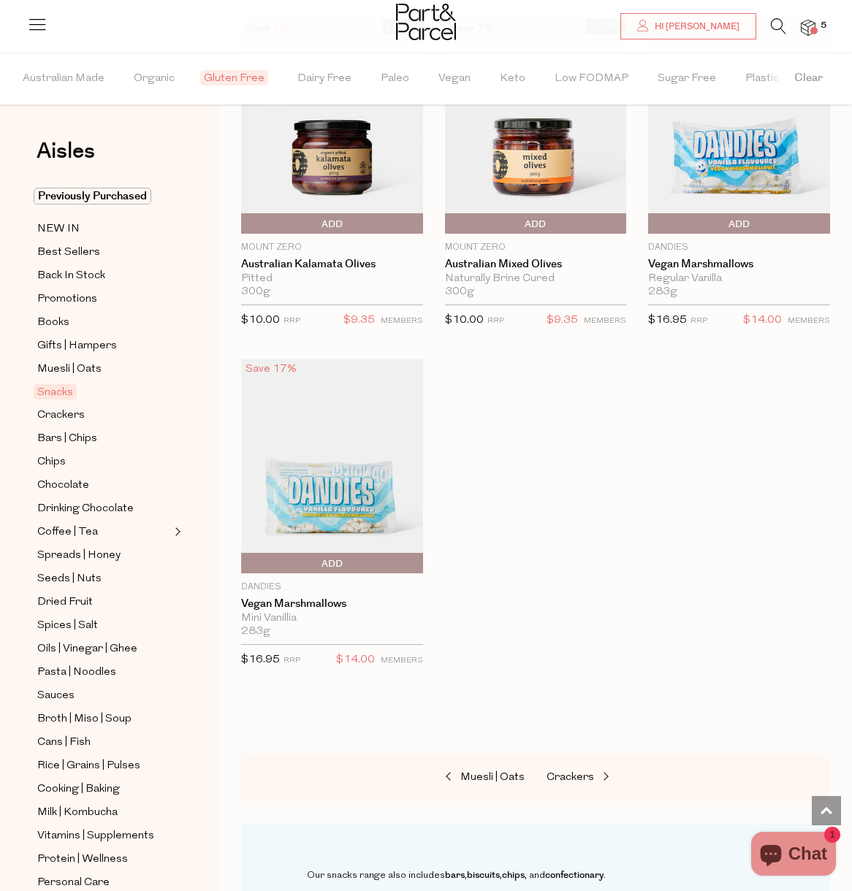
scroll to position [6966, 0]
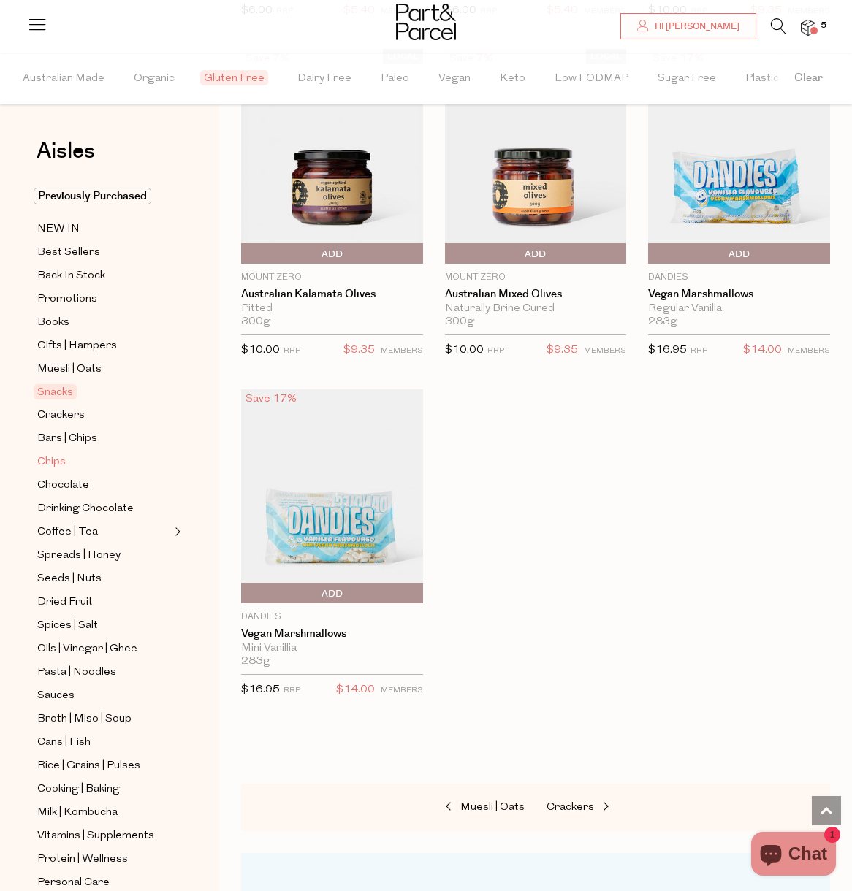
click at [61, 458] on span "Chips" at bounding box center [51, 463] width 28 height 18
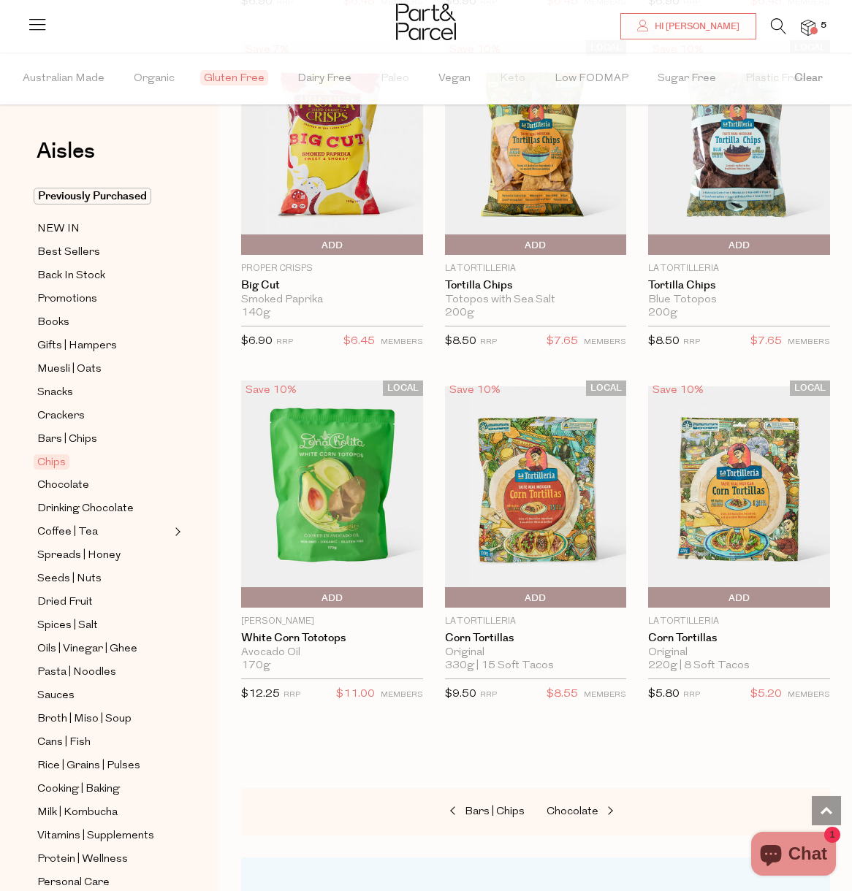
scroll to position [1808, 0]
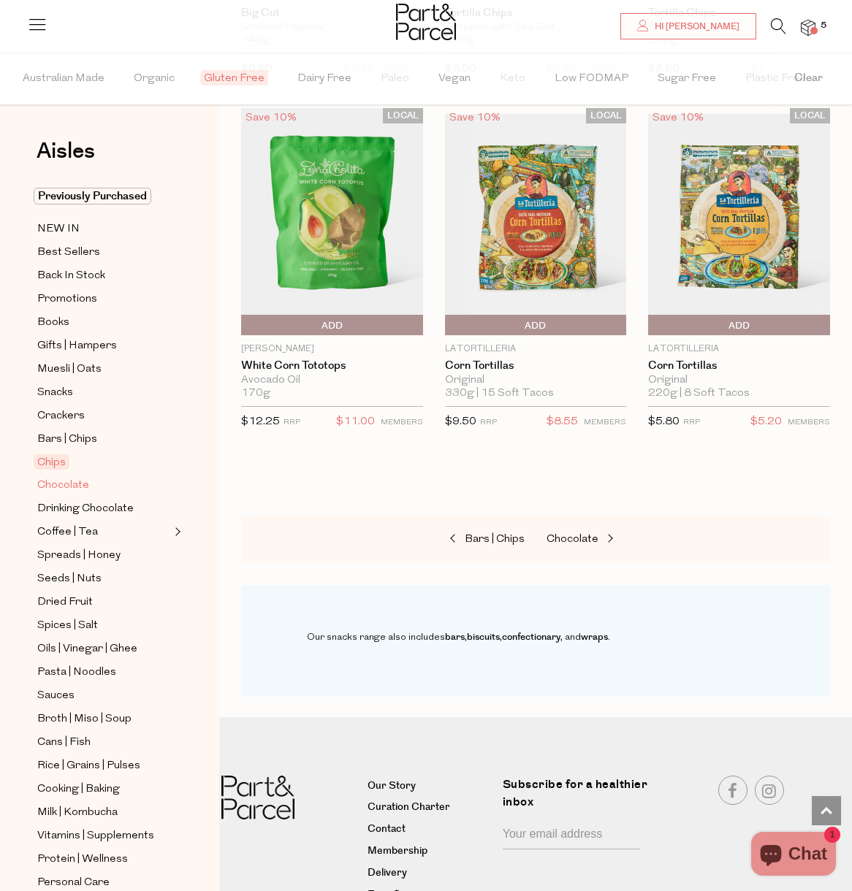
click at [64, 482] on span "Chocolate" at bounding box center [63, 486] width 52 height 18
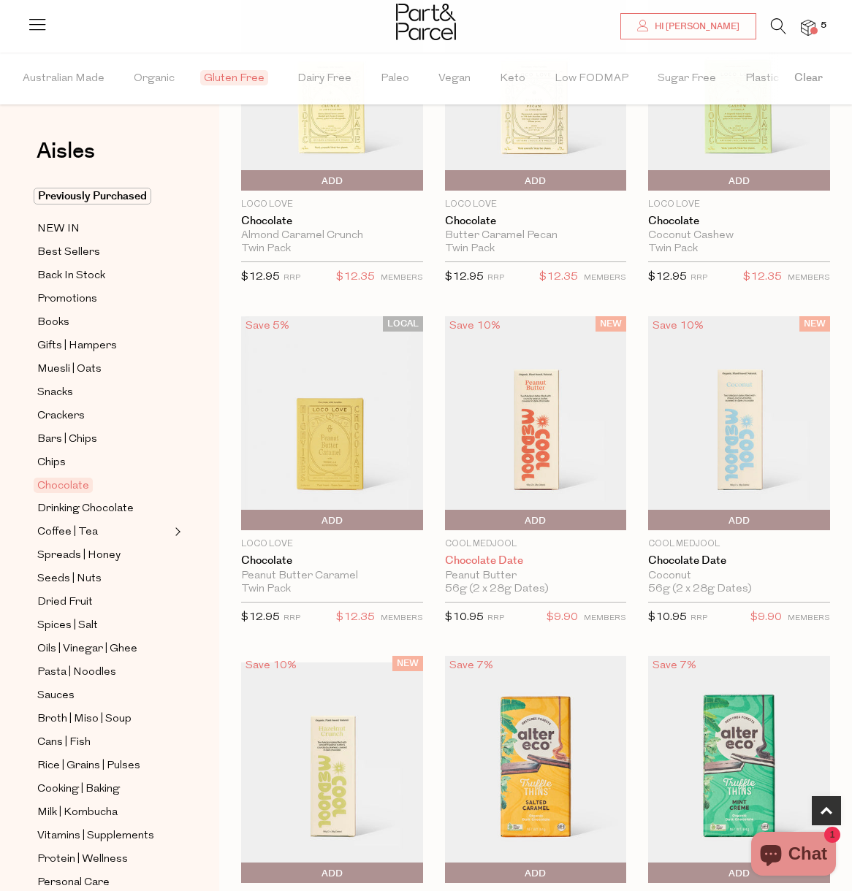
scroll to position [1022, 0]
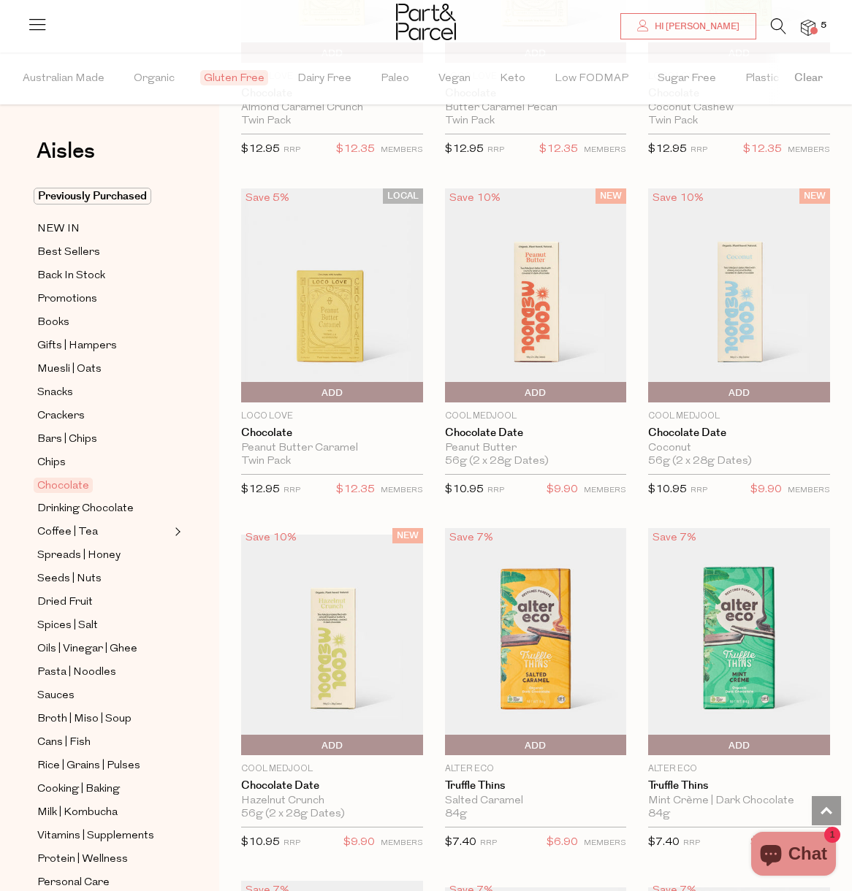
click at [779, 299] on img at bounding box center [739, 295] width 182 height 215
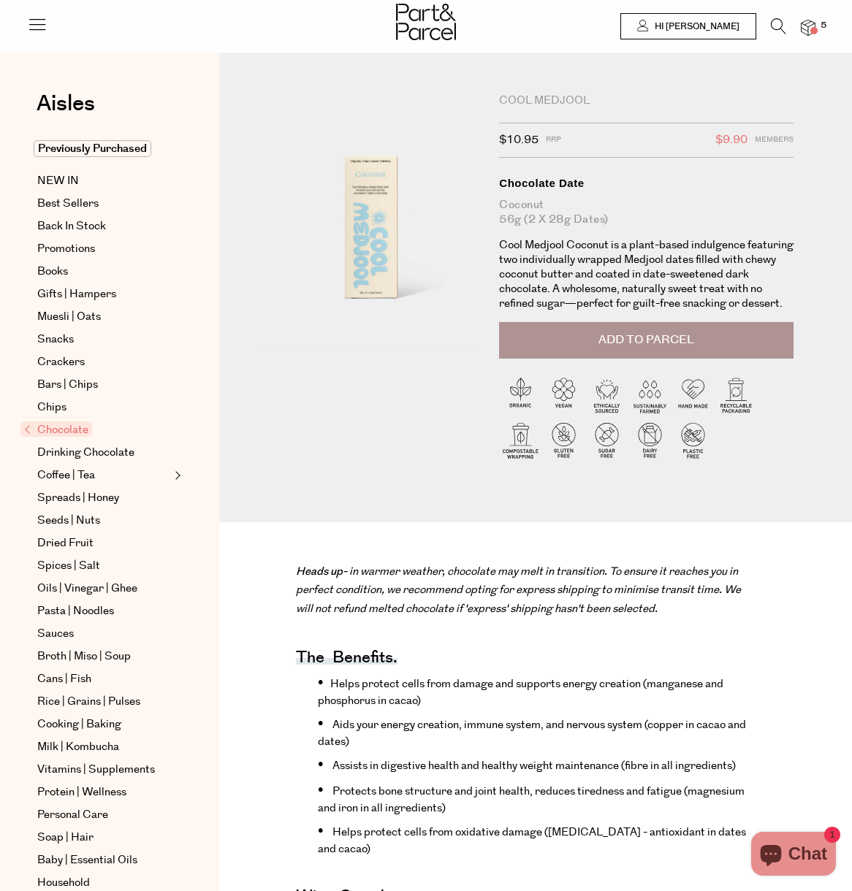
scroll to position [118, 0]
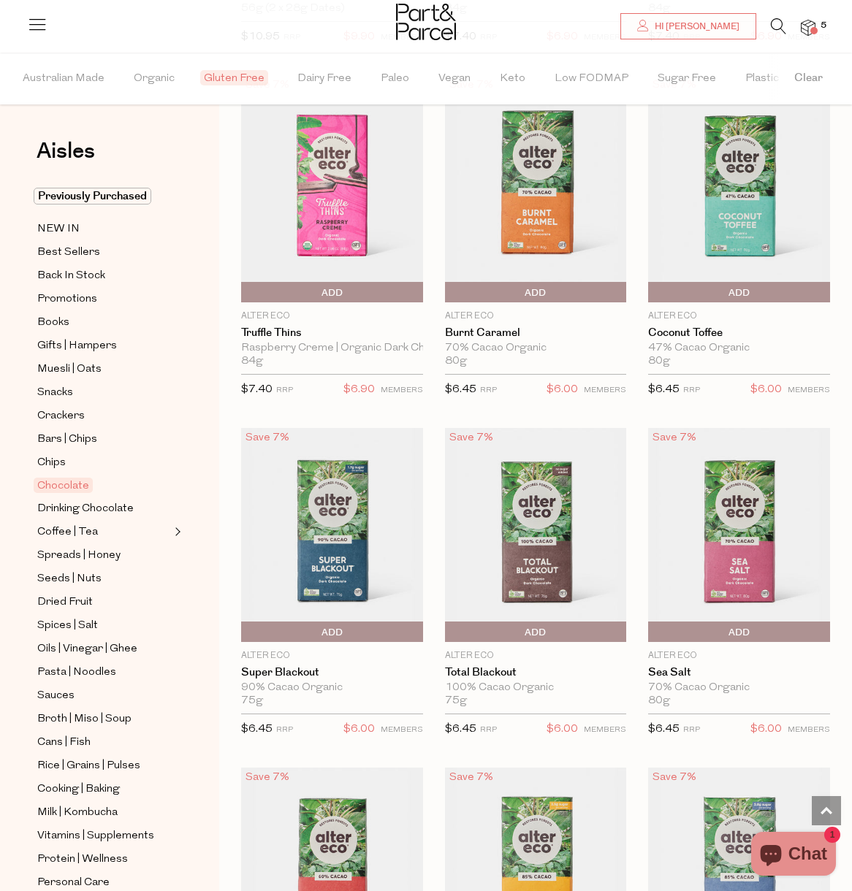
scroll to position [1912, 0]
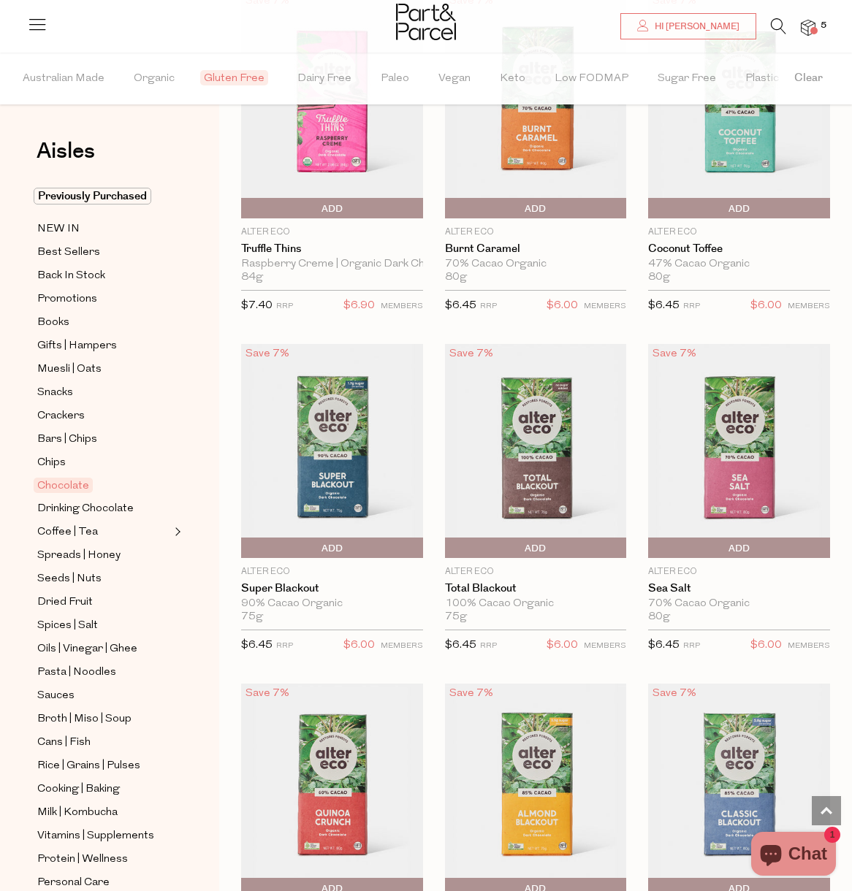
click at [321, 416] on img at bounding box center [332, 451] width 182 height 215
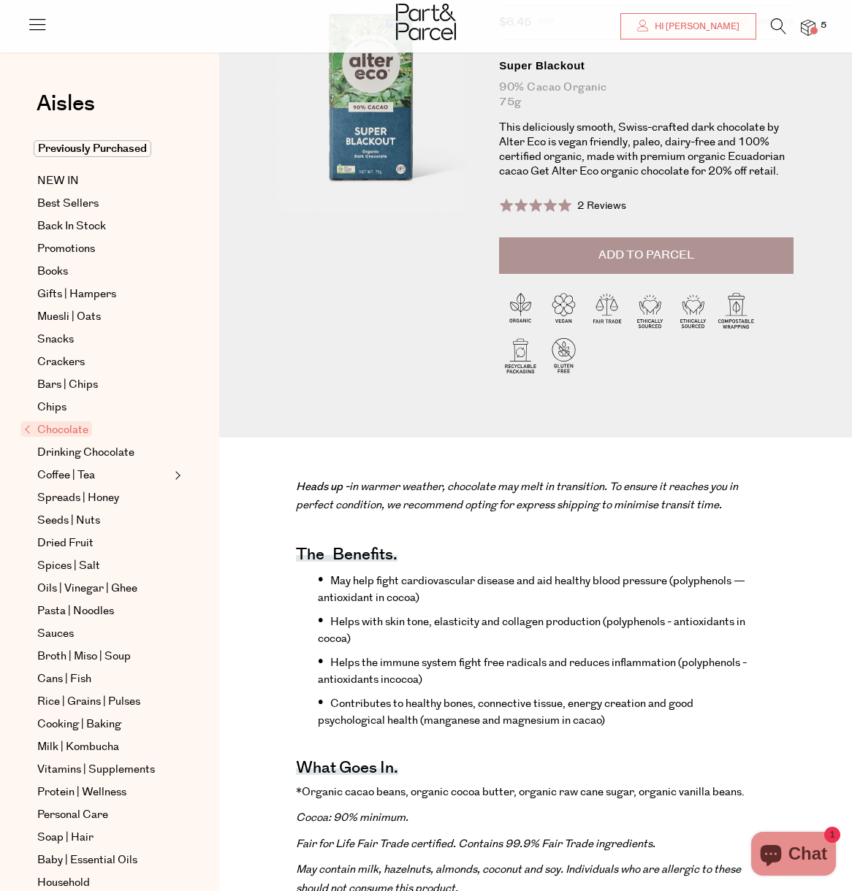
scroll to position [365, 0]
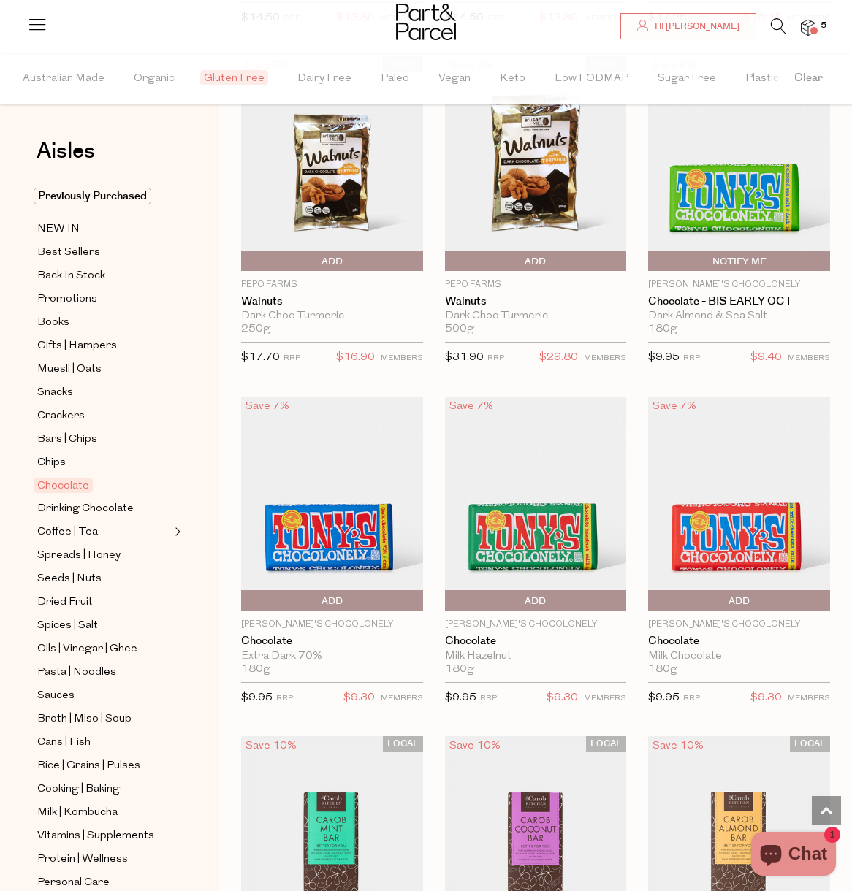
scroll to position [4761, 0]
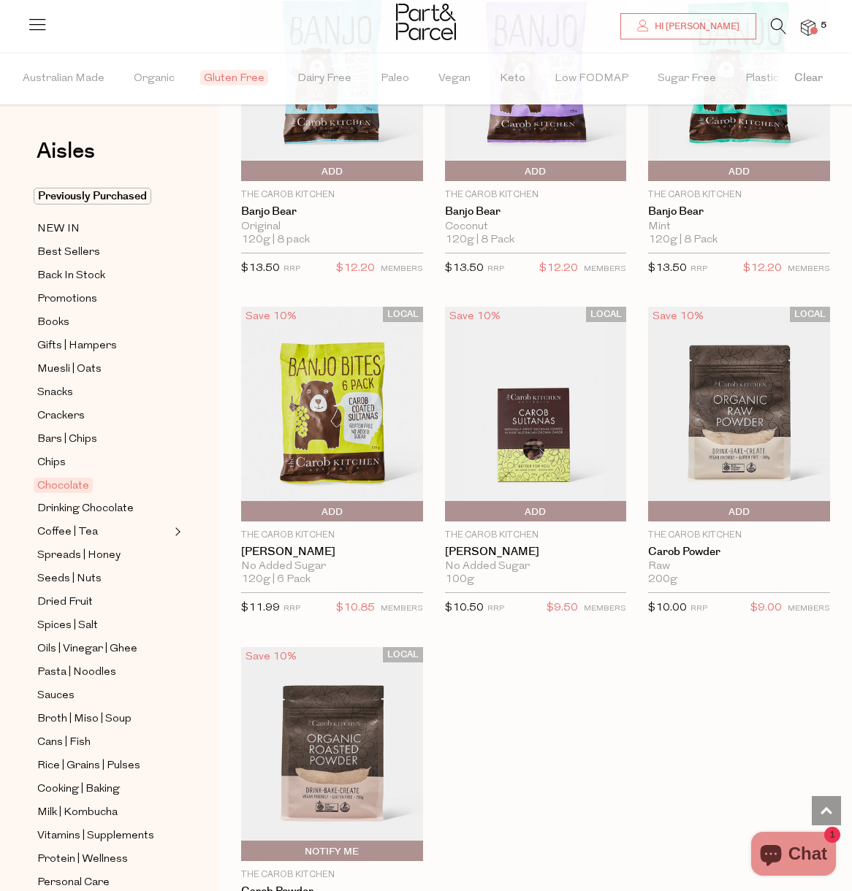
scroll to position [6507, 0]
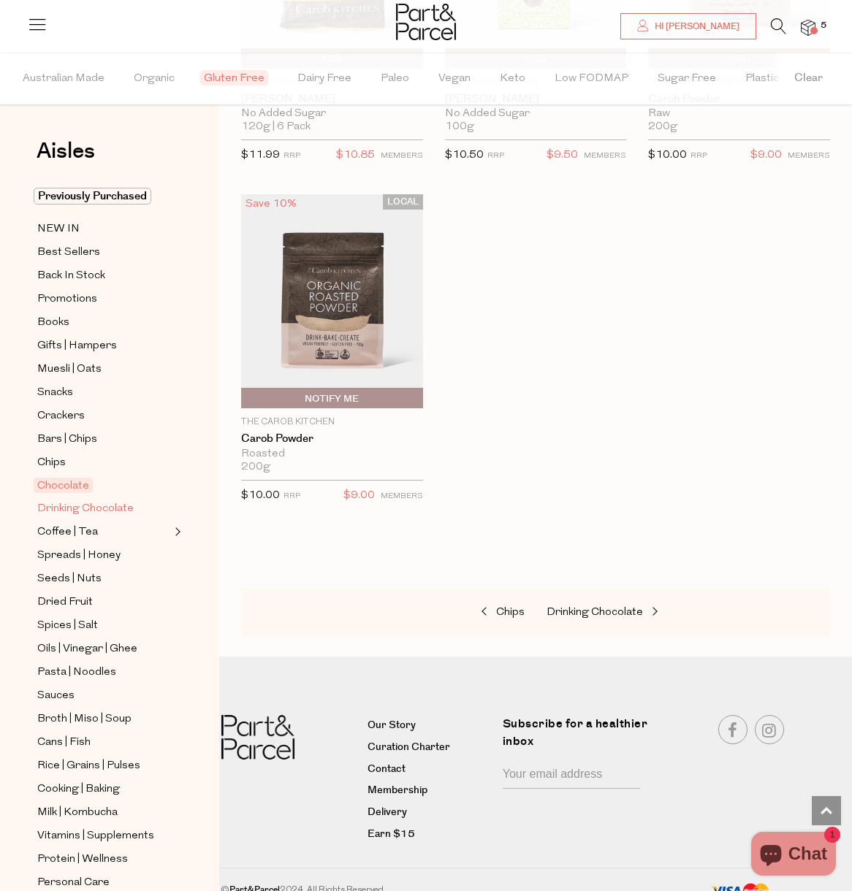
click at [78, 503] on span "Drinking Chocolate" at bounding box center [85, 509] width 96 height 18
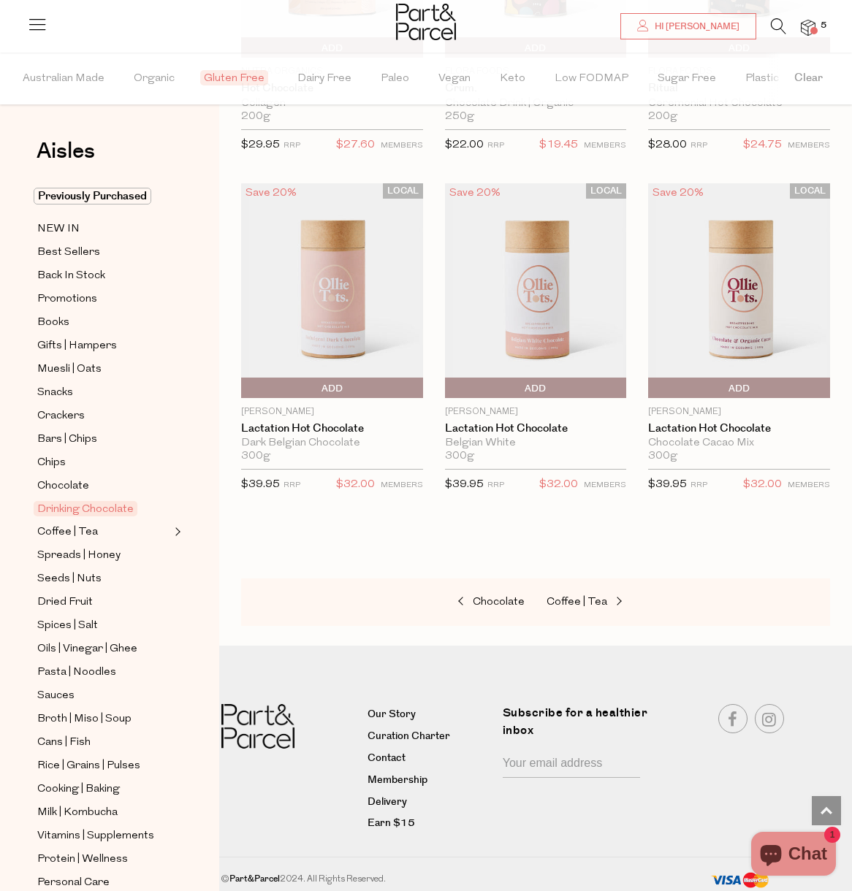
scroll to position [1431, 0]
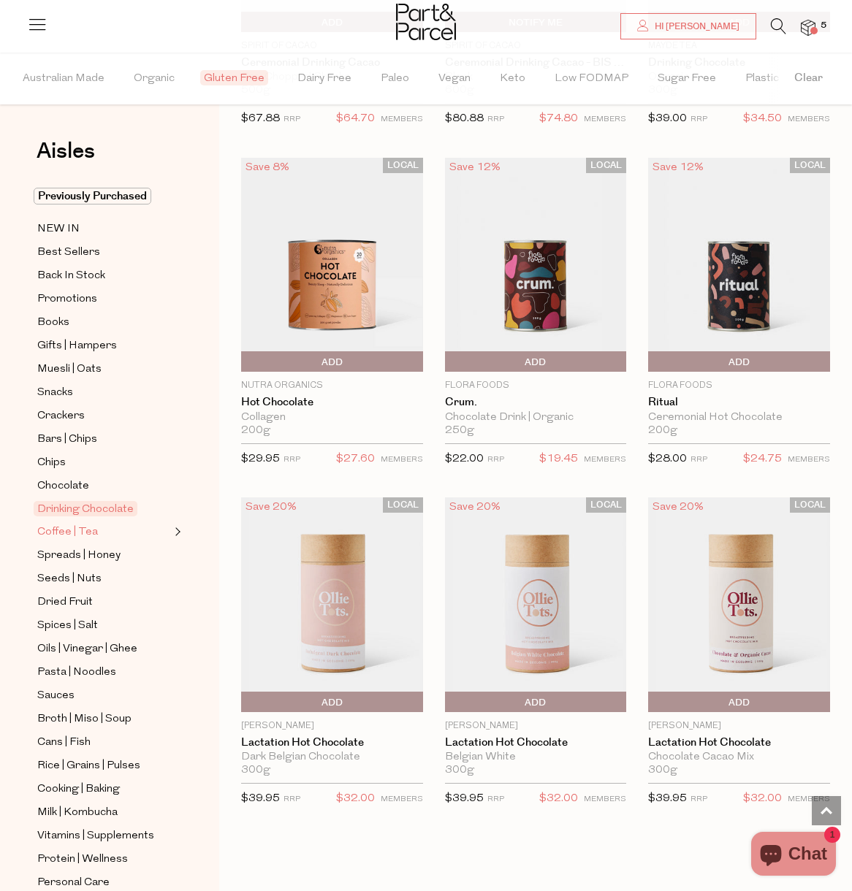
click at [67, 533] on span "Coffee | Tea" at bounding box center [67, 533] width 61 height 18
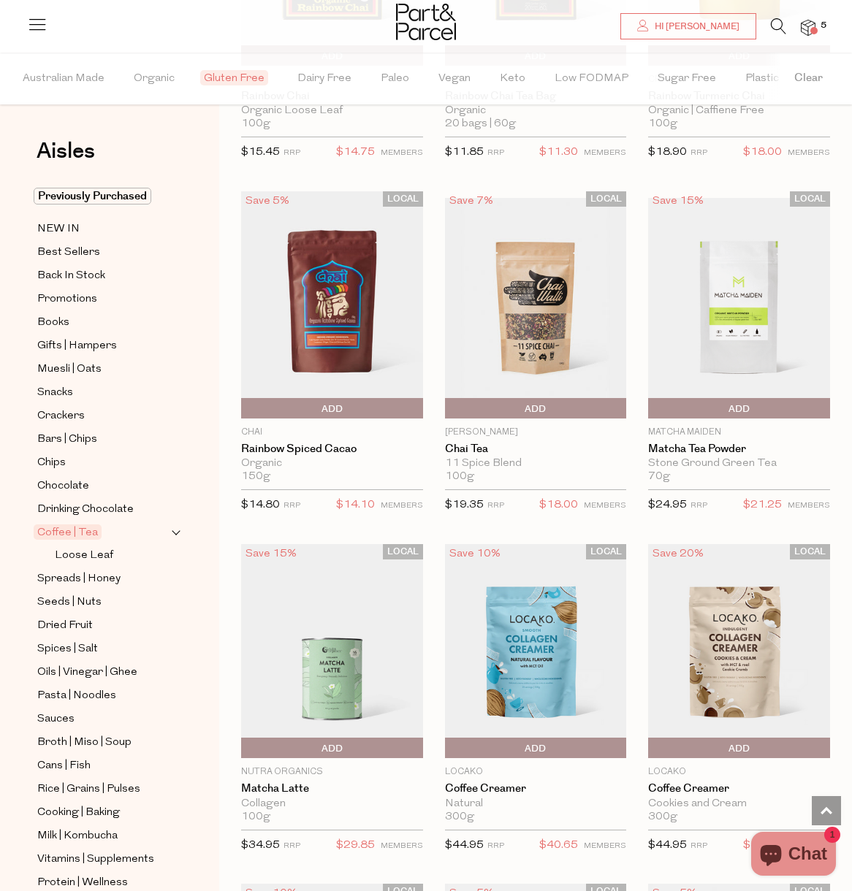
scroll to position [7727, 0]
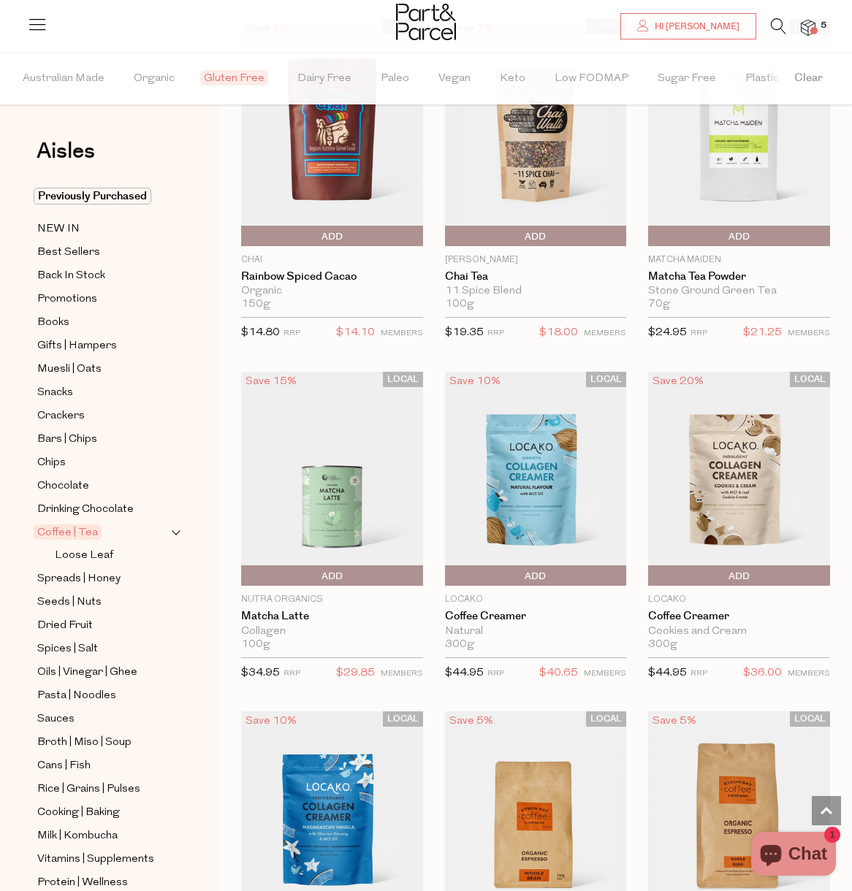
click at [542, 488] on img at bounding box center [536, 479] width 182 height 215
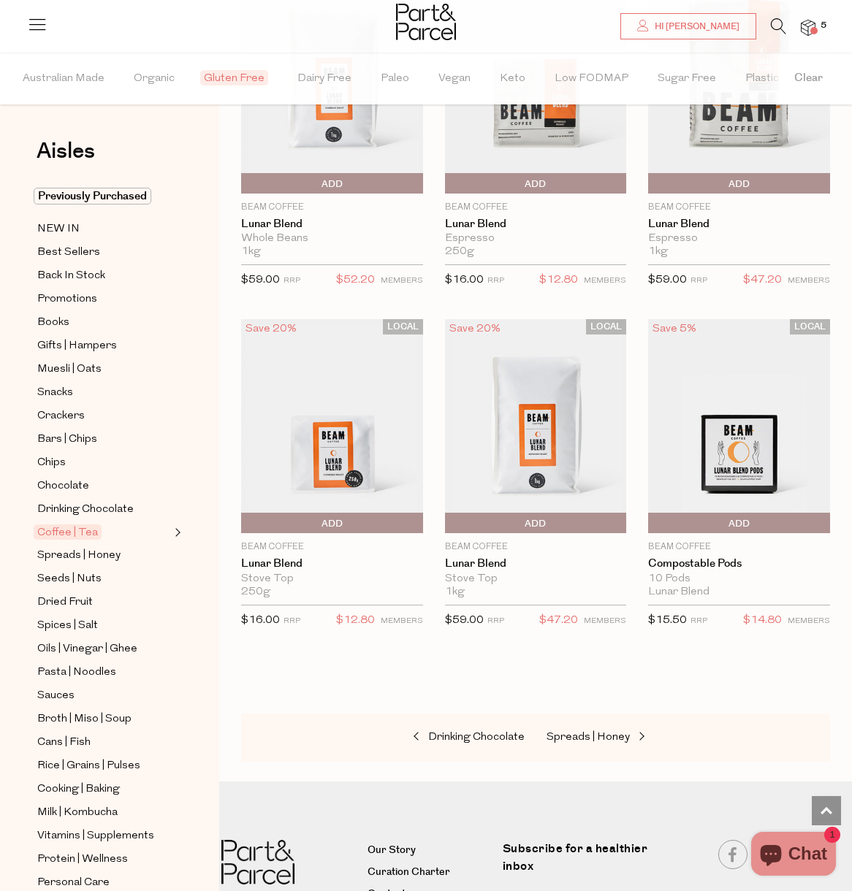
scroll to position [4064, 0]
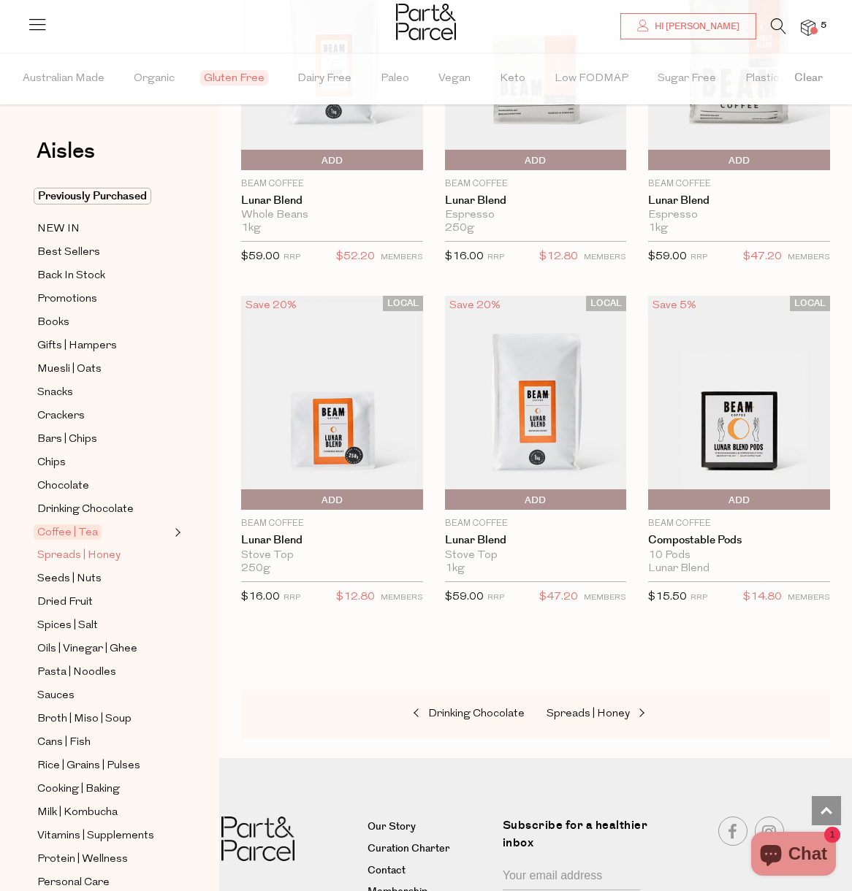
click at [109, 554] on span "Spreads | Honey" at bounding box center [78, 556] width 83 height 18
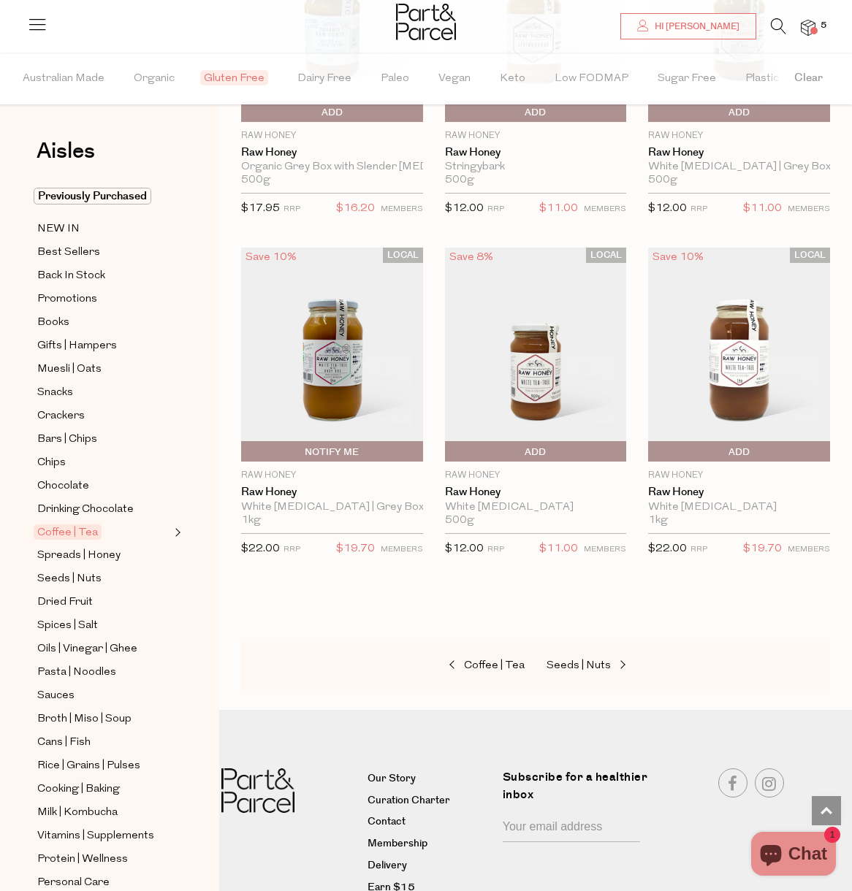
scroll to position [9138, 0]
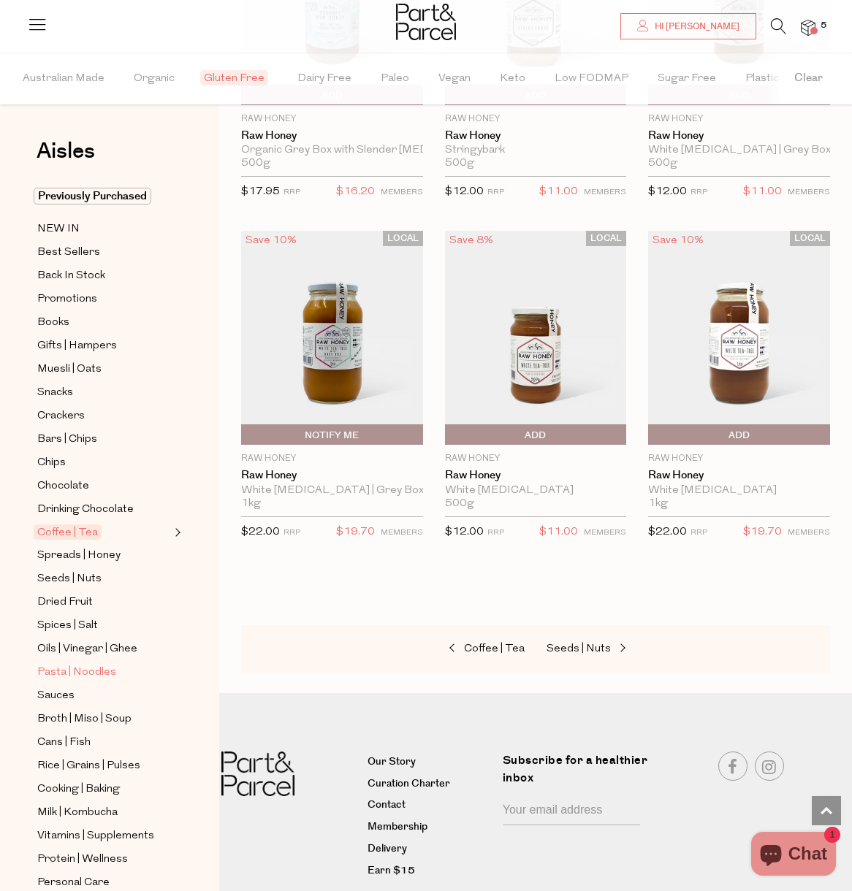
click at [99, 678] on span "Pasta | Noodles" at bounding box center [76, 673] width 79 height 18
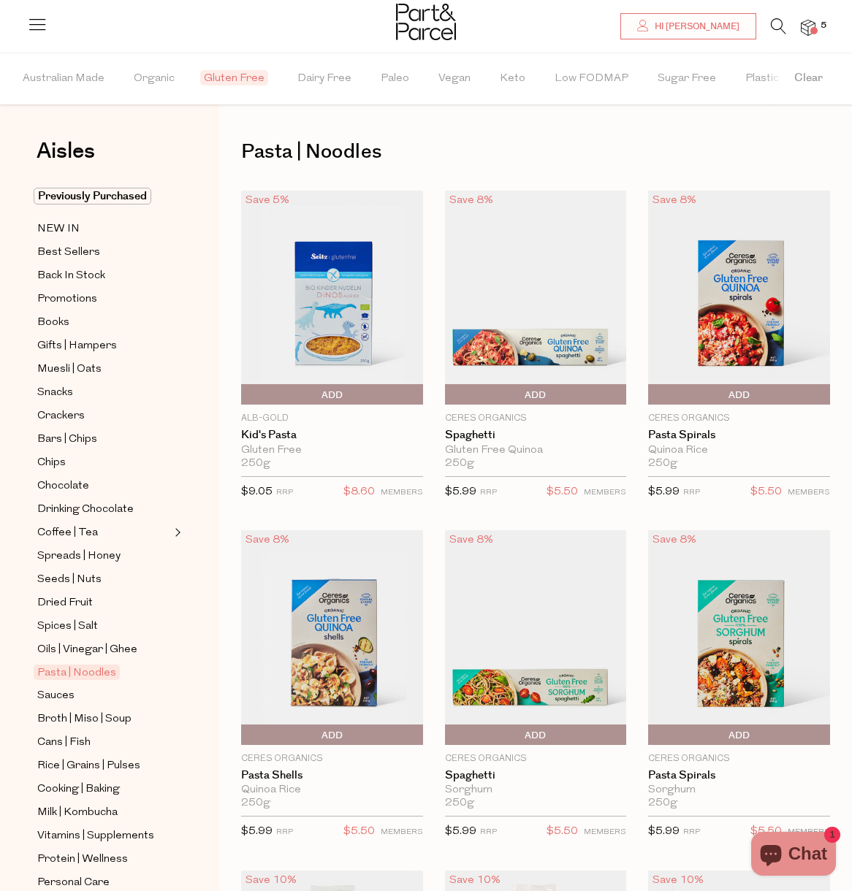
scroll to position [446, 0]
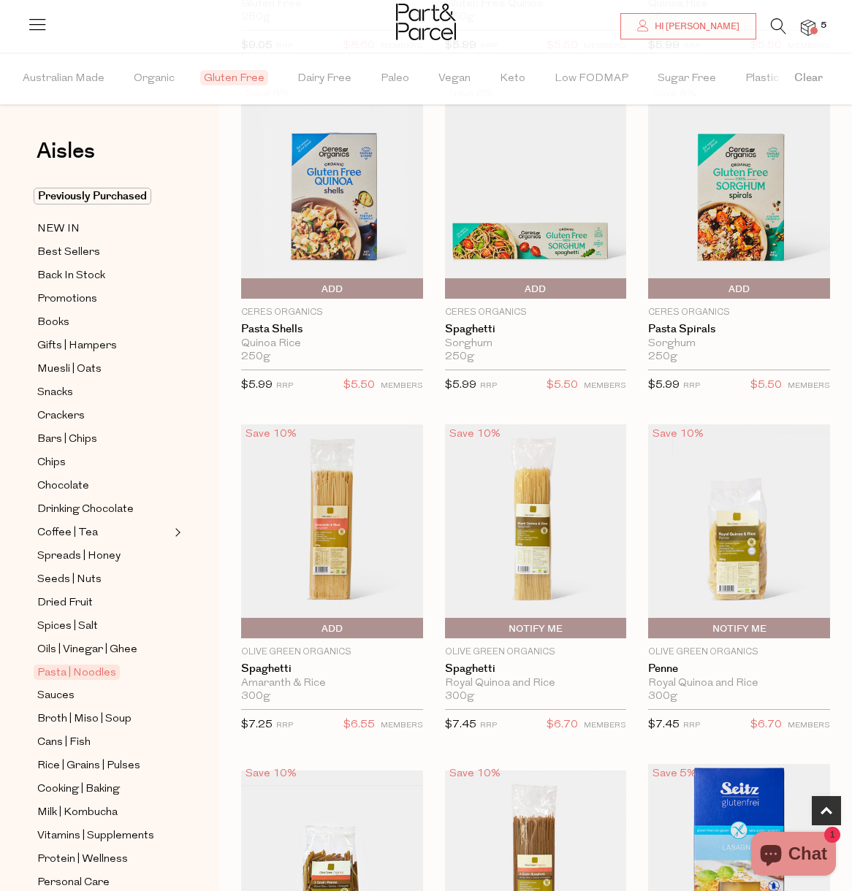
click at [752, 290] on span "Add To Parcel" at bounding box center [739, 289] width 175 height 22
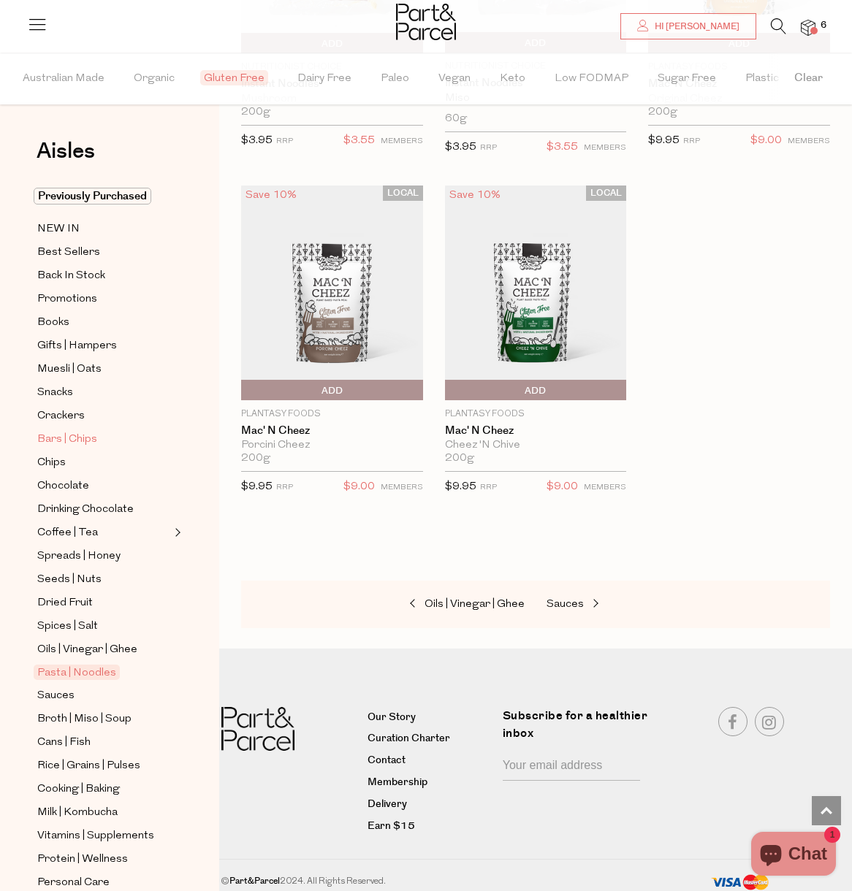
scroll to position [104, 0]
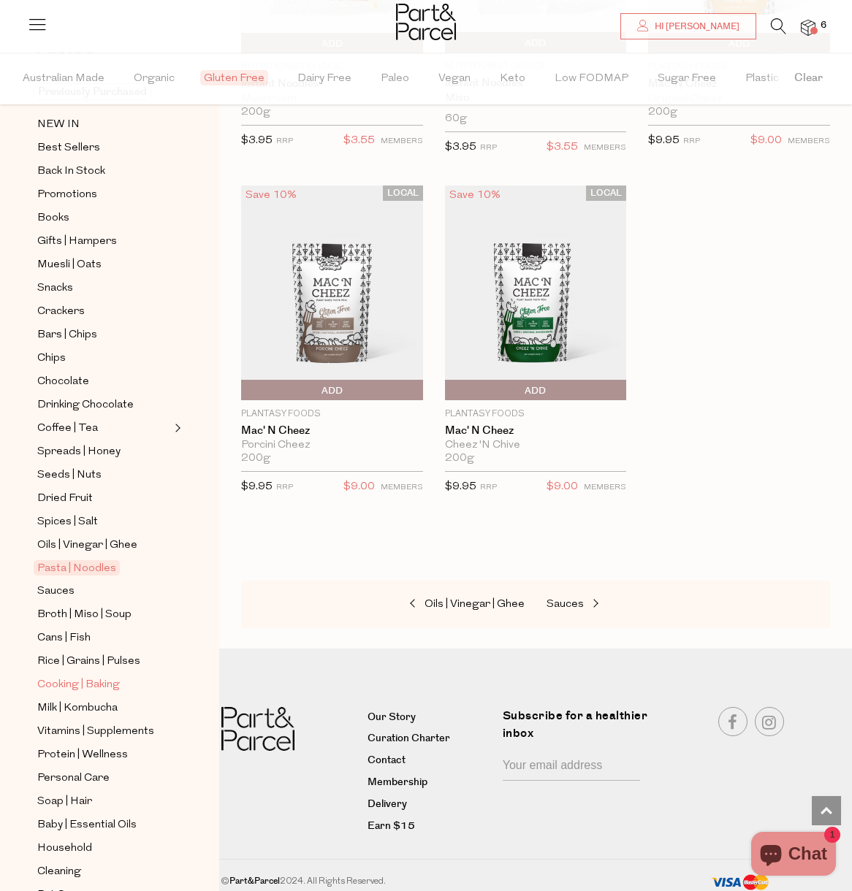
click at [66, 677] on span "Cooking | Baking" at bounding box center [78, 685] width 83 height 18
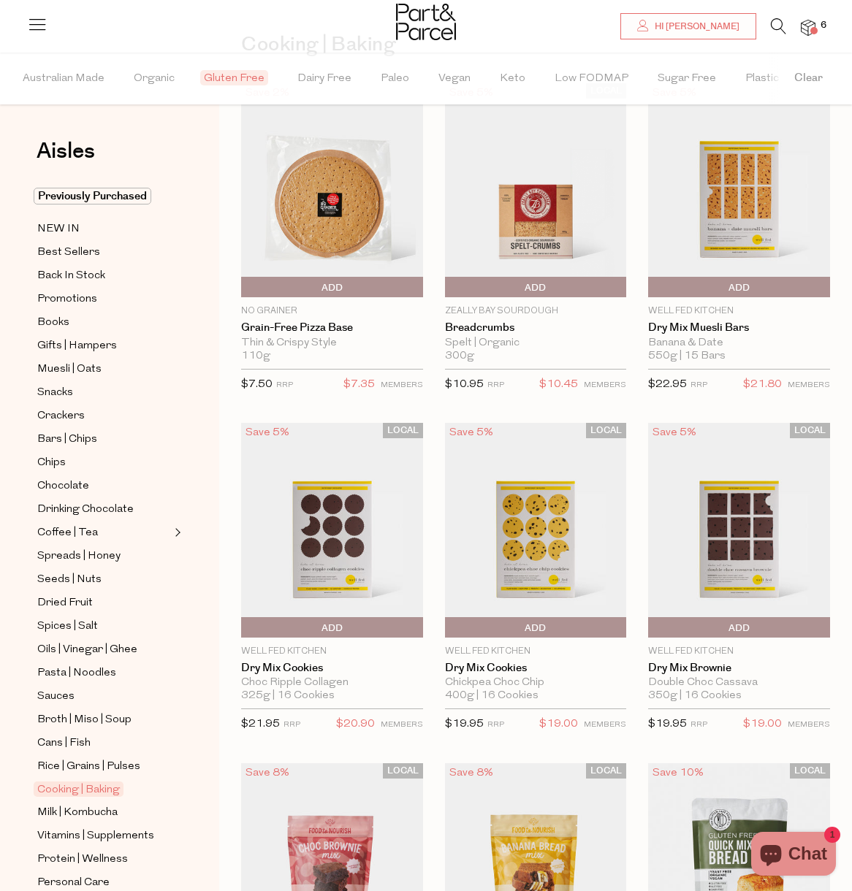
scroll to position [354, 0]
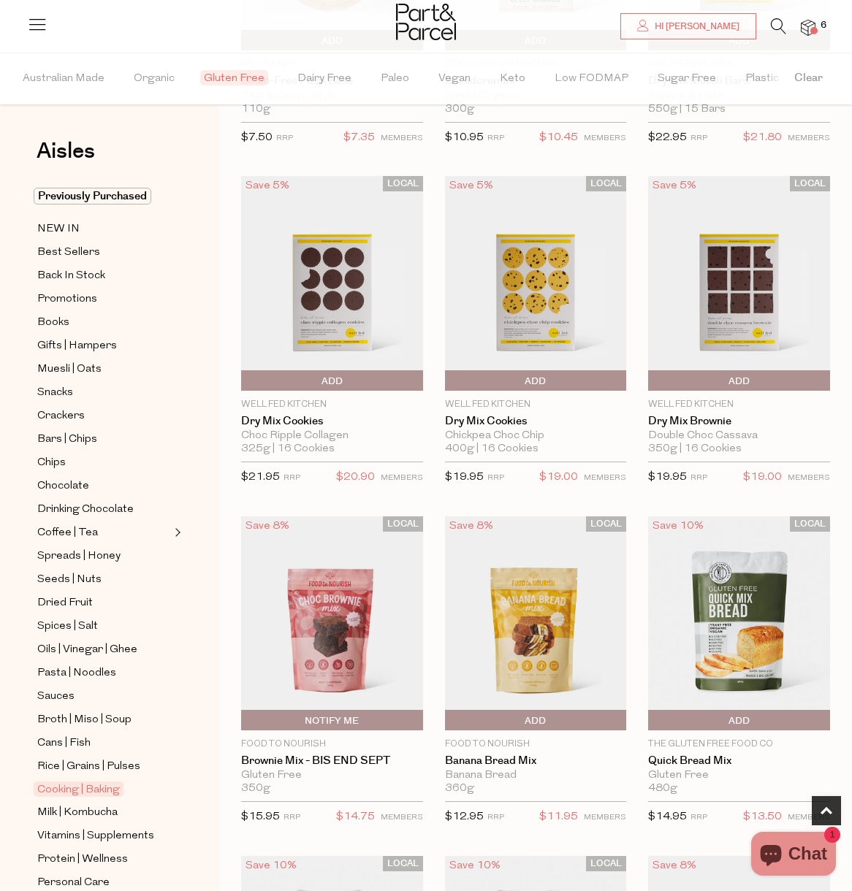
click at [356, 264] on img at bounding box center [332, 283] width 182 height 215
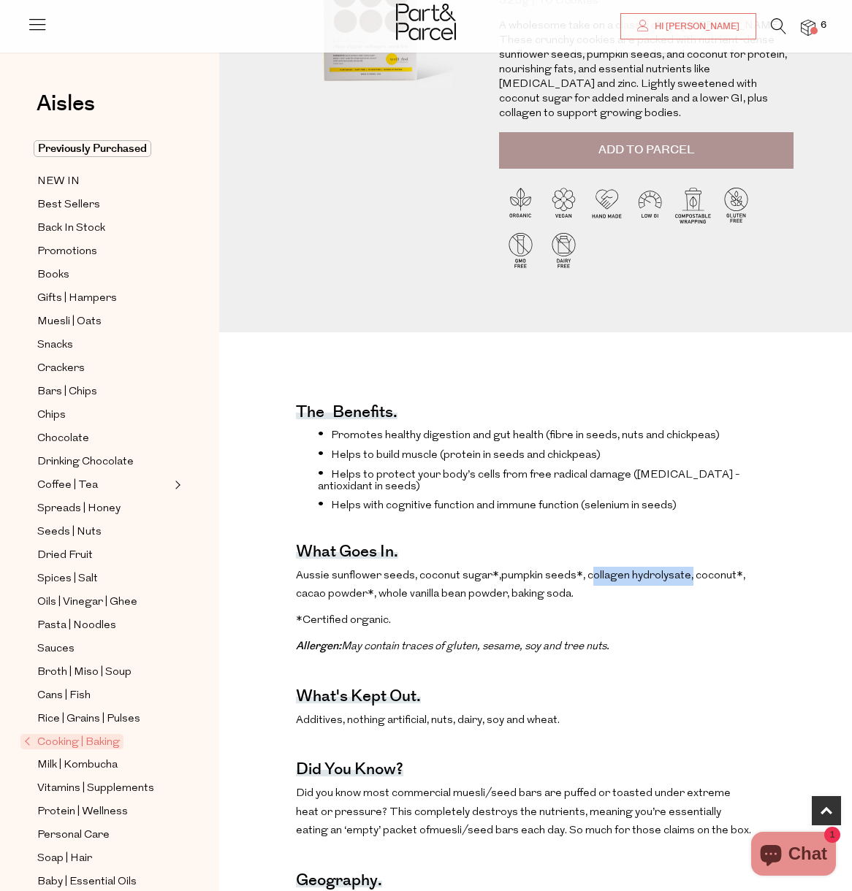
drag, startPoint x: 682, startPoint y: 560, endPoint x: 579, endPoint y: 560, distance: 102.3
click at [579, 571] on span "pumpkin seeds*, collagen hydrolysate, coconut*, cacao powder*, whole vanilla be…" at bounding box center [520, 586] width 449 height 30
copy span "collagen hydrolysate"
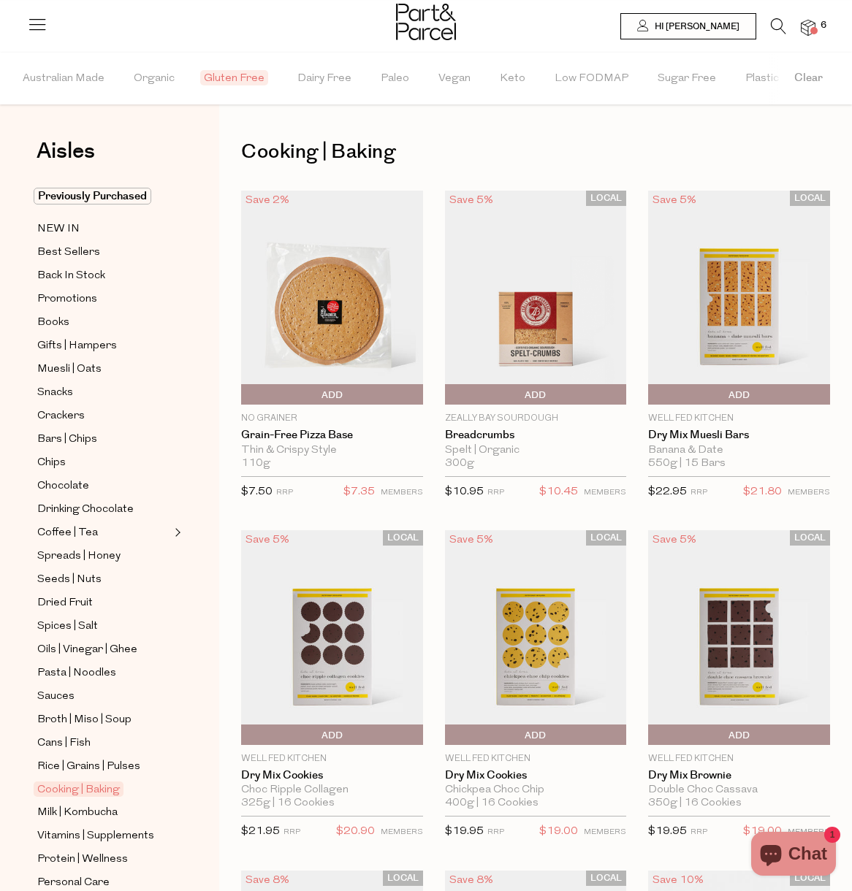
click at [701, 302] on img at bounding box center [739, 298] width 182 height 215
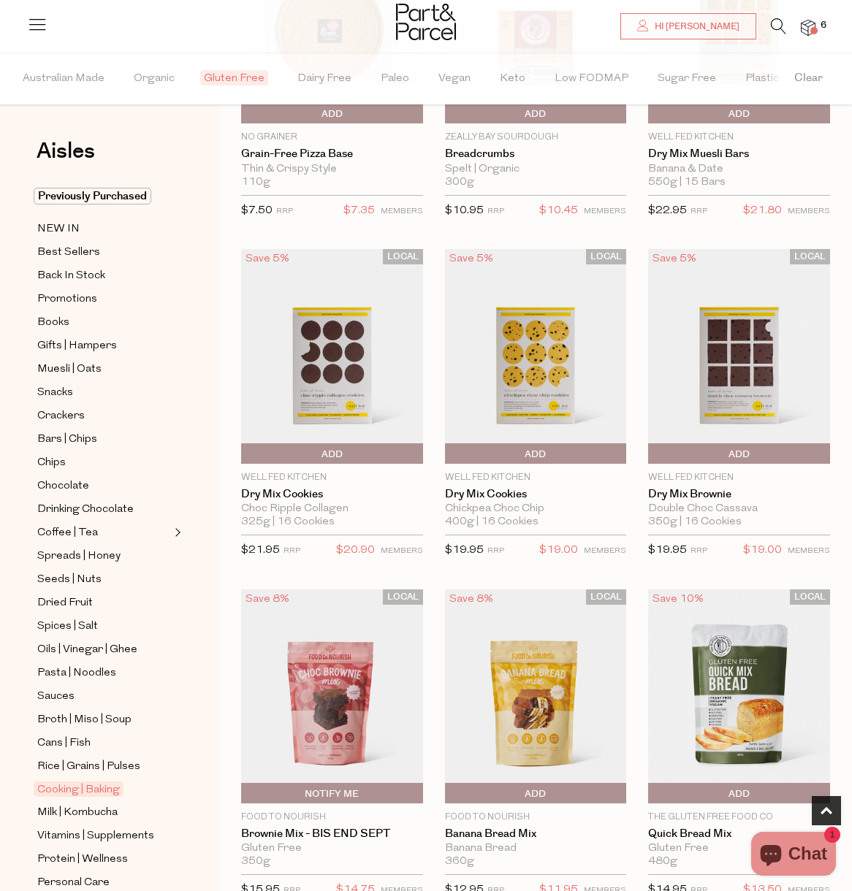
click at [772, 310] on img at bounding box center [739, 356] width 182 height 215
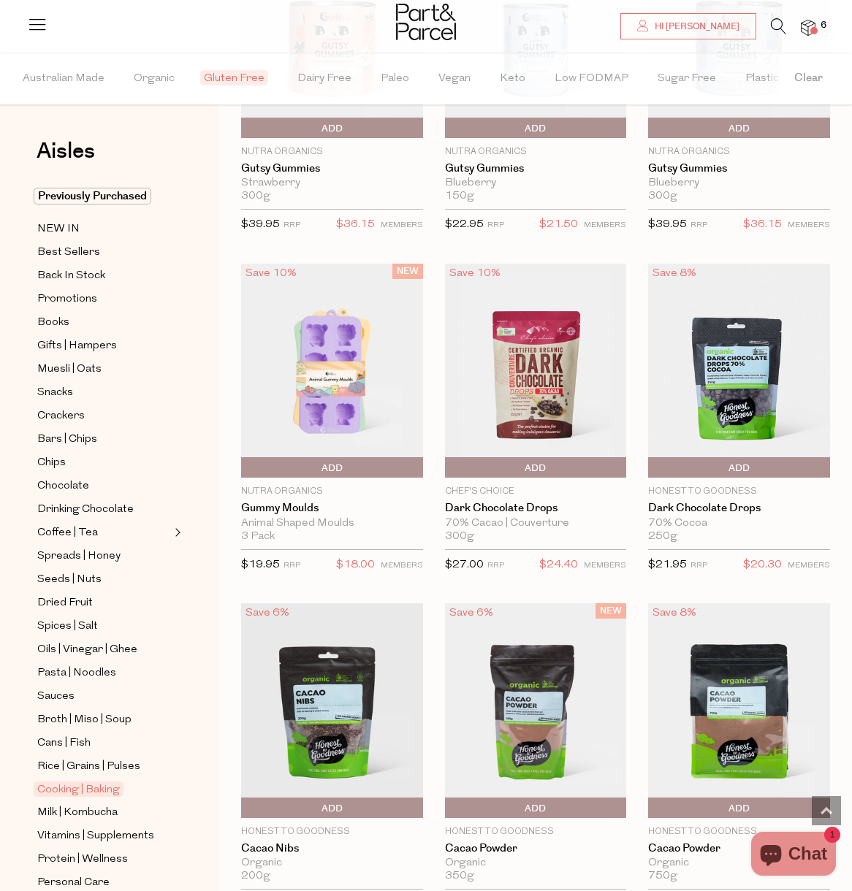
scroll to position [2345, 0]
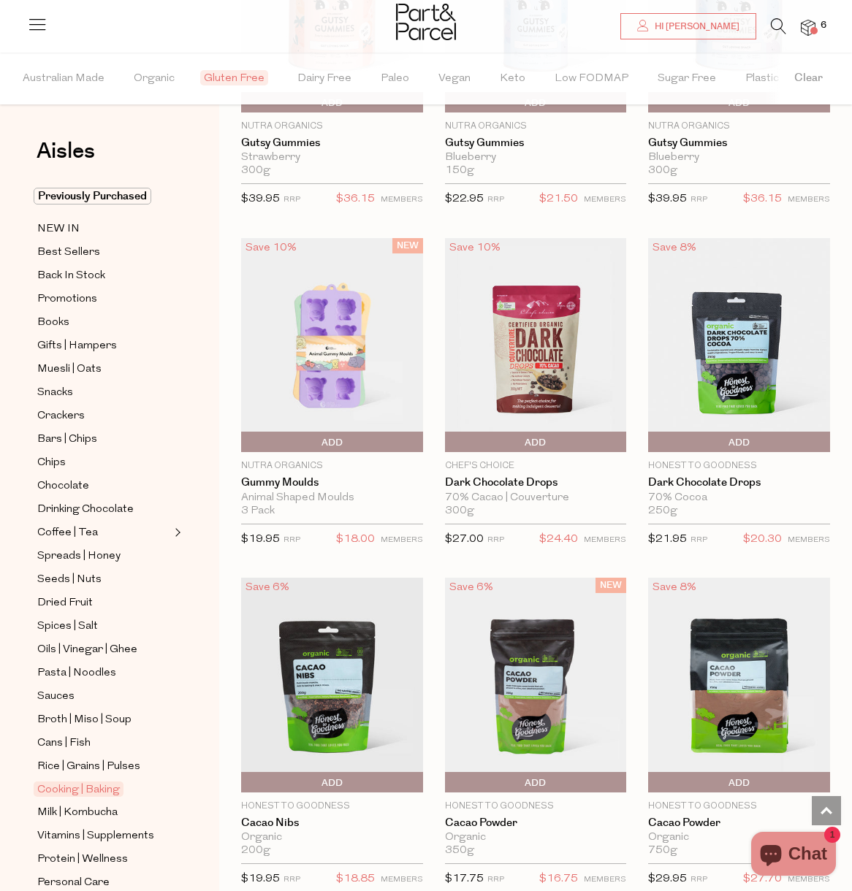
click at [541, 348] on img at bounding box center [536, 345] width 182 height 215
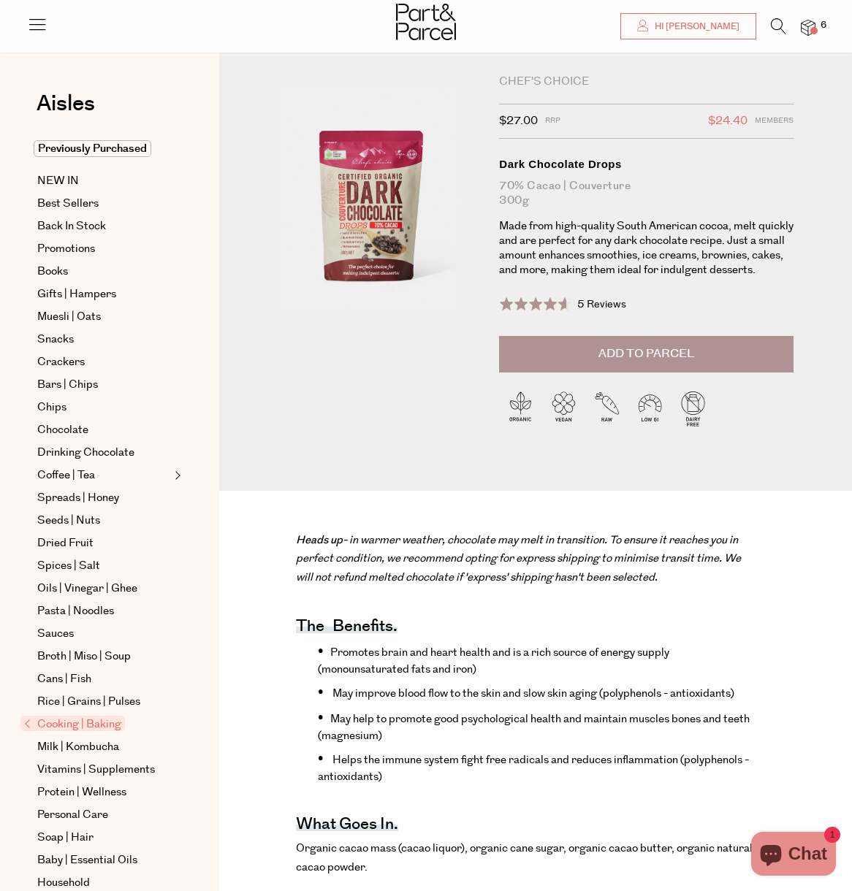
scroll to position [286, 0]
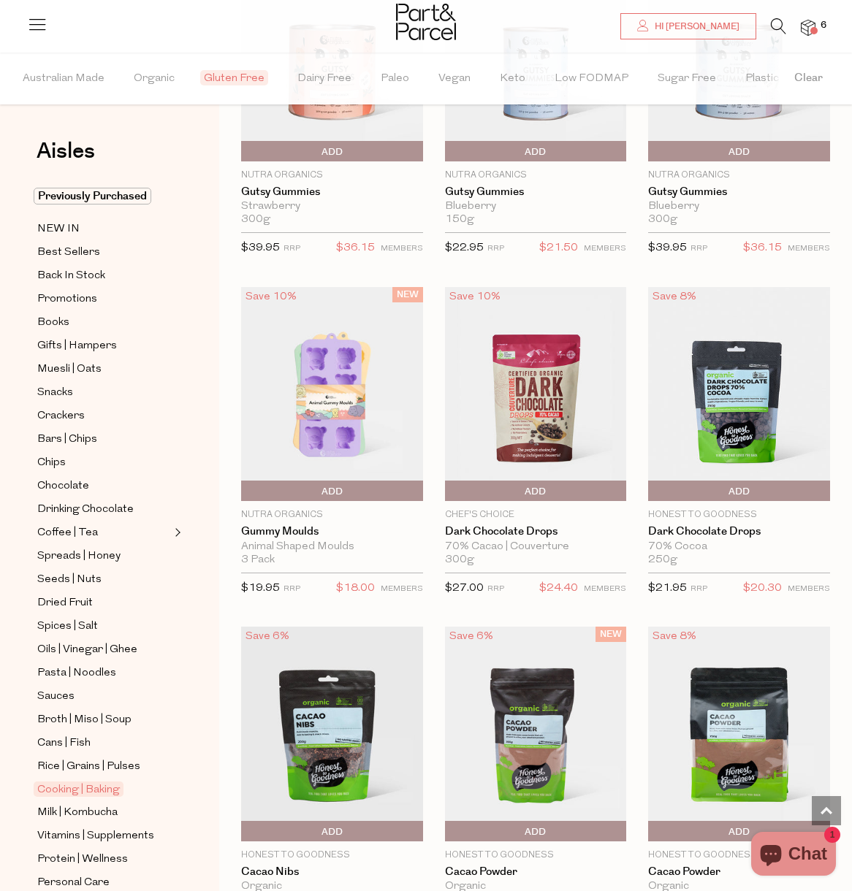
scroll to position [2162, 0]
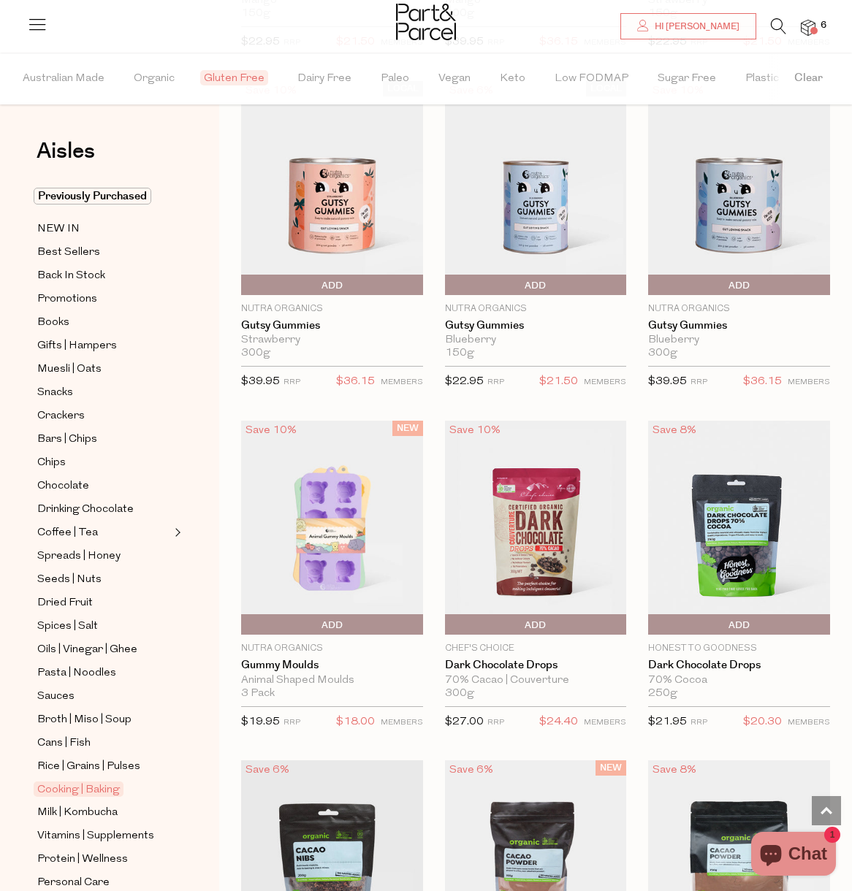
click at [720, 526] on img at bounding box center [739, 528] width 182 height 215
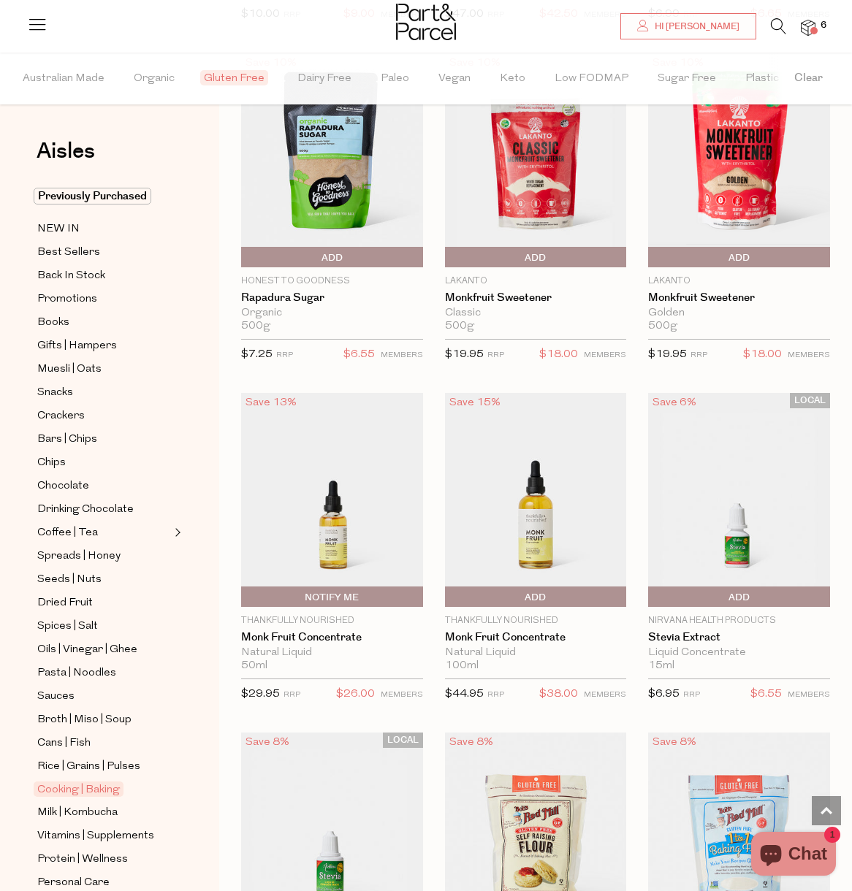
scroll to position [4718, 0]
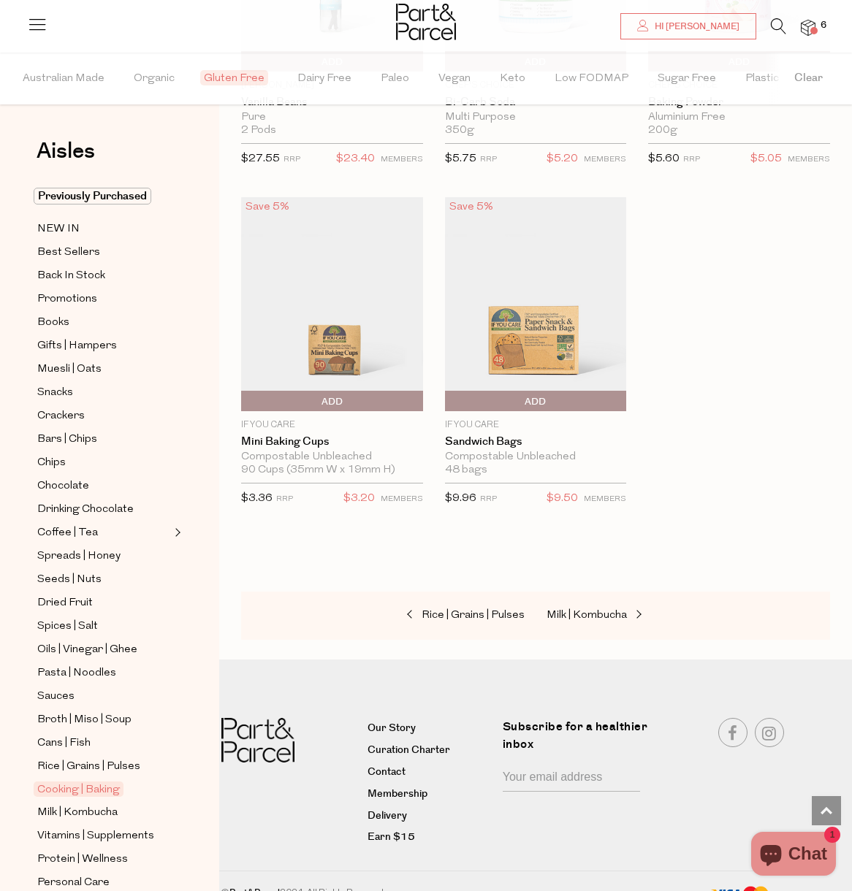
scroll to position [7194, 0]
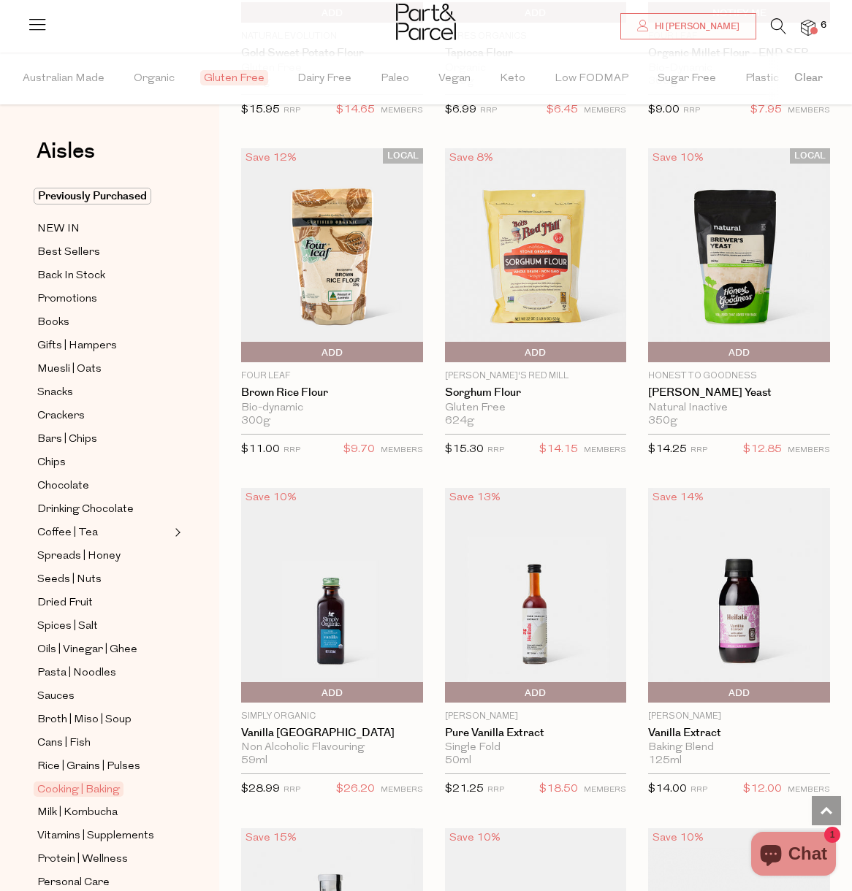
click at [370, 528] on img at bounding box center [332, 595] width 182 height 215
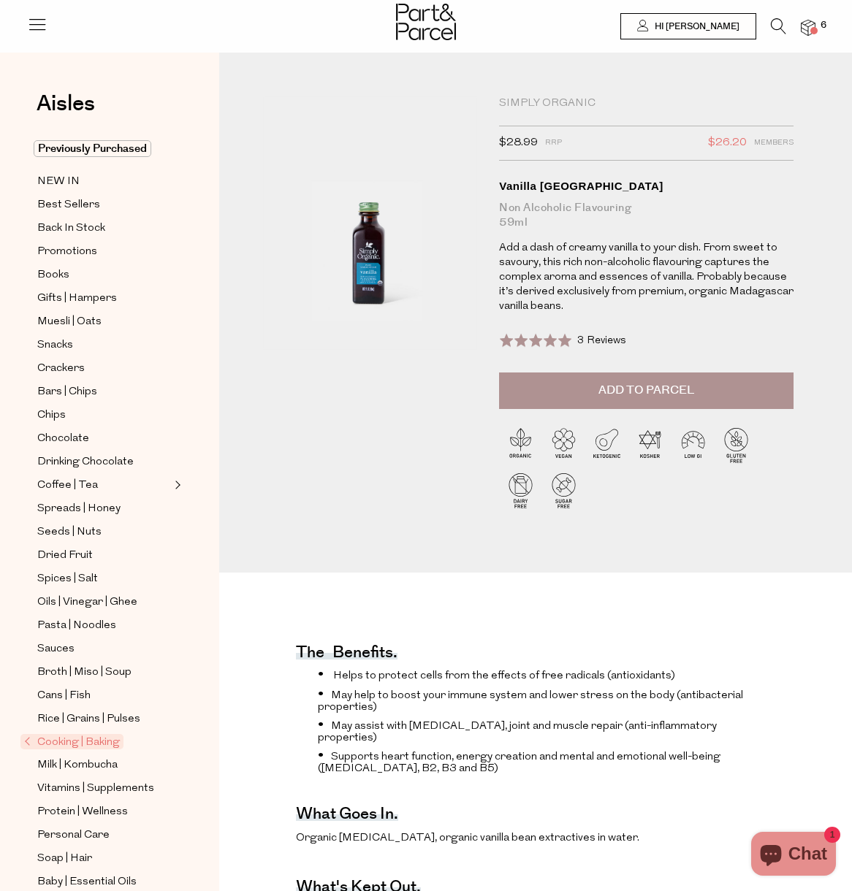
scroll to position [26, 0]
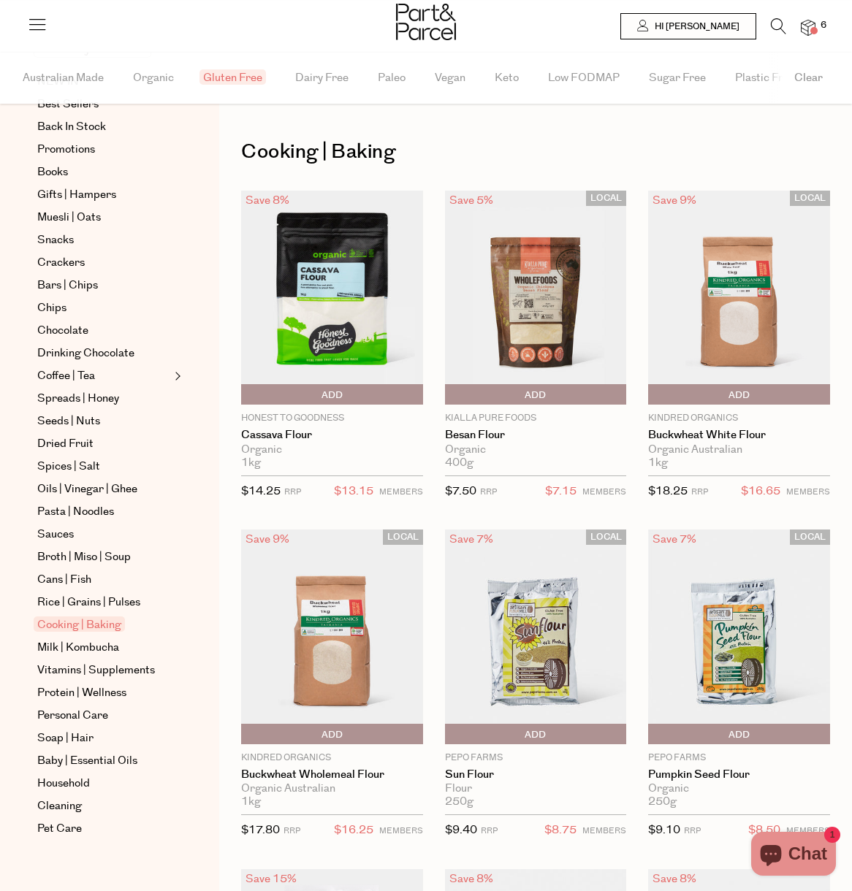
click at [82, 644] on span "Milk | Kombucha" at bounding box center [78, 648] width 82 height 18
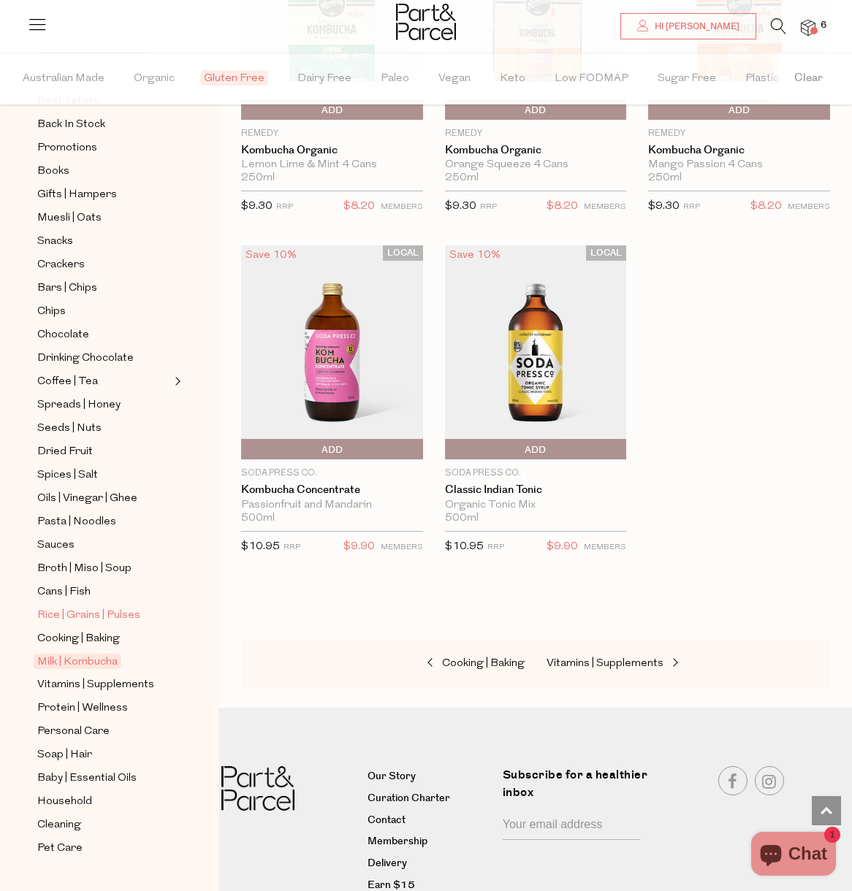
scroll to position [154, 0]
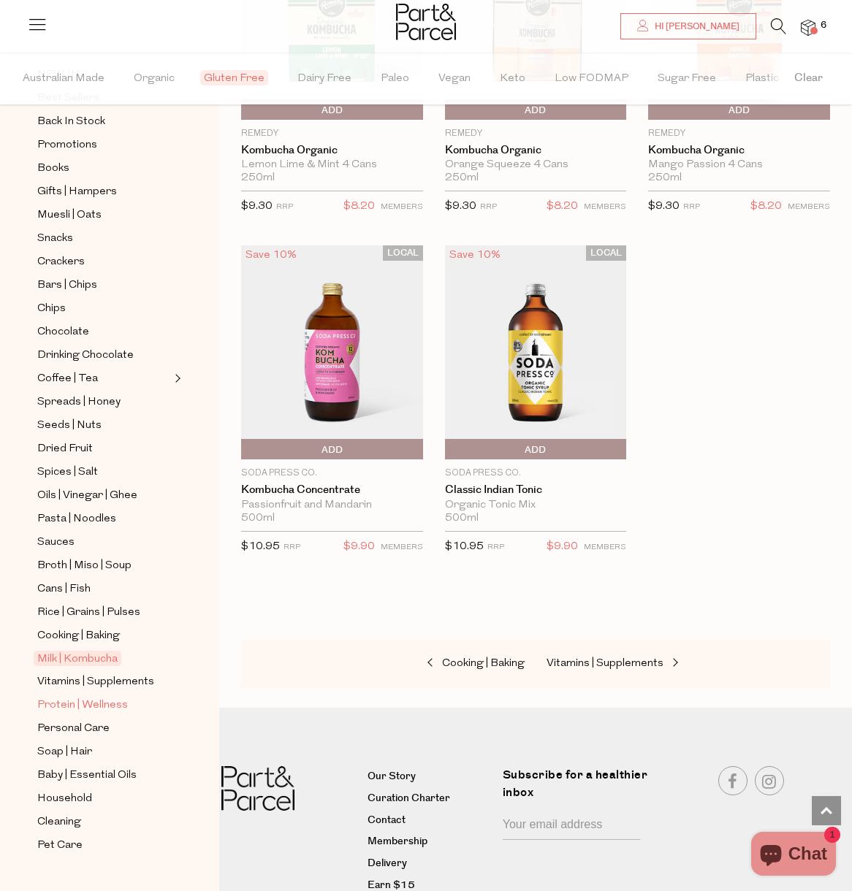
click at [96, 707] on span "Protein | Wellness" at bounding box center [82, 706] width 91 height 18
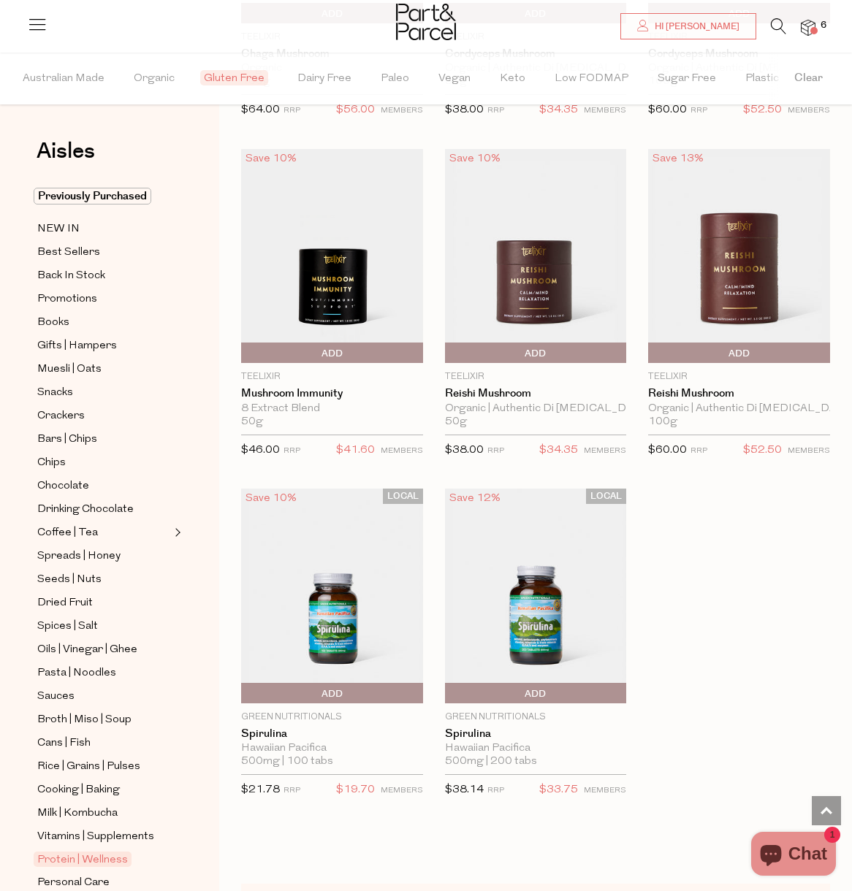
scroll to position [5288, 0]
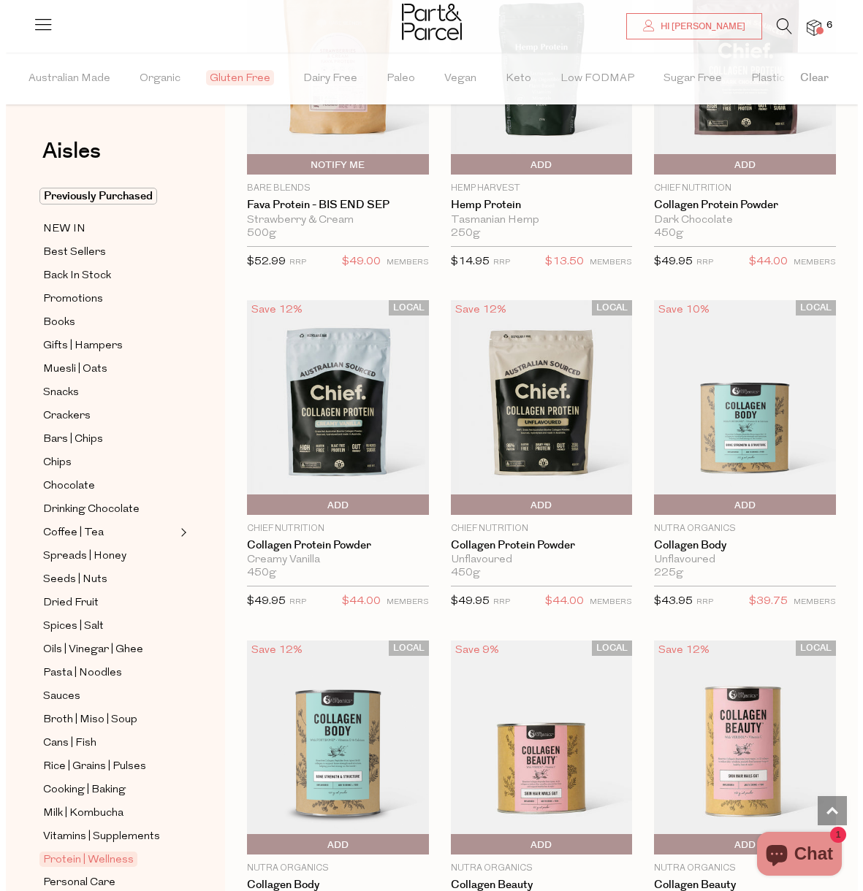
scroll to position [939, 0]
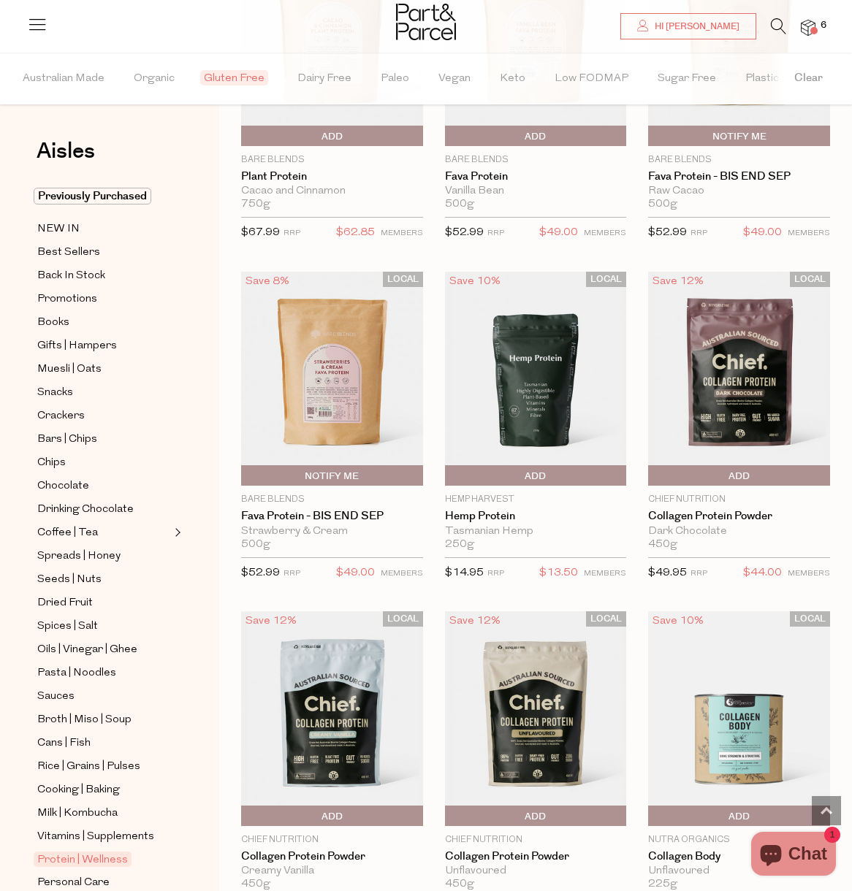
click at [816, 30] on span at bounding box center [813, 30] width 7 height 7
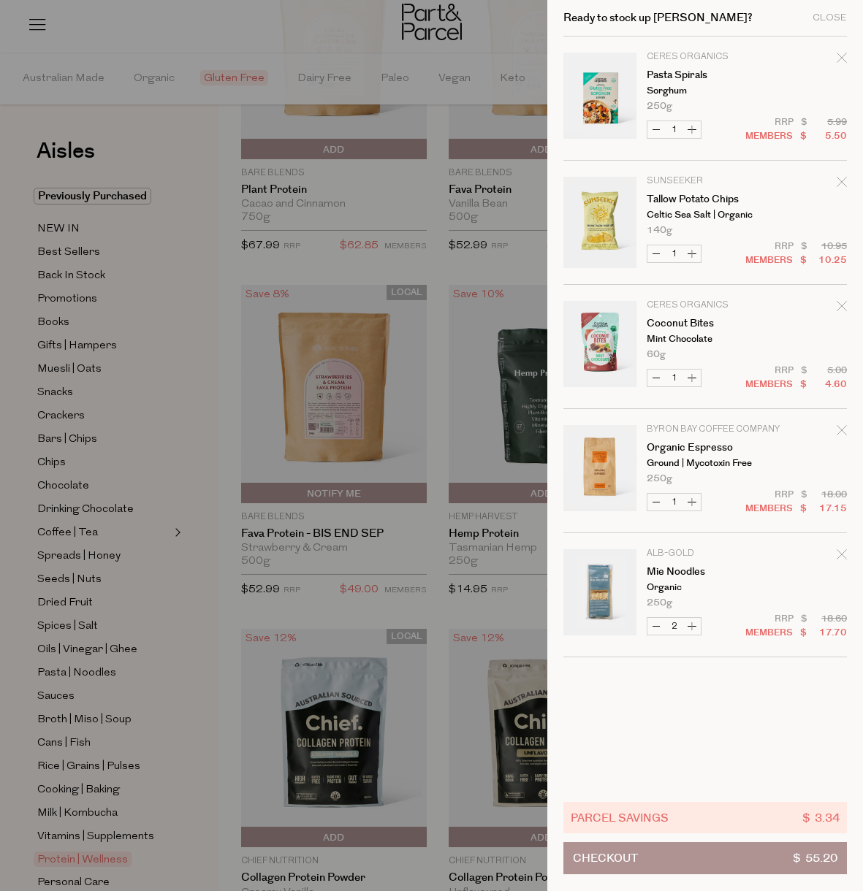
click at [594, 222] on link "Your cart" at bounding box center [599, 222] width 73 height 91
